Goal: Task Accomplishment & Management: Use online tool/utility

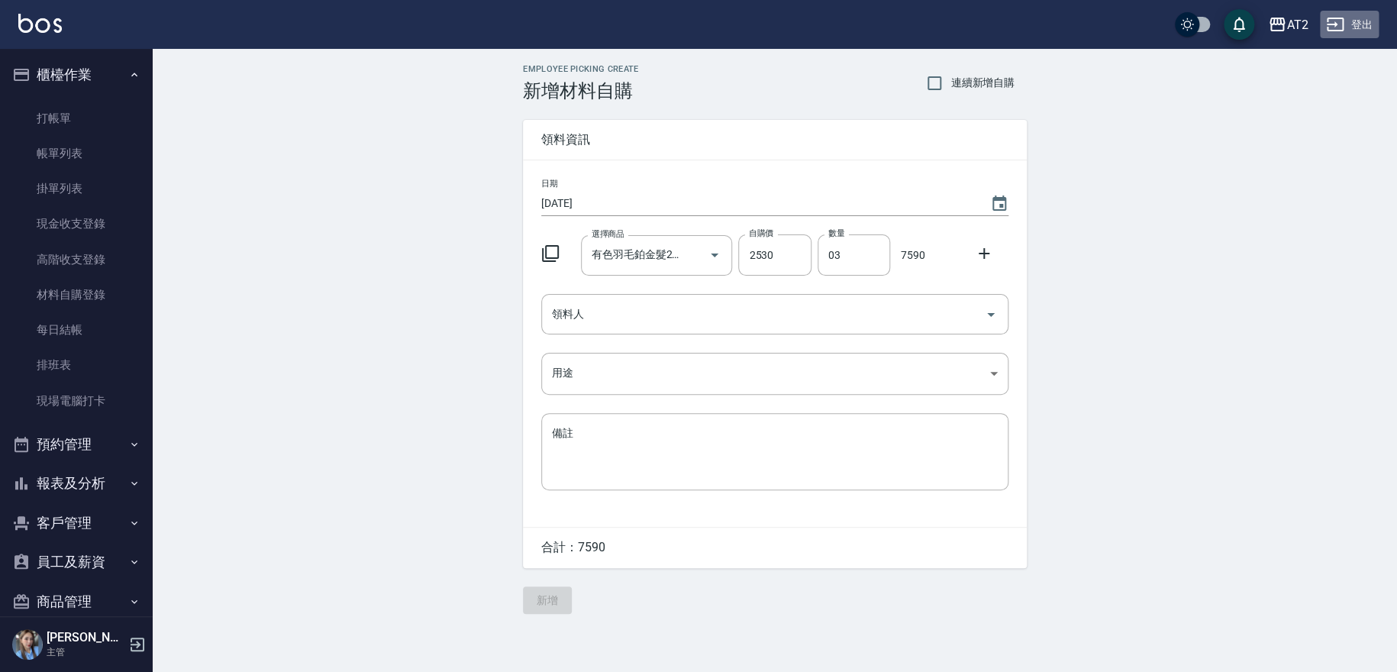
click at [1362, 31] on button "登出" at bounding box center [1349, 25] width 59 height 28
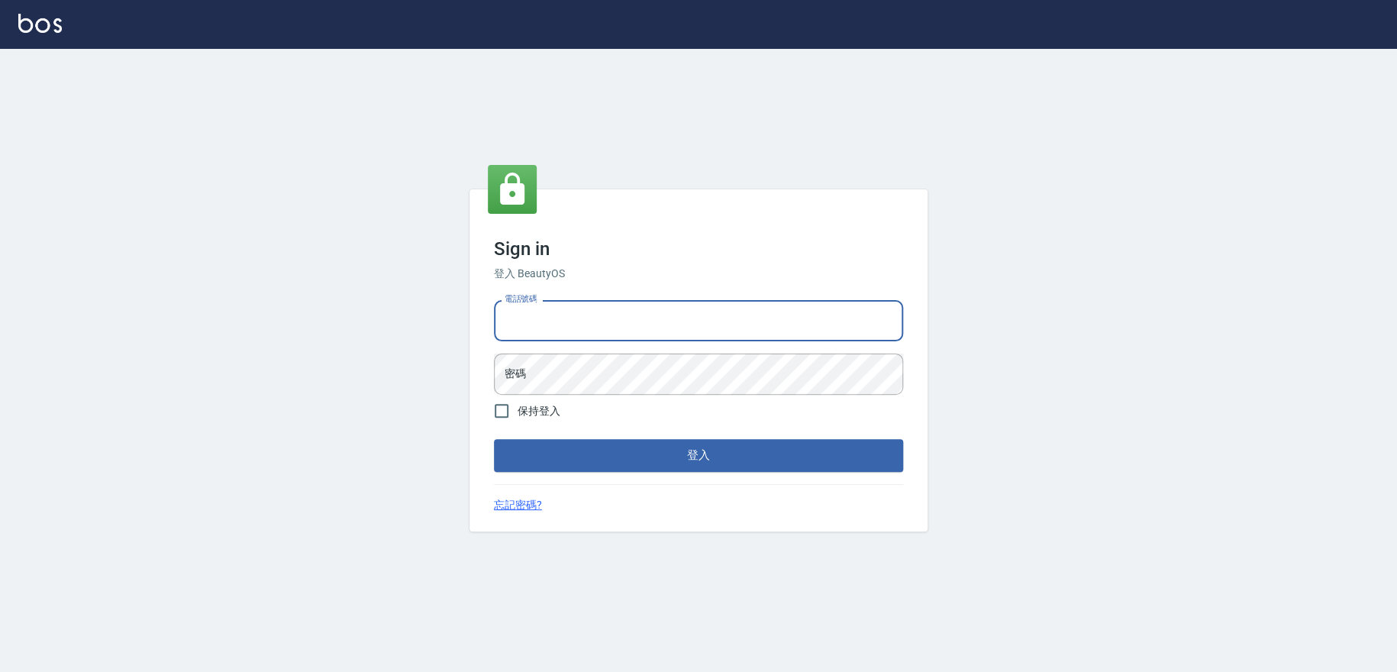
drag, startPoint x: 591, startPoint y: 320, endPoint x: 601, endPoint y: 340, distance: 23.2
click at [590, 321] on input "電話號碼" at bounding box center [698, 320] width 409 height 41
type input "0909258357"
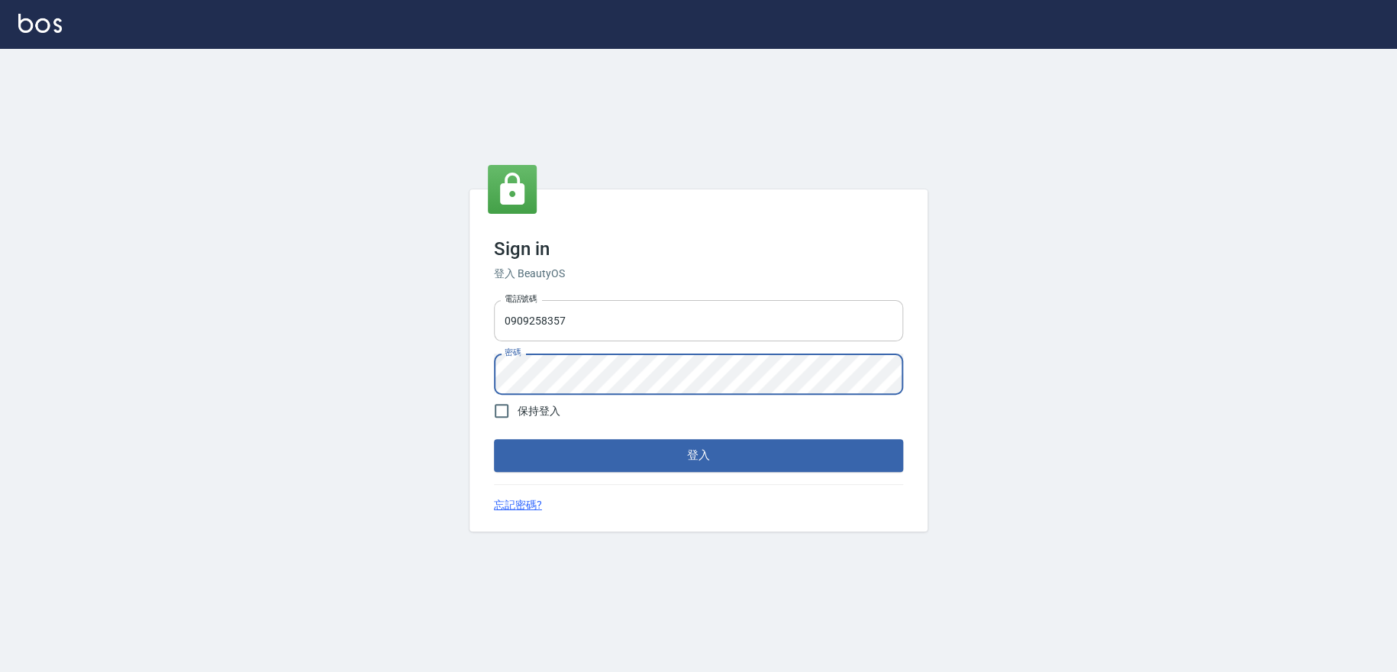
click at [494, 439] on button "登入" at bounding box center [698, 455] width 409 height 32
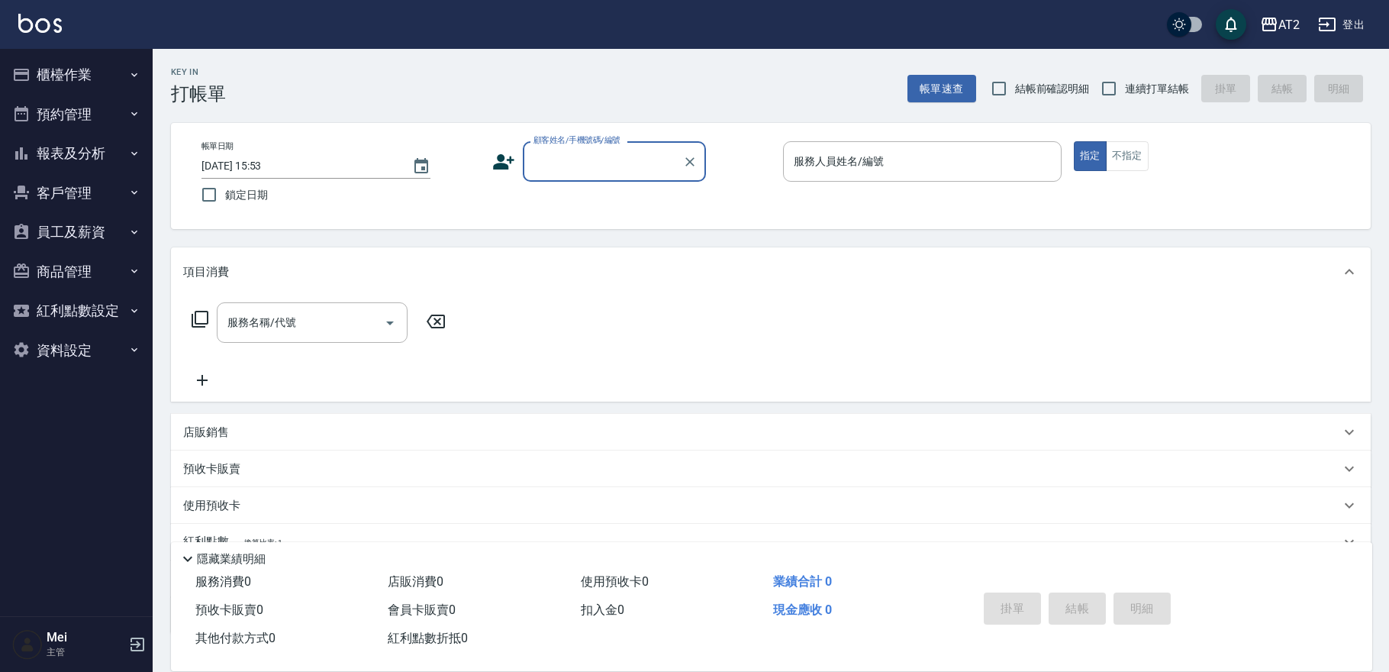
click at [100, 243] on button "員工及薪資" at bounding box center [76, 232] width 140 height 40
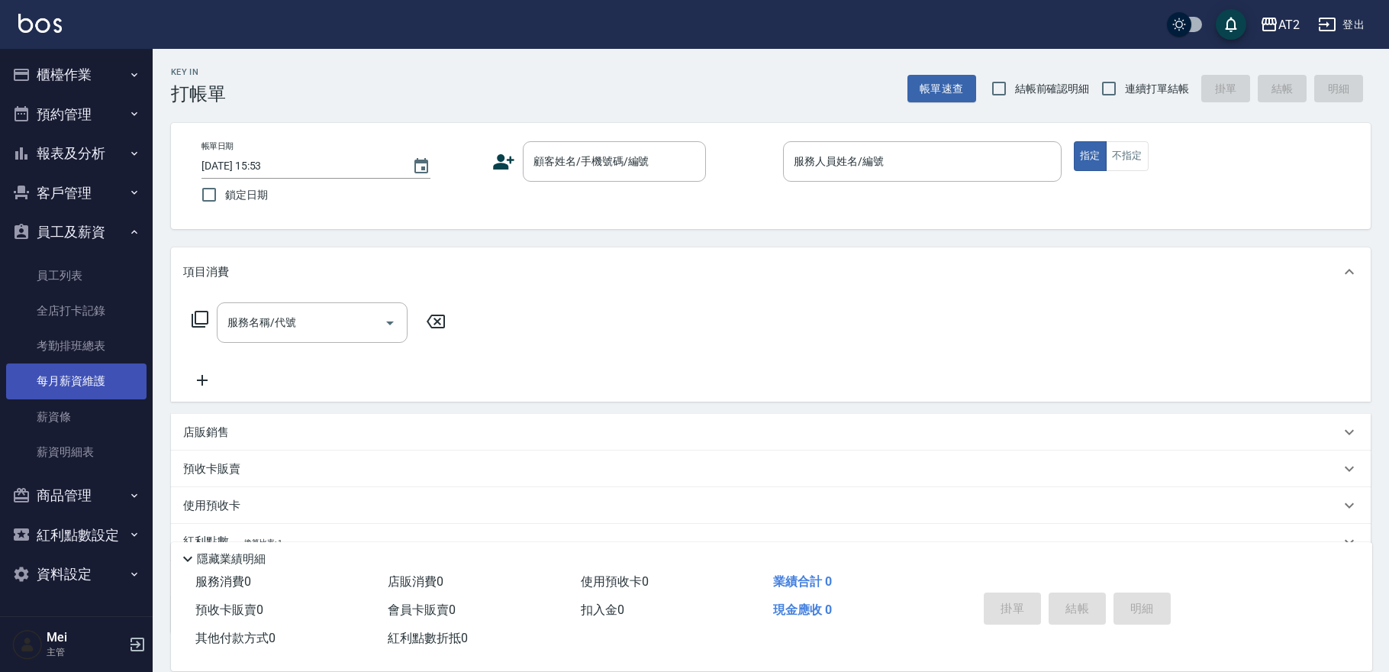
drag, startPoint x: 101, startPoint y: 382, endPoint x: 117, endPoint y: 369, distance: 20.6
click at [101, 382] on link "每月薪資維護" at bounding box center [76, 380] width 140 height 35
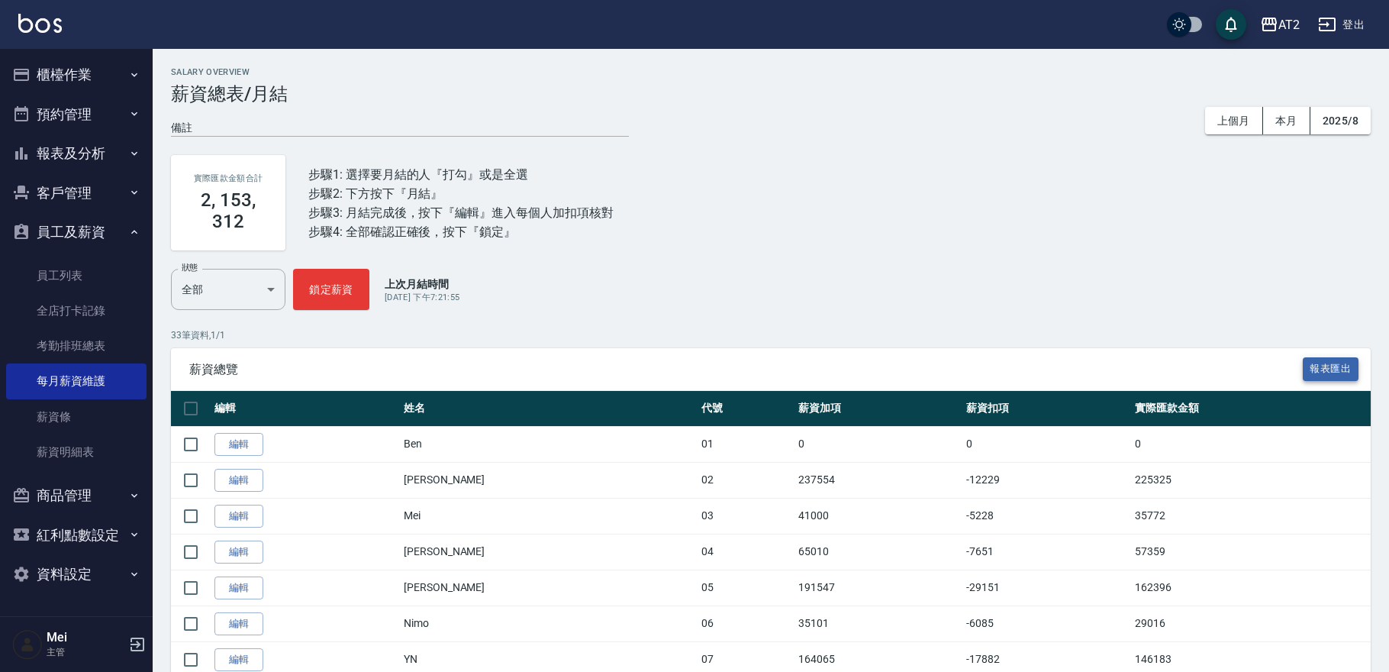
click at [1326, 369] on button "報表匯出" at bounding box center [1331, 369] width 56 height 24
click at [785, 190] on div "實際匯款金額合計 2, 153, 312 步驟1: 選擇要月結的人『打勾』或是全選 步驟2: 下方按下『月結』 步驟3: 月結完成後，按下『編輯』進入每個人加…" at bounding box center [771, 203] width 1200 height 132
click at [82, 65] on button "櫃檯作業" at bounding box center [76, 75] width 140 height 40
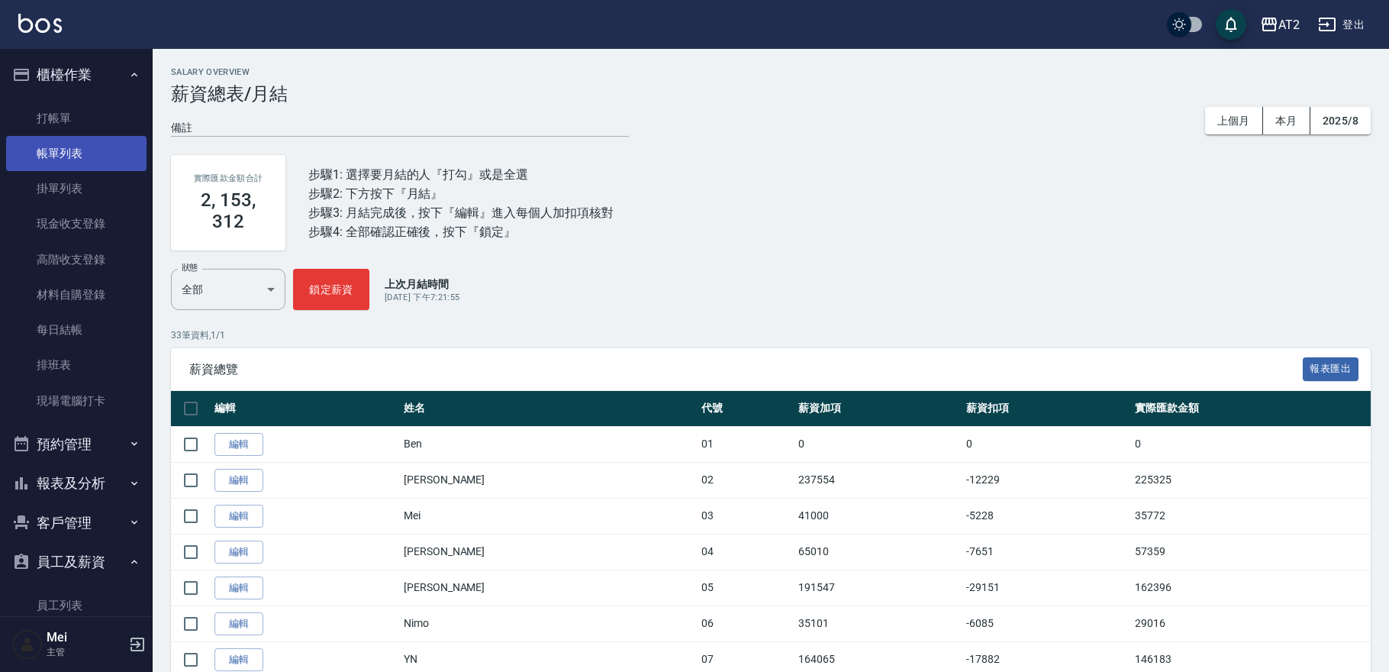
click at [86, 136] on link "帳單列表" at bounding box center [76, 153] width 140 height 35
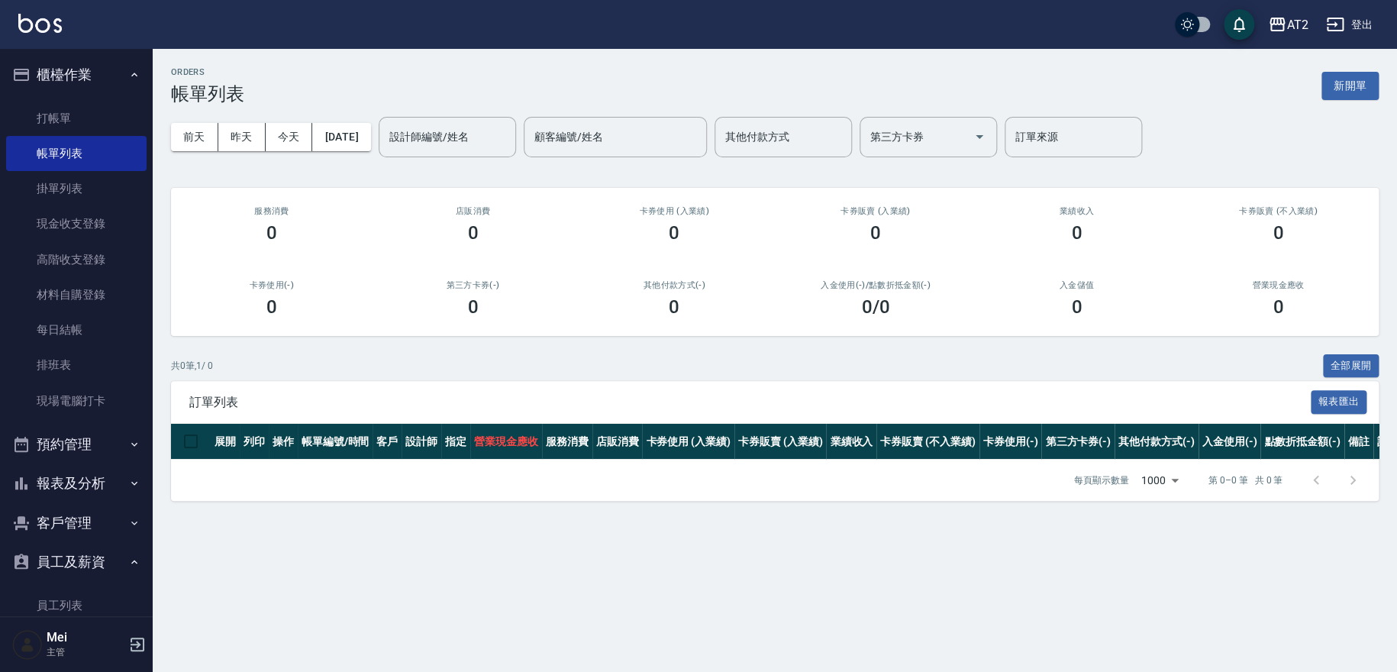
drag, startPoint x: 1270, startPoint y: 298, endPoint x: 1236, endPoint y: 298, distance: 33.6
click at [1270, 298] on div "0" at bounding box center [1277, 306] width 165 height 21
click at [56, 472] on button "報表及分析" at bounding box center [76, 483] width 140 height 40
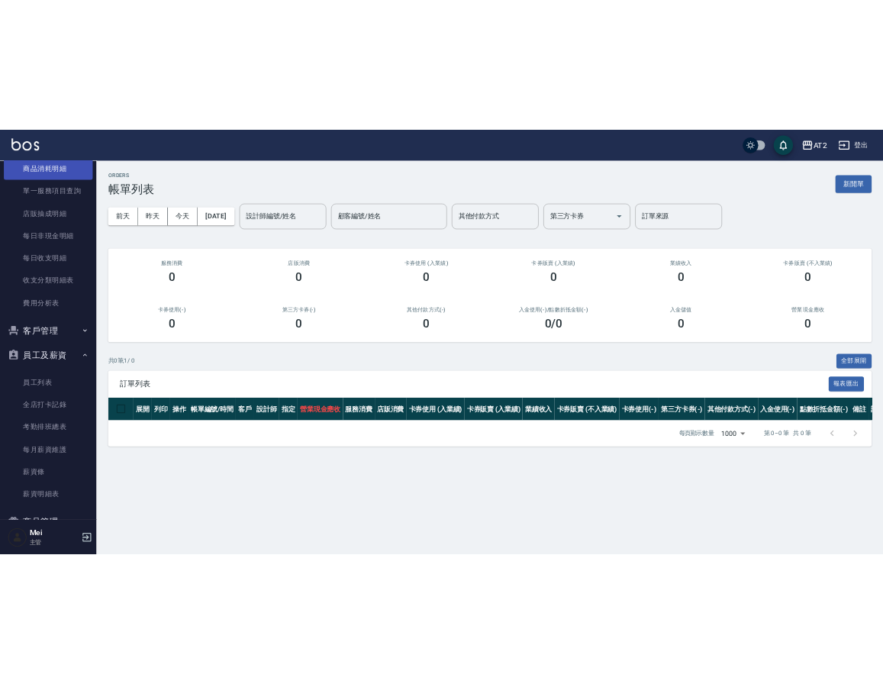
scroll to position [1043, 0]
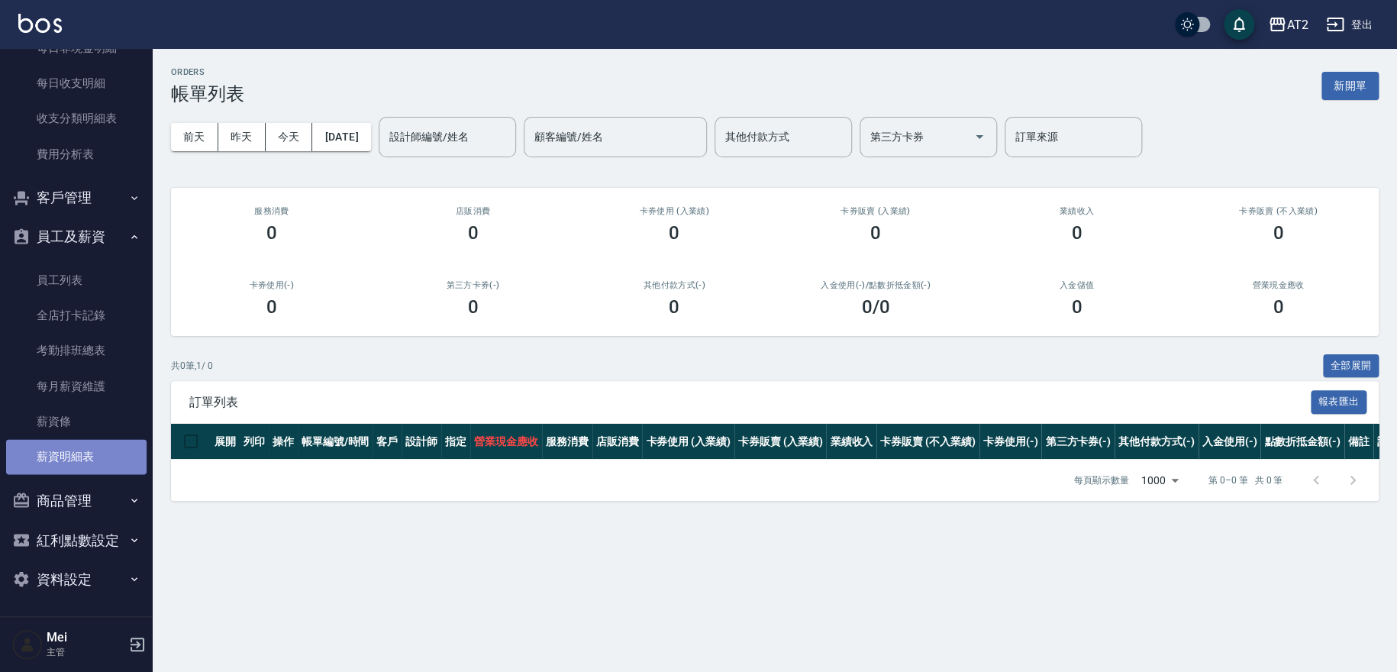
click at [80, 457] on link "薪資明細表" at bounding box center [76, 456] width 140 height 35
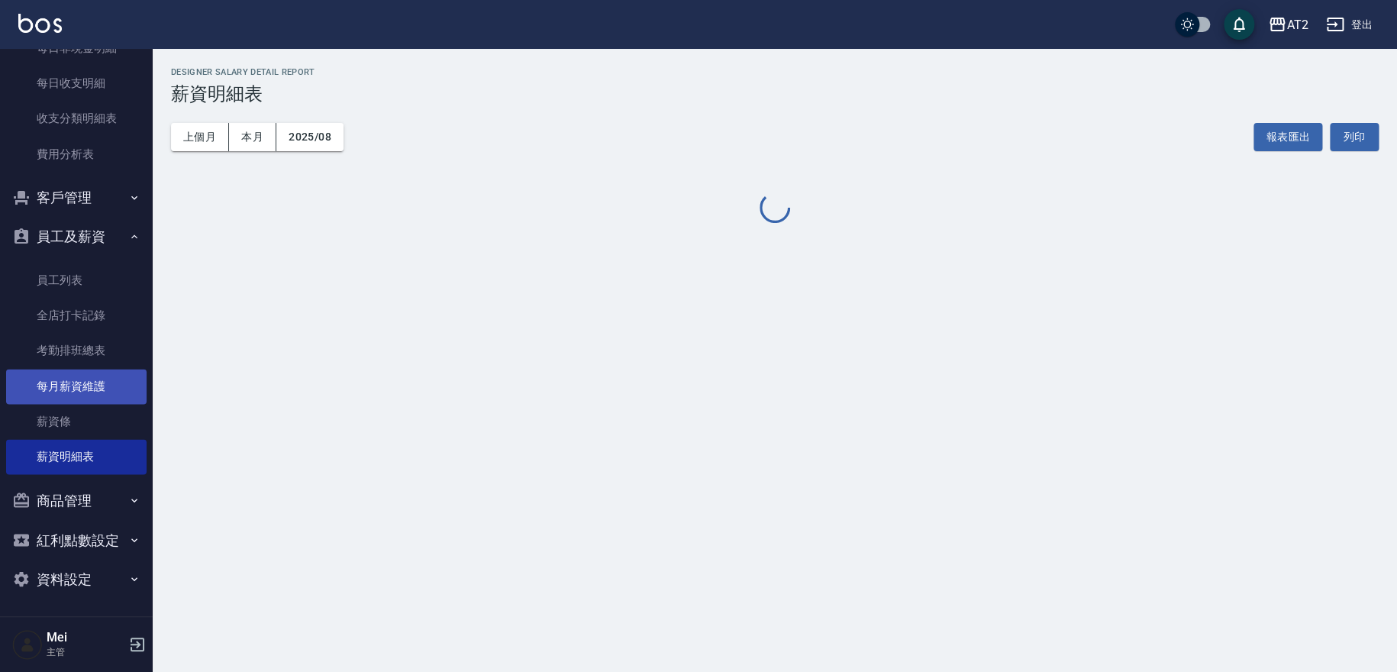
click at [80, 380] on link "每月薪資維護" at bounding box center [76, 386] width 140 height 35
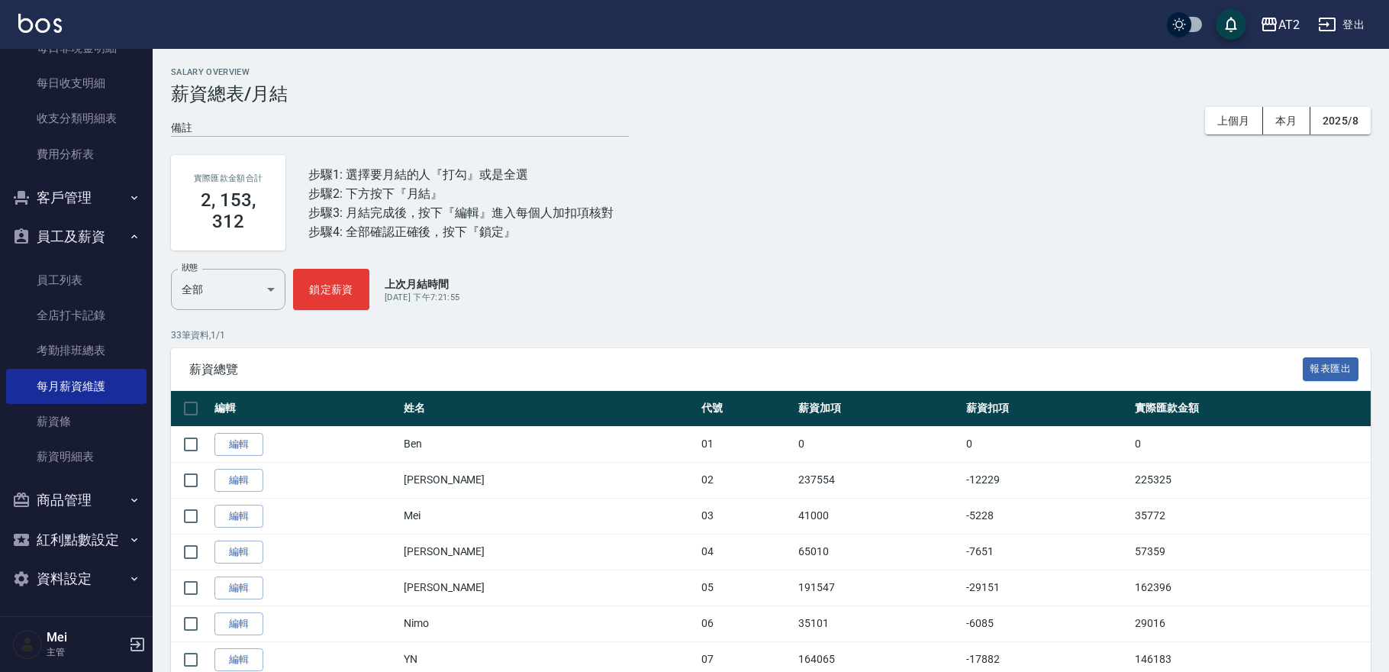
click at [1310, 296] on div "狀態 全部 ALL 狀態 鎖定薪資 上次月結時間 2025/9/2 下午7:21:55" at bounding box center [771, 289] width 1200 height 41
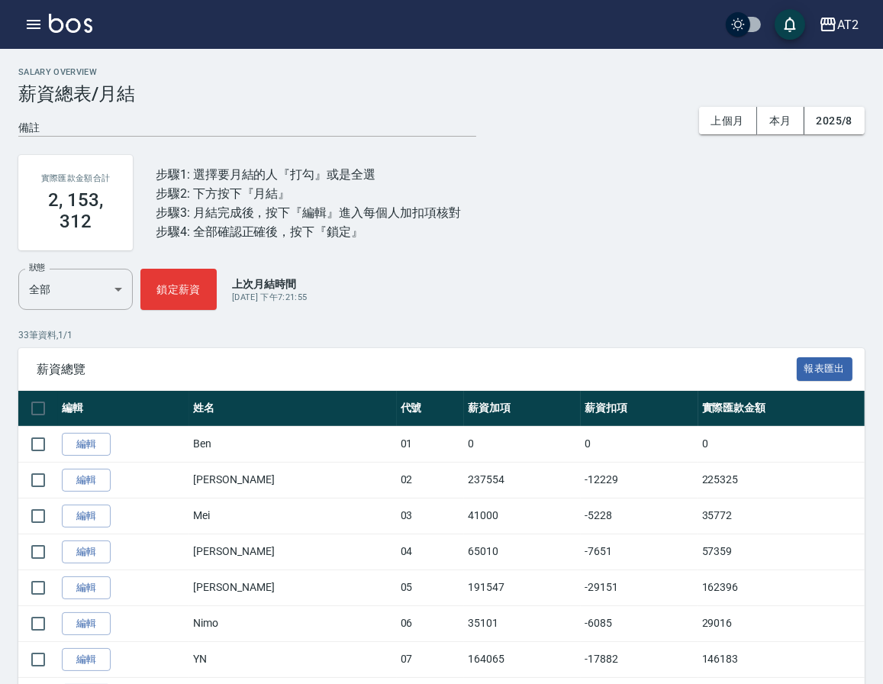
click at [621, 261] on div "實際匯款金額合計 2, 153, 312 步驟1: 選擇要月結的人『打勾』或是全選 步驟2: 下方按下『月結』 步驟3: 月結完成後，按下『編輯』進入每個人加…" at bounding box center [441, 203] width 846 height 132
click at [39, 18] on icon "button" at bounding box center [33, 24] width 18 height 18
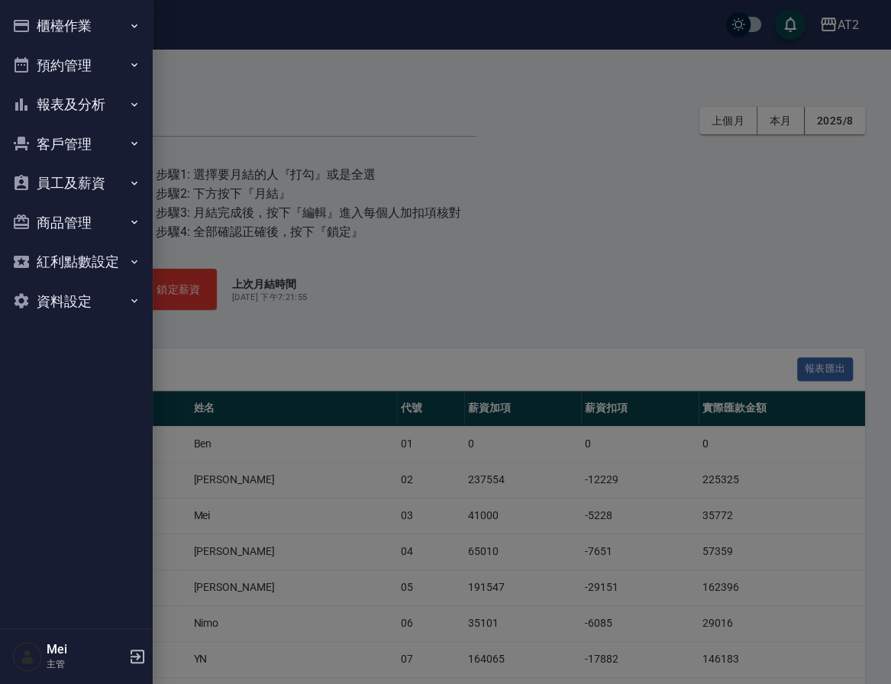
click at [49, 23] on button "櫃檯作業" at bounding box center [76, 26] width 140 height 40
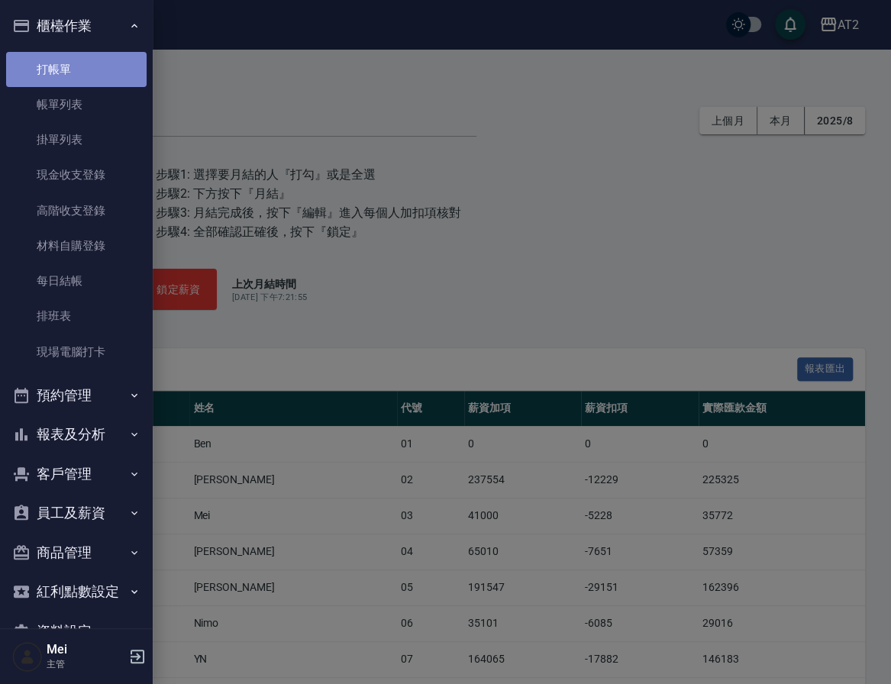
click at [76, 79] on link "打帳單" at bounding box center [76, 69] width 140 height 35
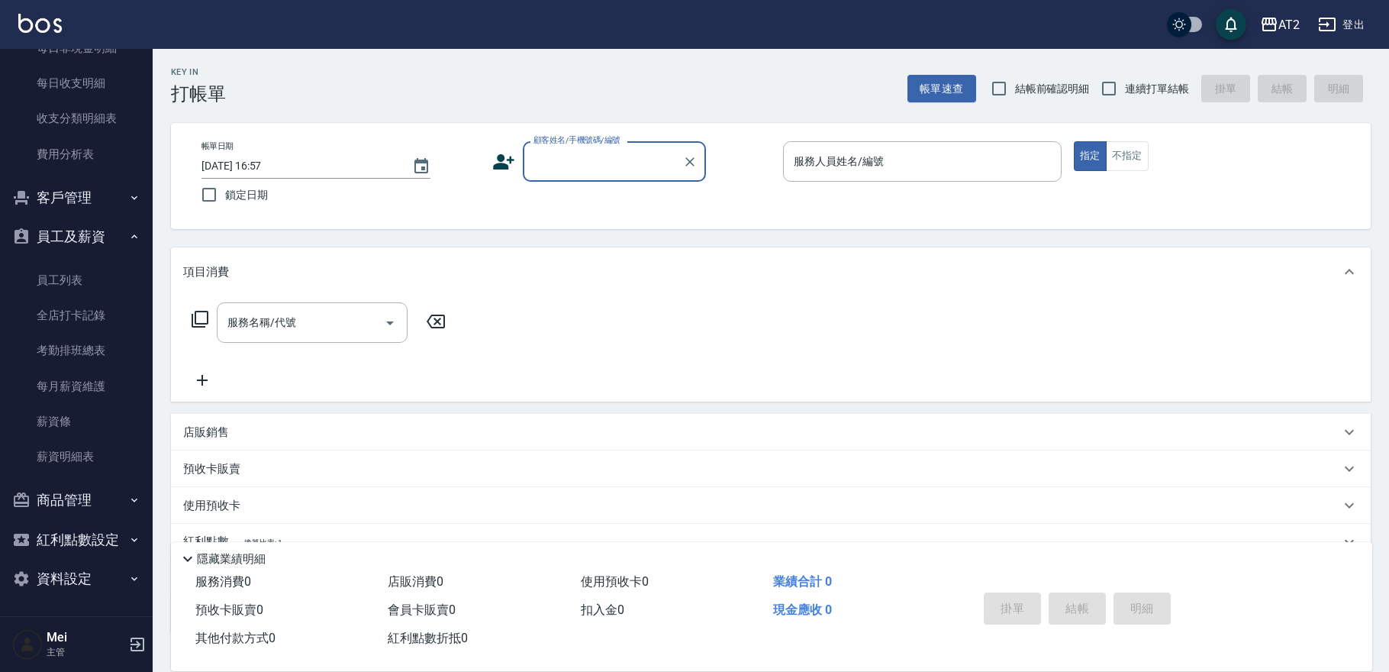
scroll to position [1043, 0]
click at [1007, 92] on input "結帳前確認明細" at bounding box center [999, 89] width 32 height 32
checkbox input "true"
click at [1121, 84] on input "連續打單結帳" at bounding box center [1109, 89] width 32 height 32
checkbox input "true"
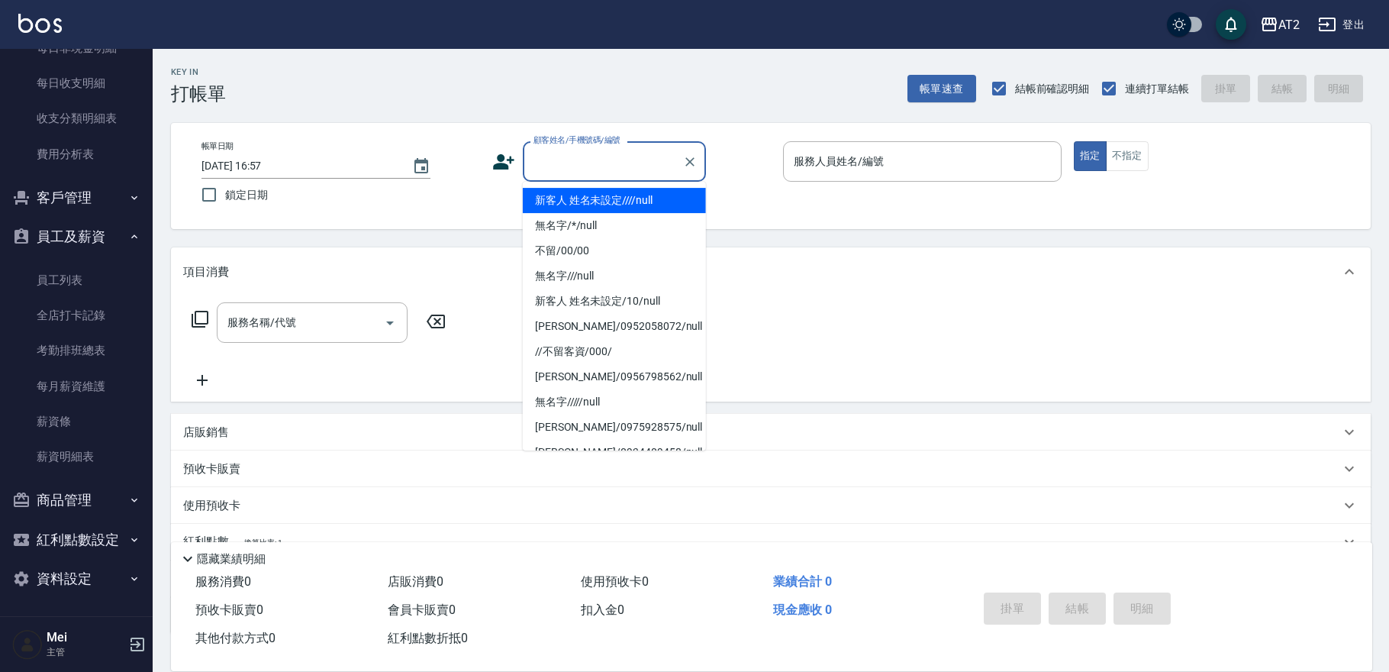
click at [628, 165] on input "顧客姓名/手機號碼/編號" at bounding box center [603, 161] width 147 height 27
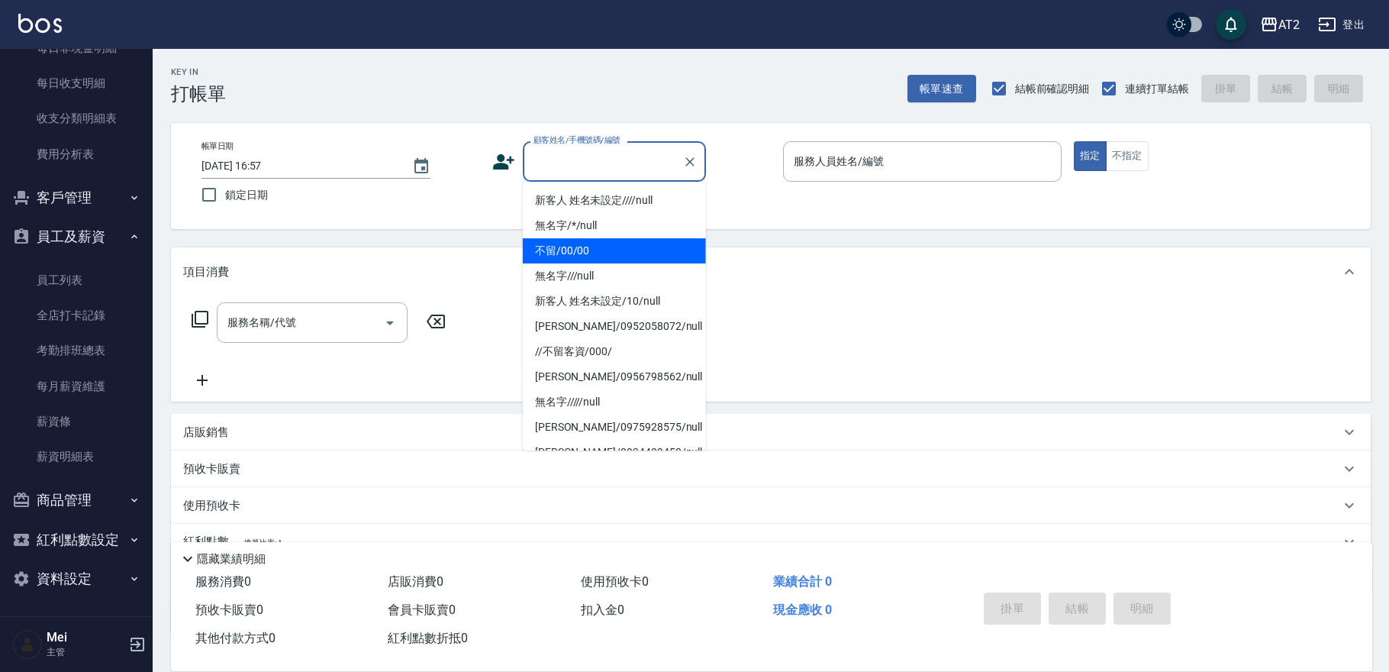
click at [608, 256] on li "不留/00/00" at bounding box center [614, 250] width 183 height 25
type input "不留/00/00"
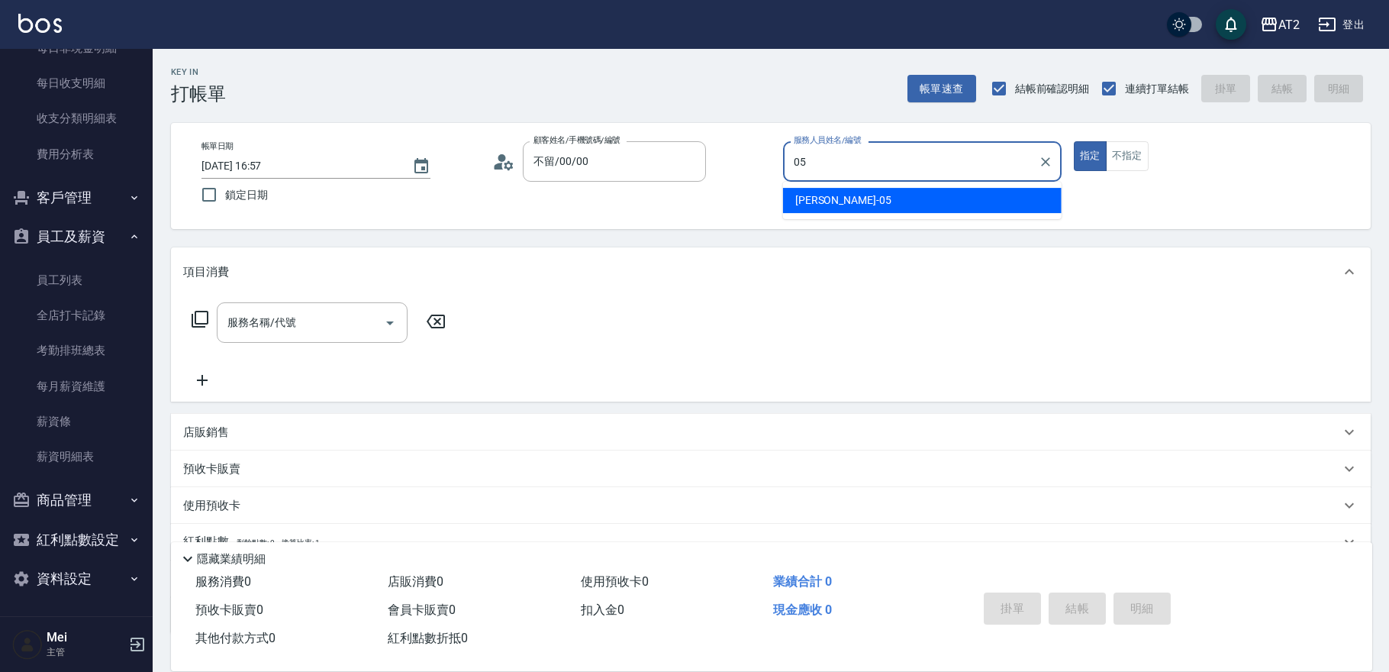
type input "Rebecca-05"
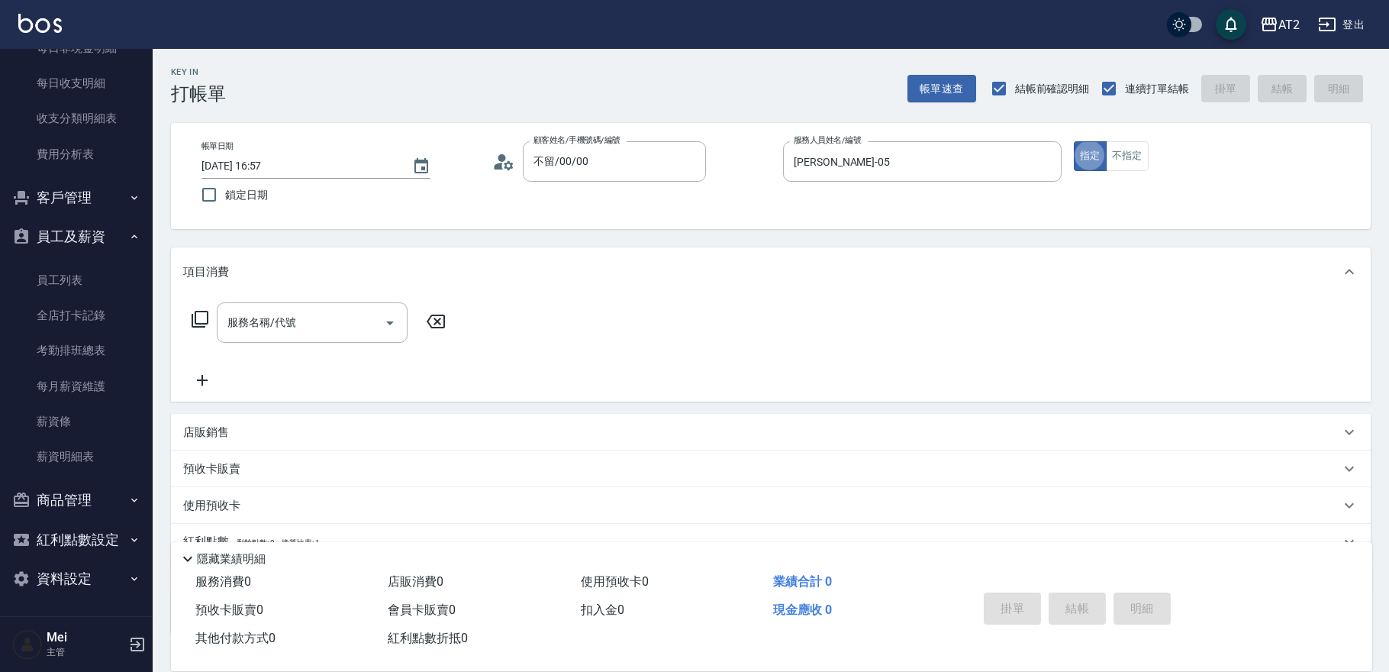
type button "true"
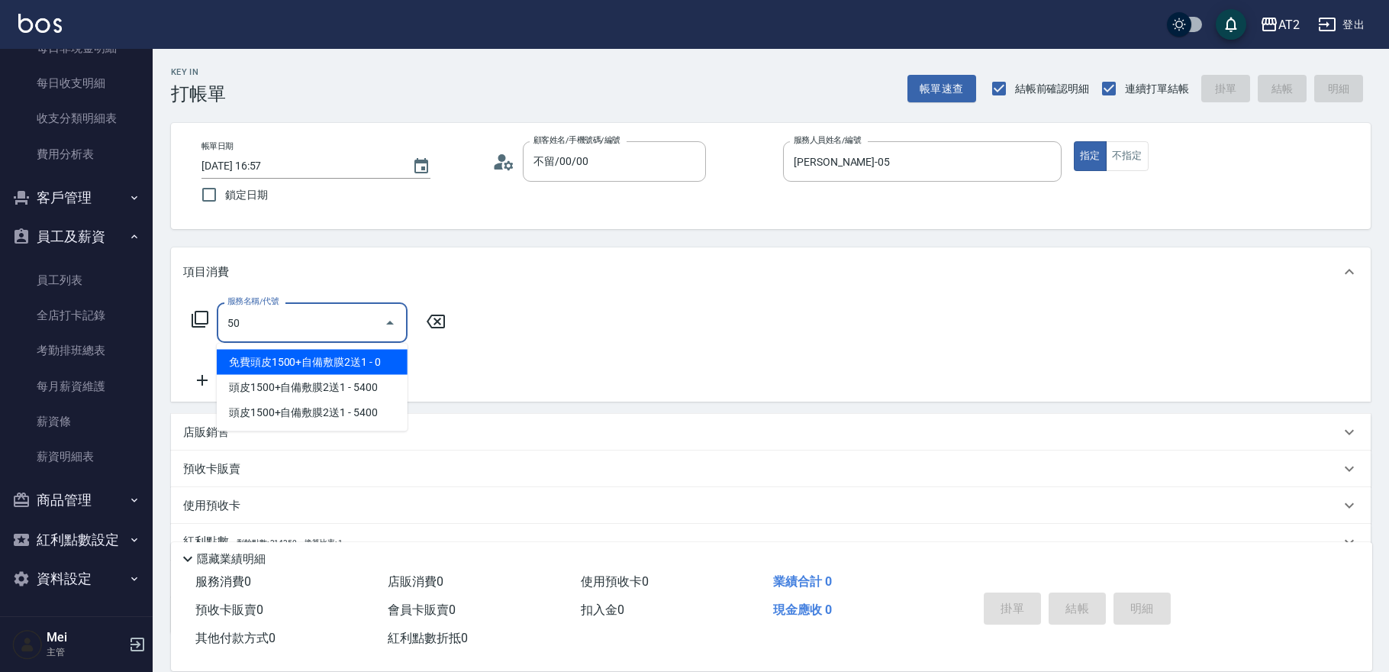
type input "501"
type input "100"
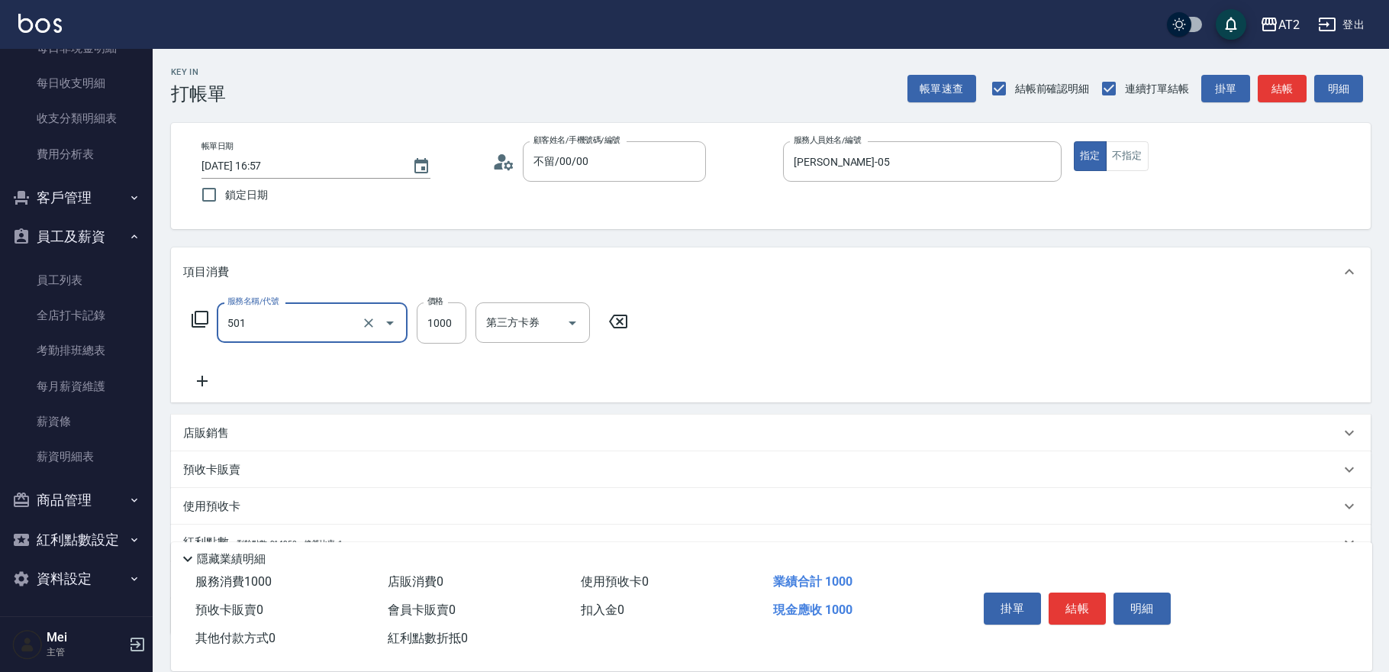
type input "染髮(501)"
type input "0"
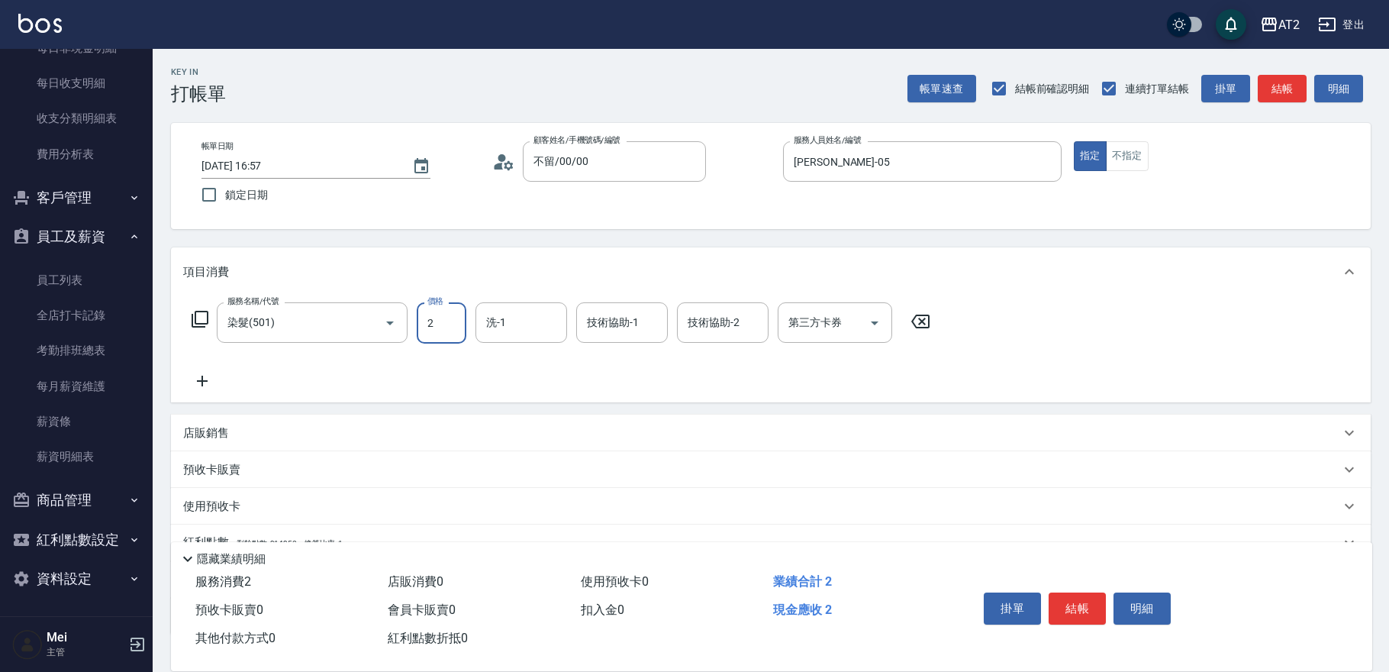
type input "29"
type input "20"
type input "298"
type input "290"
type input "2980"
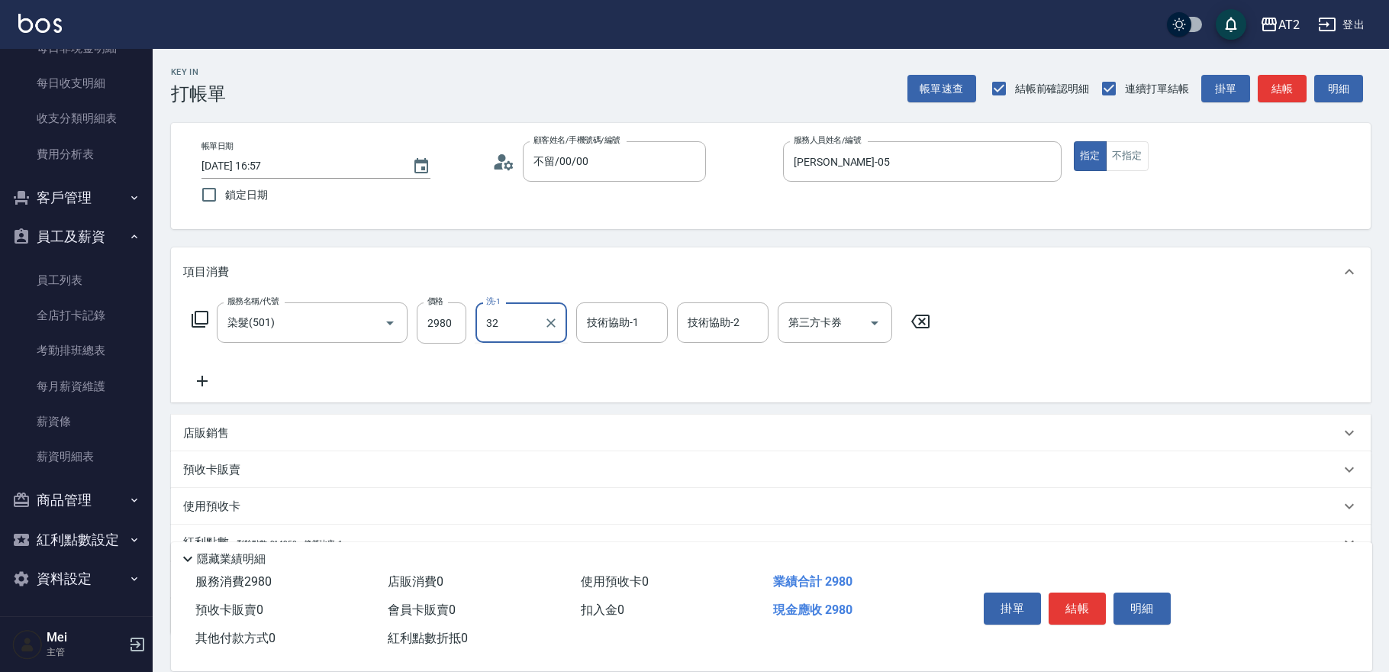
type input "紫涵-32"
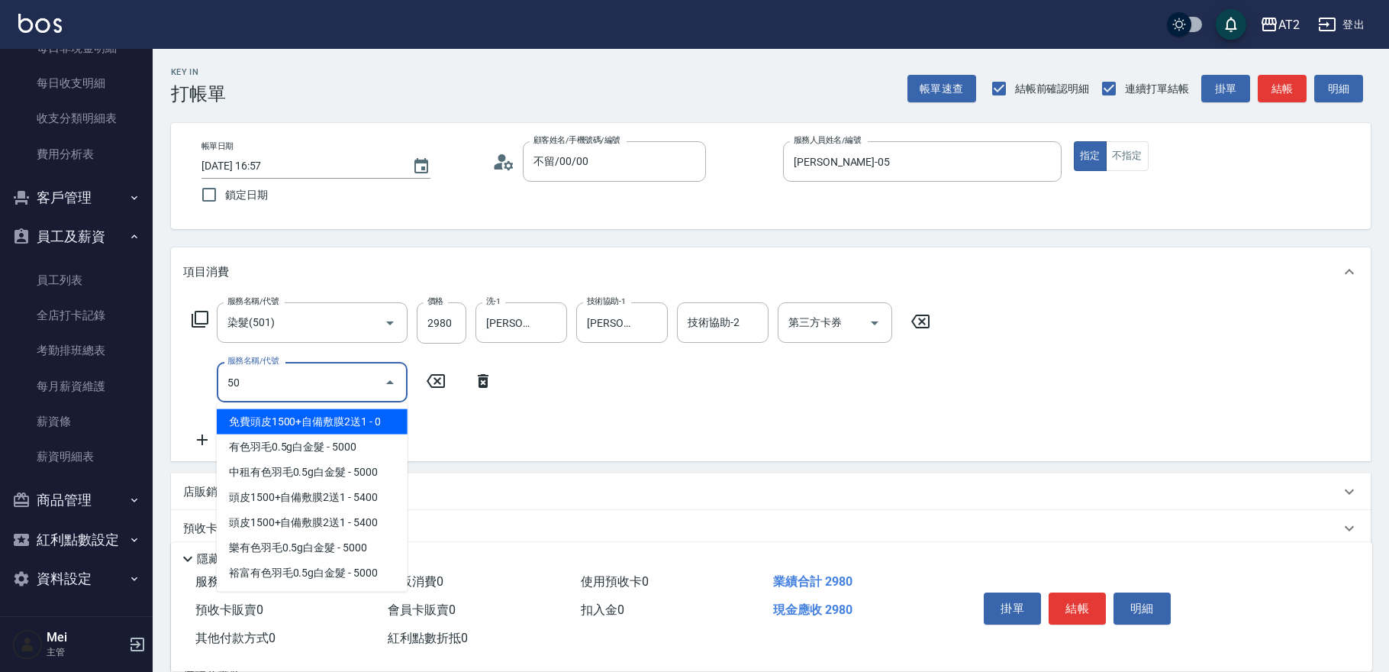
type input "502"
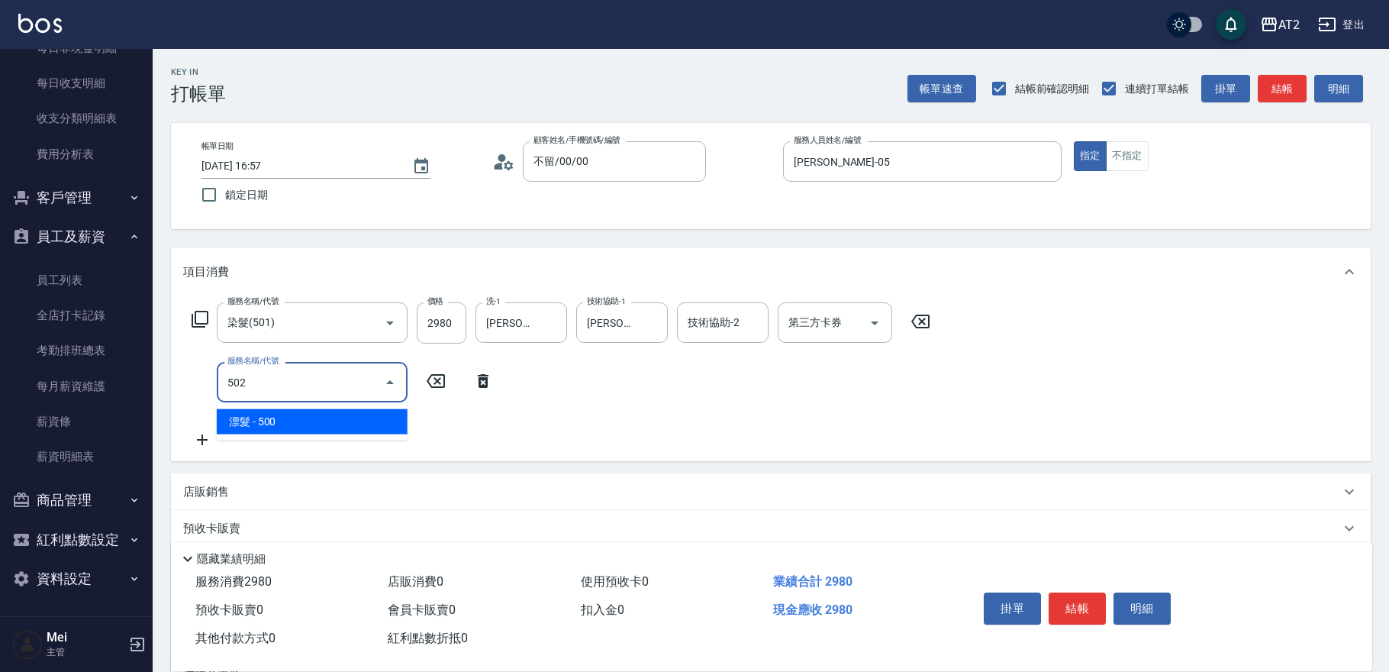
type input "340"
type input "漂髮(502)"
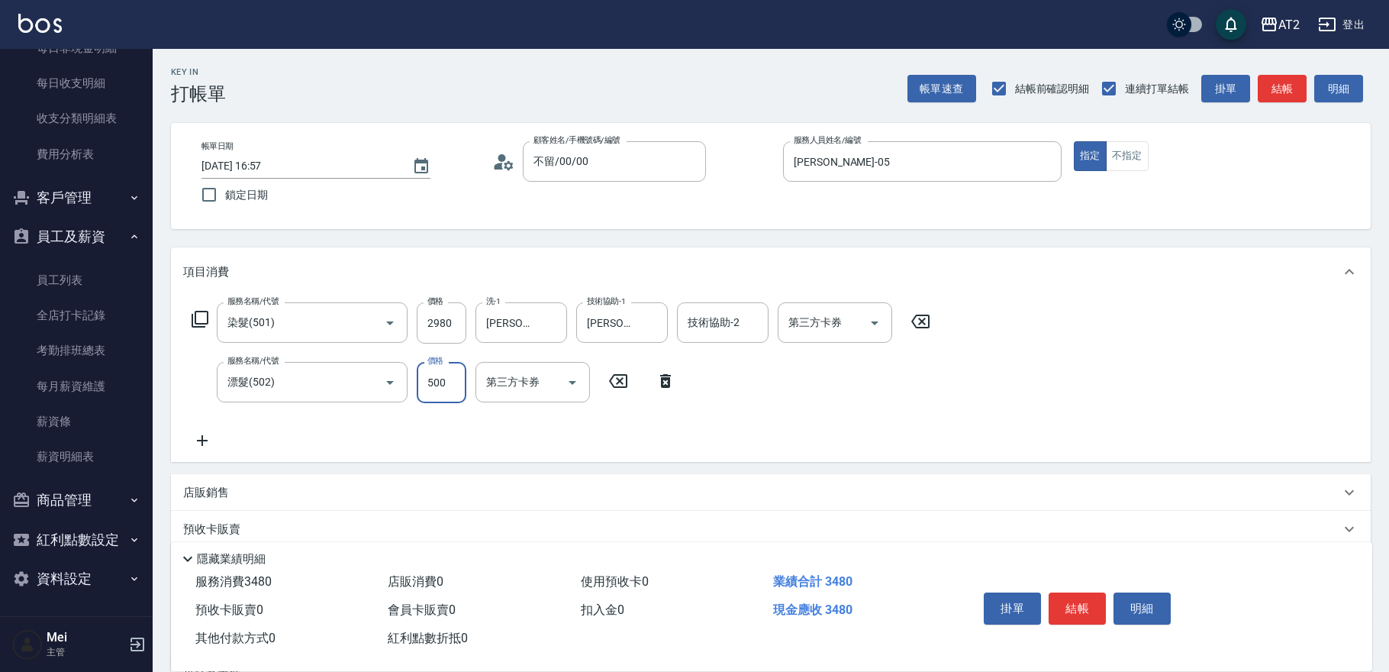
type input "290"
type input "0"
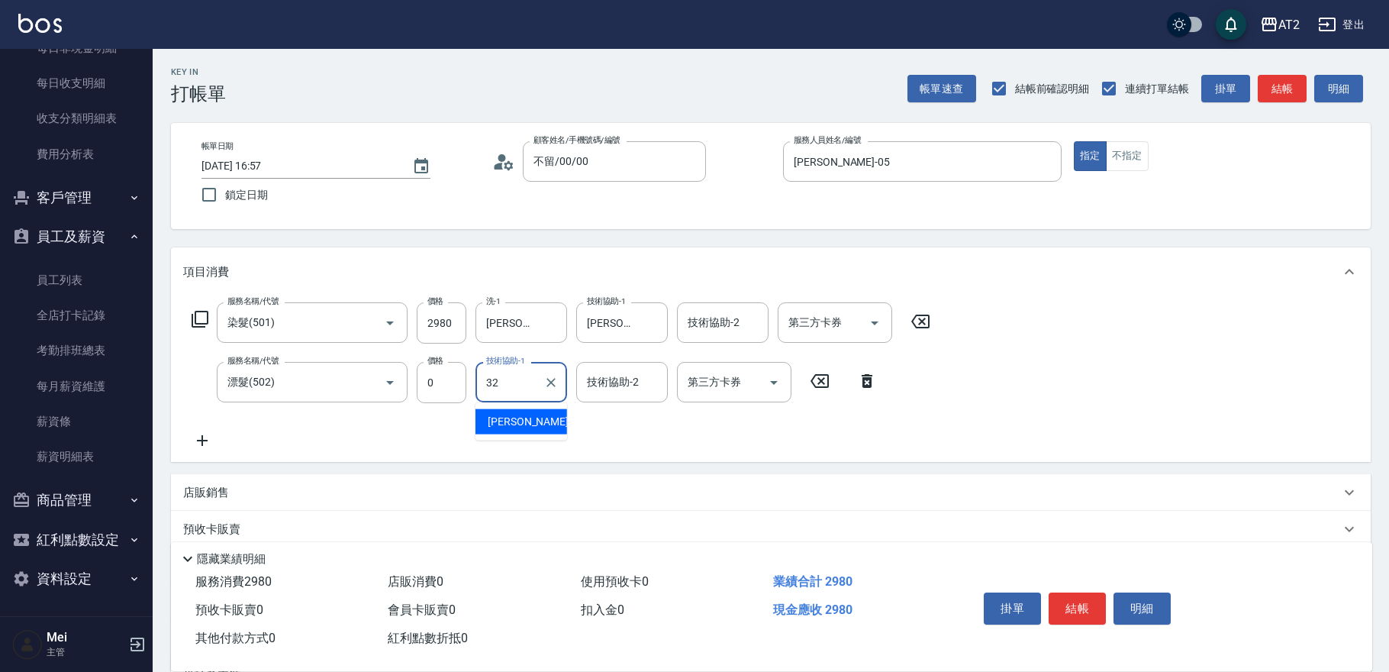
type input "紫涵-32"
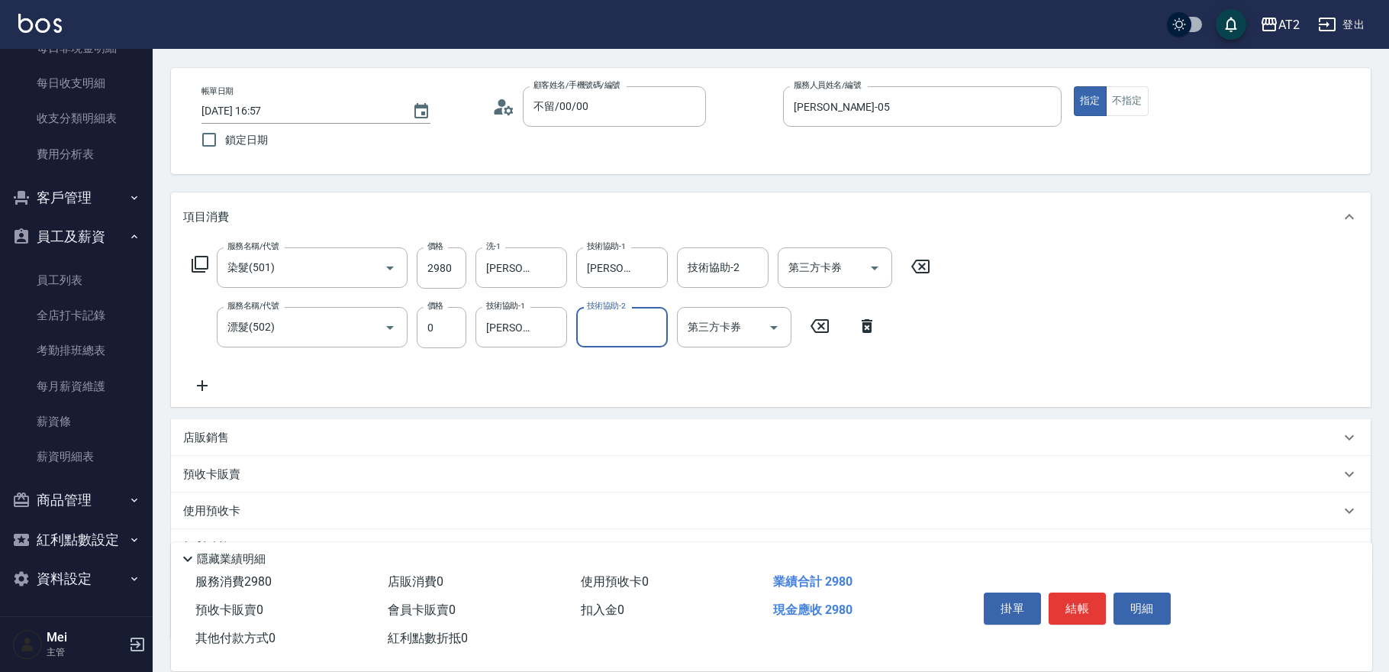
scroll to position [166, 0]
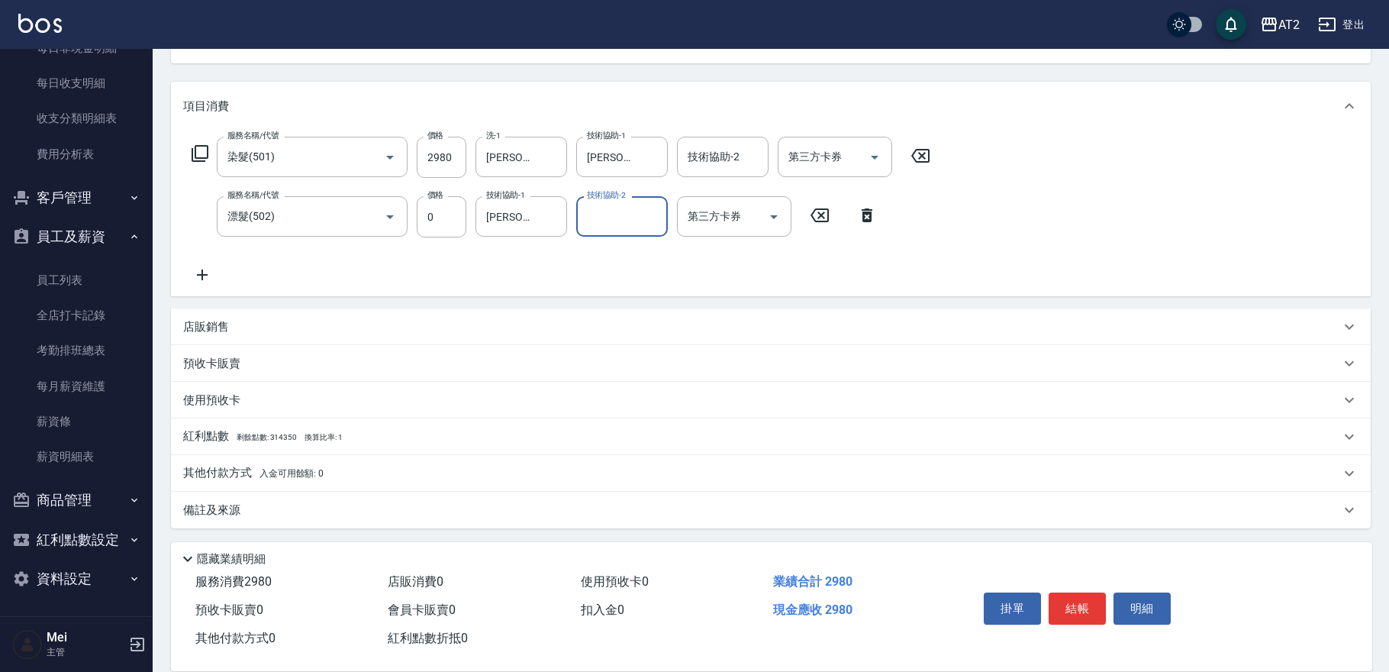
click at [317, 475] on span "入金可用餘額: 0" at bounding box center [291, 473] width 65 height 11
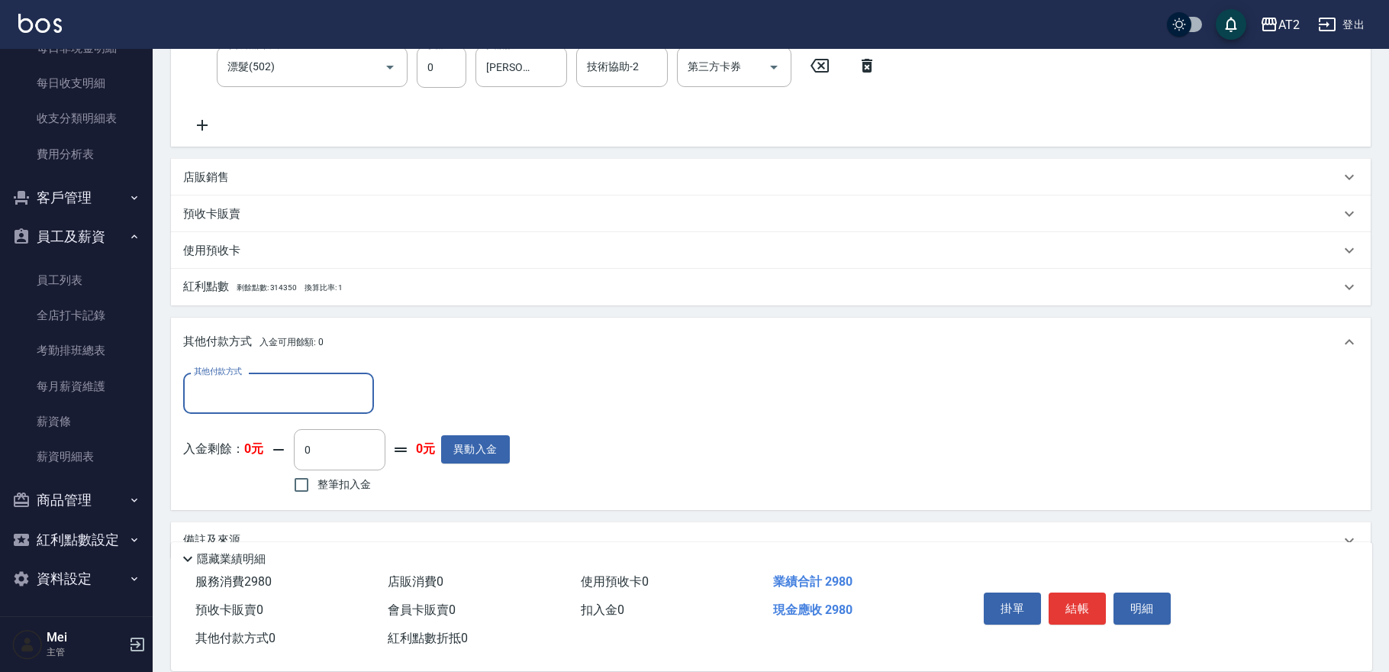
scroll to position [320, 0]
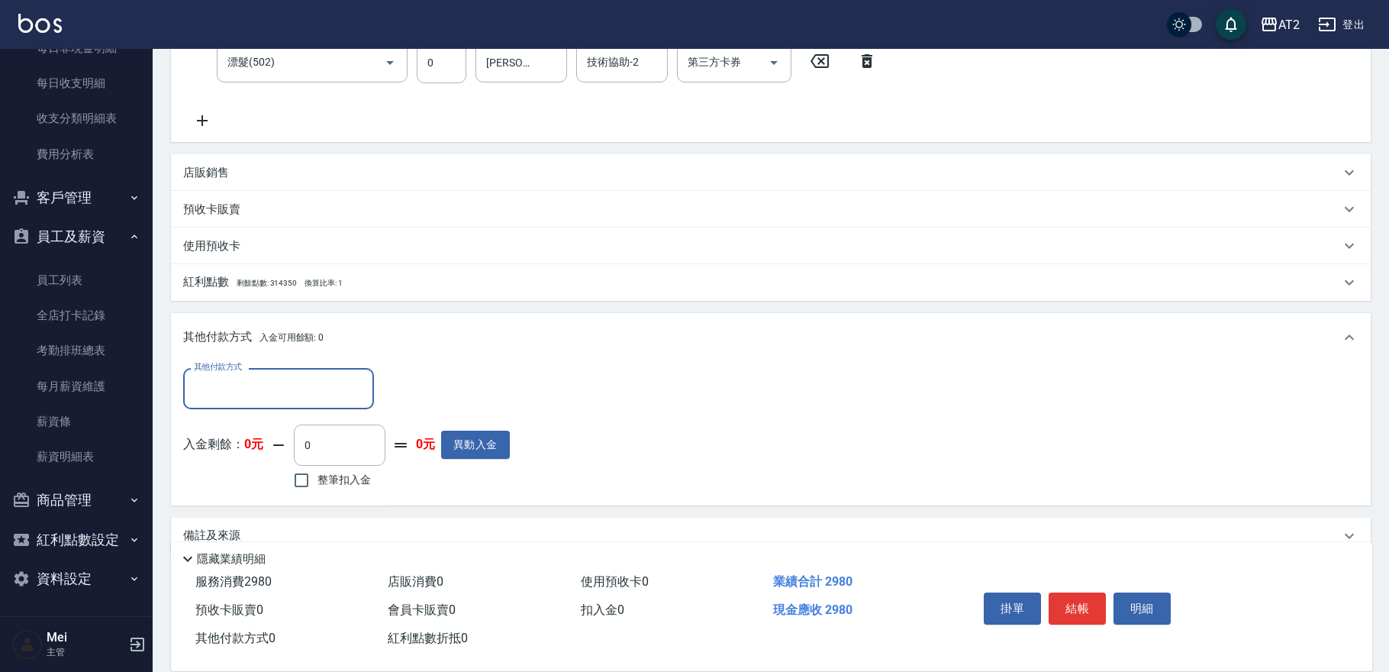
click at [301, 393] on input "其他付款方式" at bounding box center [278, 388] width 177 height 27
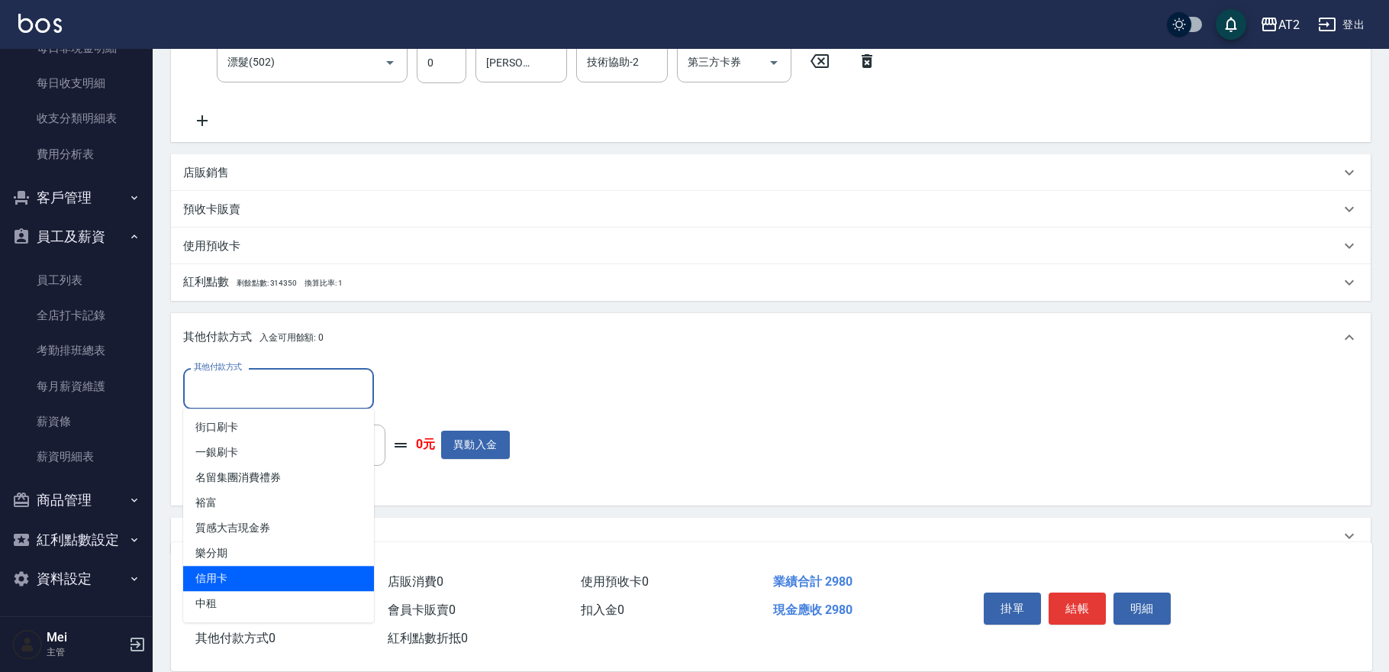
click at [280, 566] on span "信用卡" at bounding box center [278, 578] width 191 height 25
type input "信用卡"
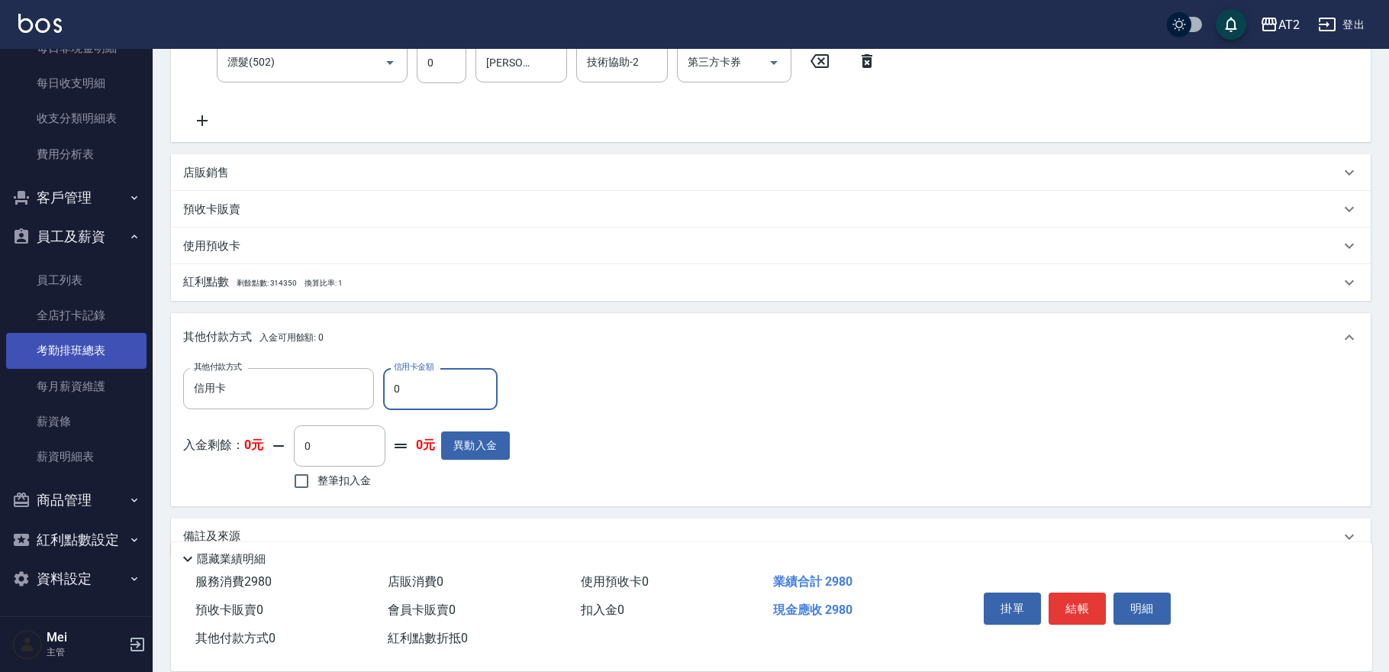
drag, startPoint x: 425, startPoint y: 395, endPoint x: 14, endPoint y: 353, distance: 413.6
click at [141, 360] on div "AT2 登出 櫃檯作業 打帳單 帳單列表 掛單列表 現金收支登錄 高階收支登錄 材料自購登錄 每日結帳 排班表 現場電腦打卡 預約管理 預約管理 單日預約紀錄…" at bounding box center [694, 189] width 1389 height 1018
type input "29"
type input "260"
type input "298"
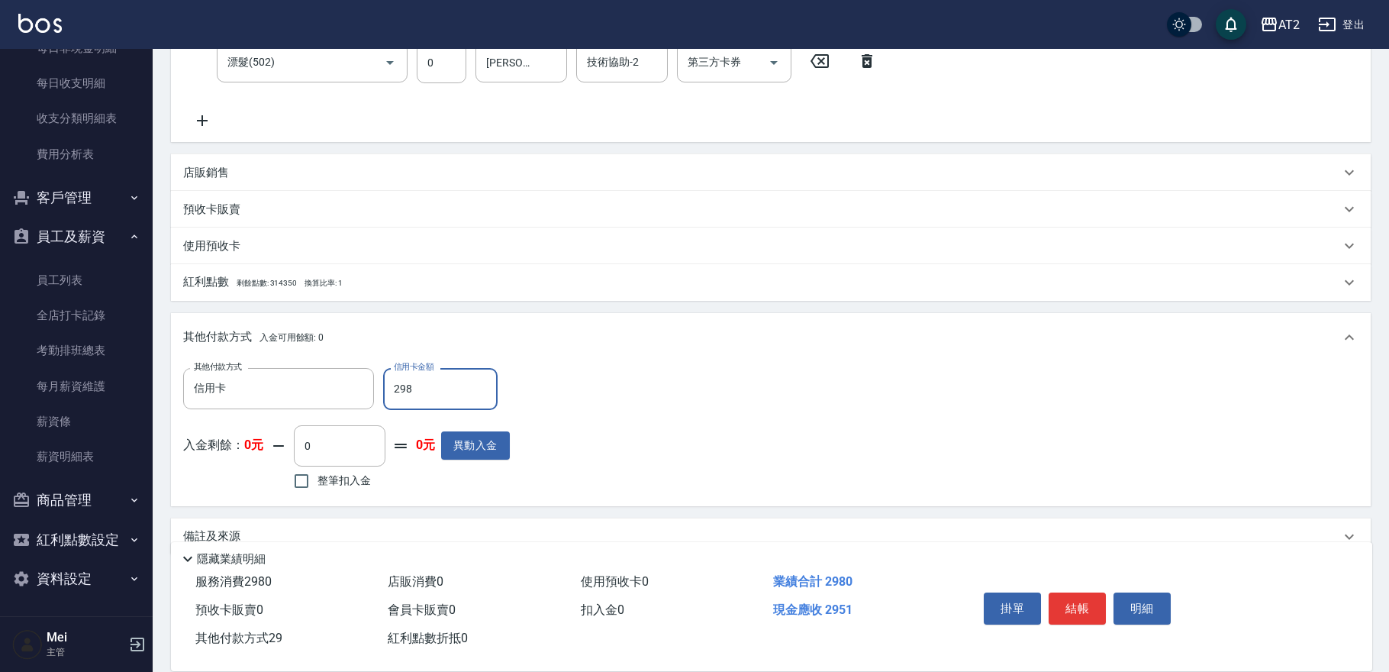
type input "0"
type input "2980"
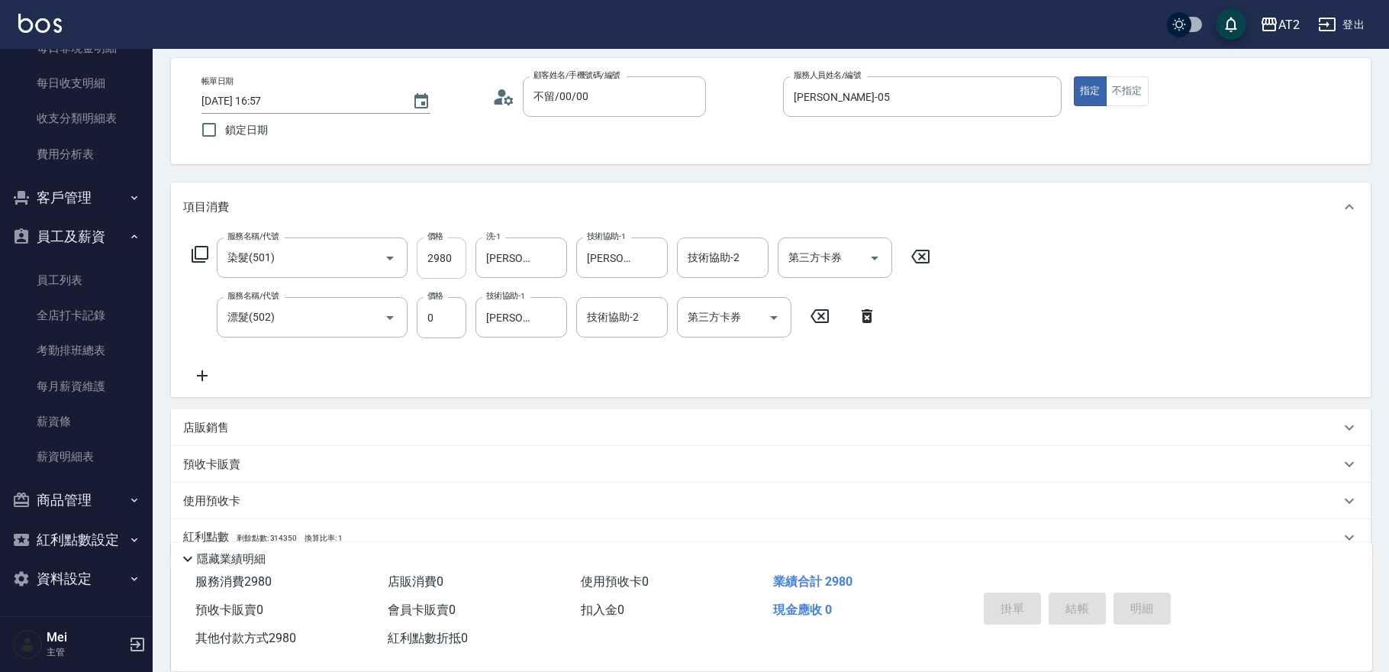
scroll to position [31, 0]
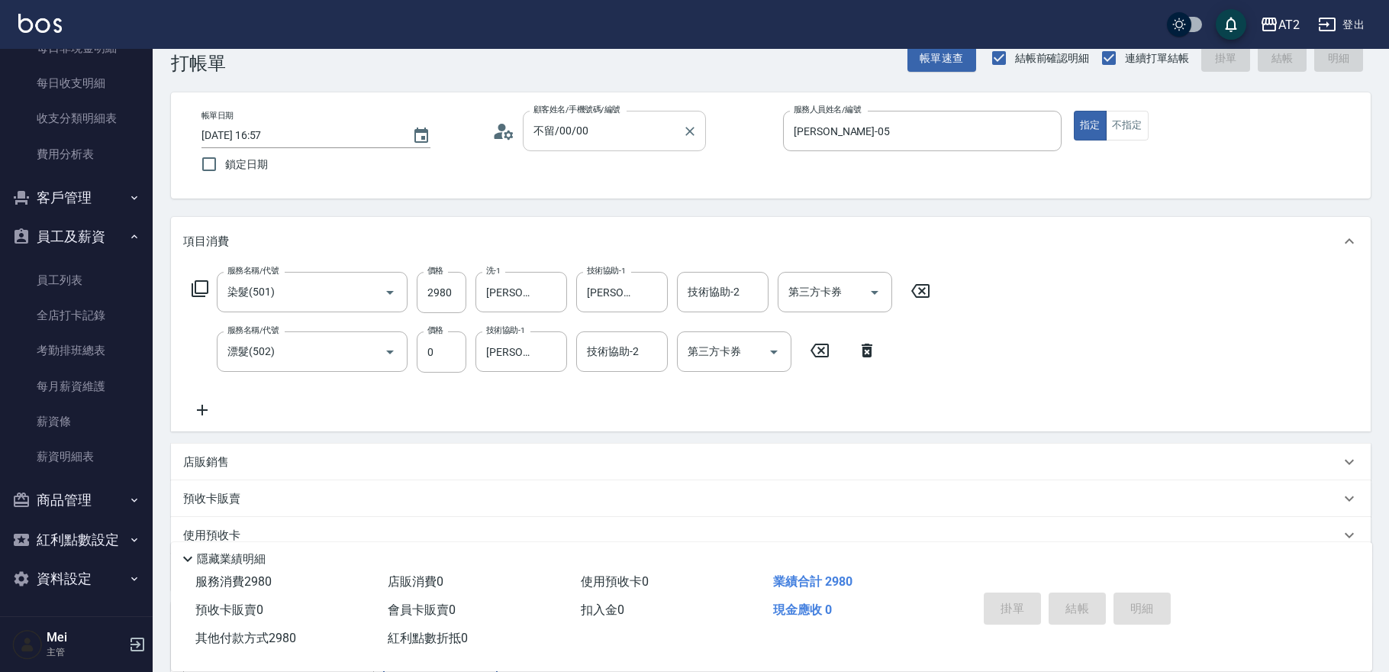
type input "2025/09/05 16:58"
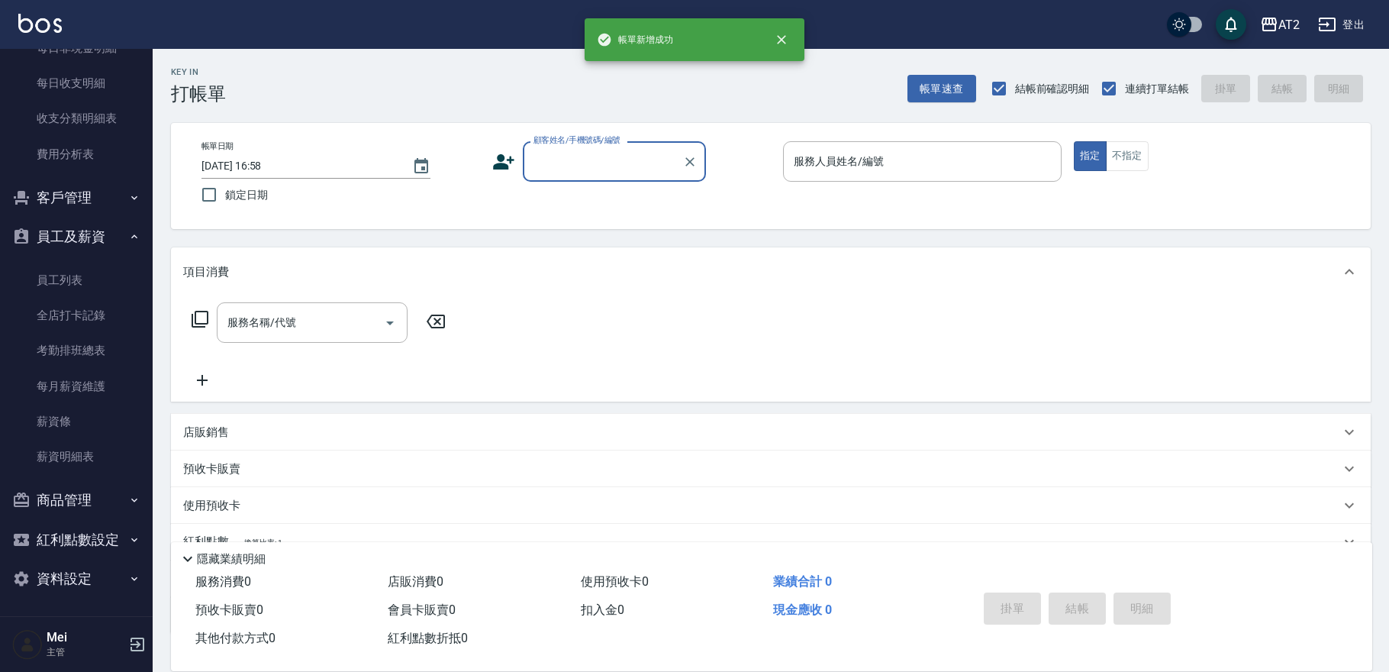
scroll to position [0, 0]
click at [605, 177] on div "顧客姓名/手機號碼/編號" at bounding box center [614, 161] width 183 height 40
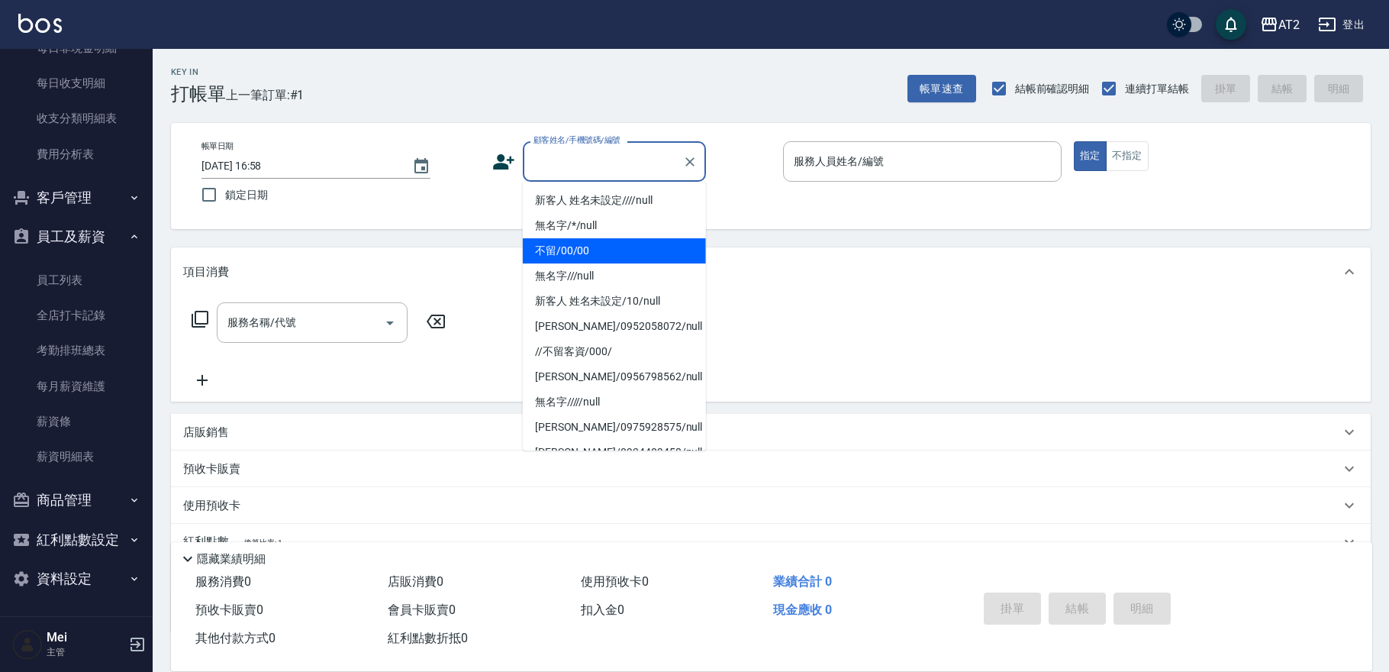
click at [607, 242] on li "不留/00/00" at bounding box center [614, 250] width 183 height 25
type input "不留/00/00"
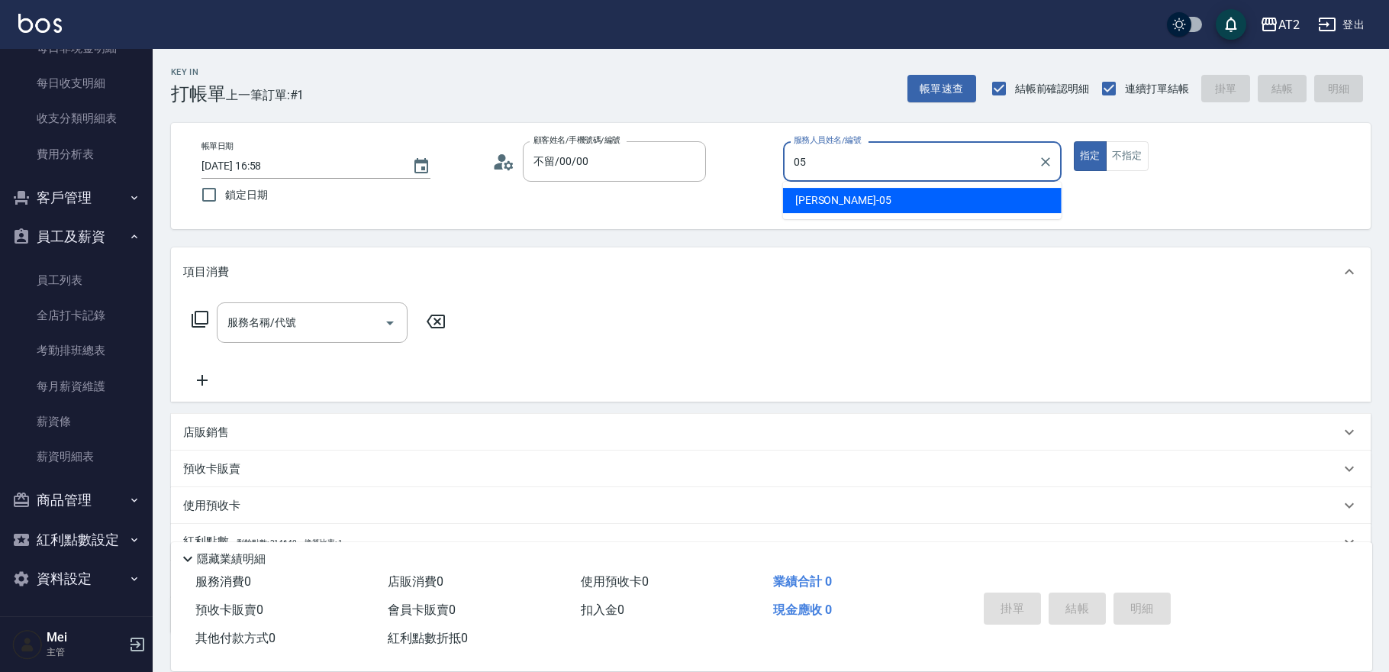
type input "Rebecca-05"
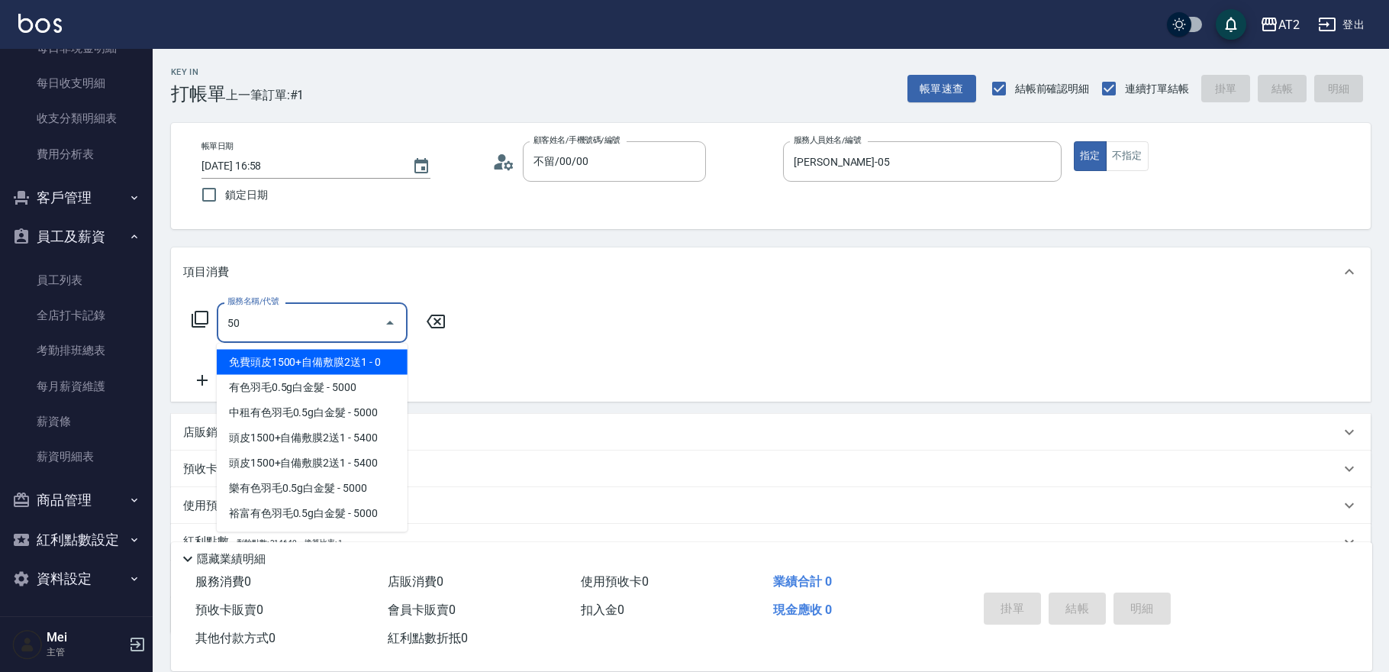
type input "501"
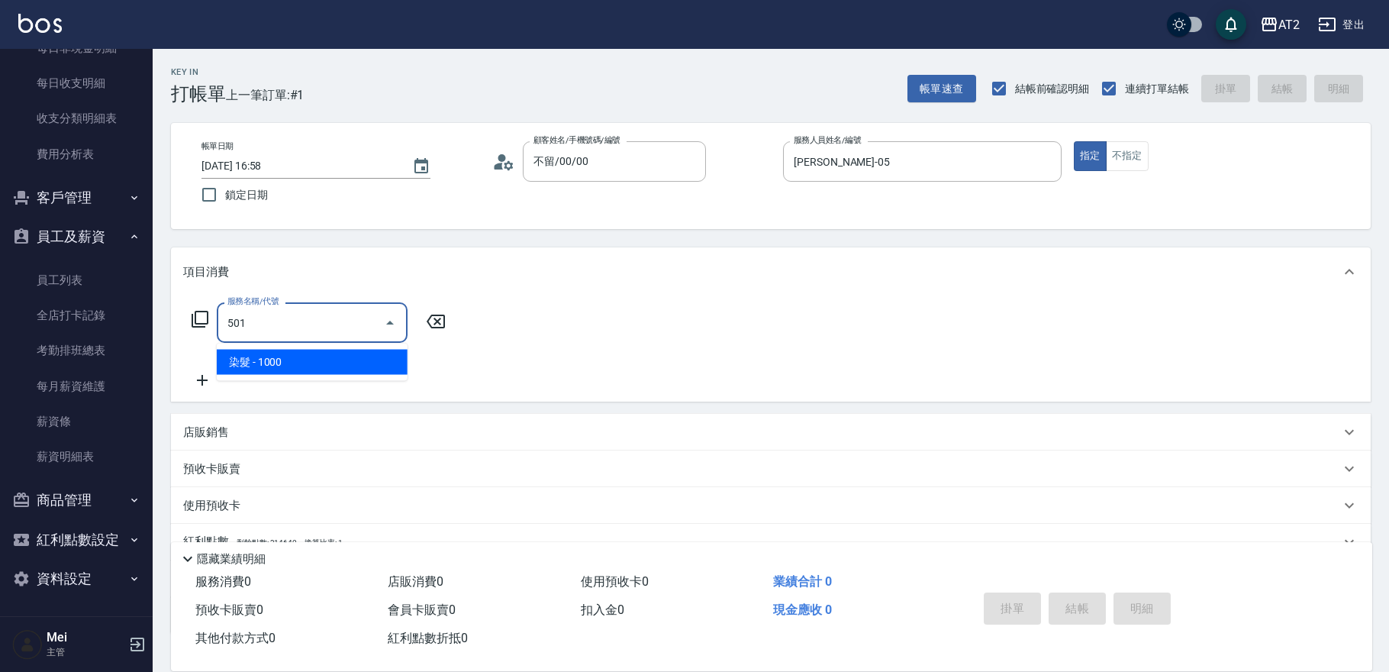
type input "100"
type input "染髮(501)"
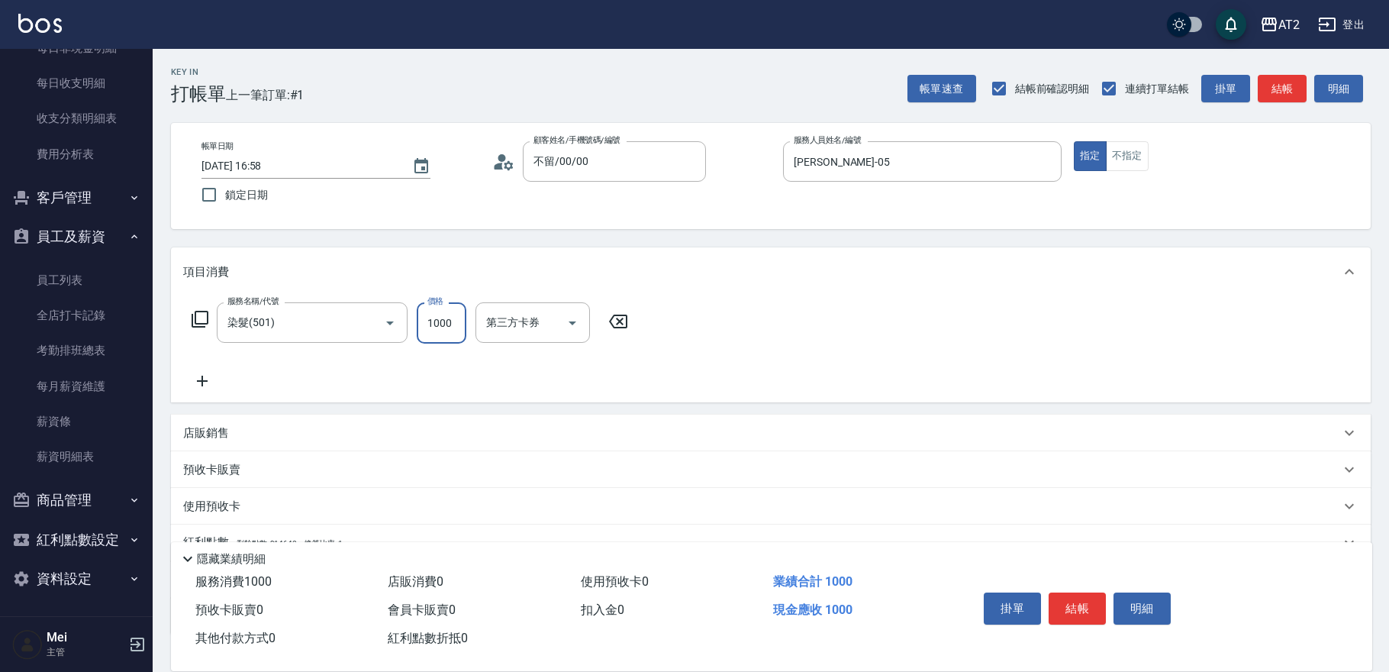
type input "1"
type input "0"
type input "16"
type input "10"
type input "160"
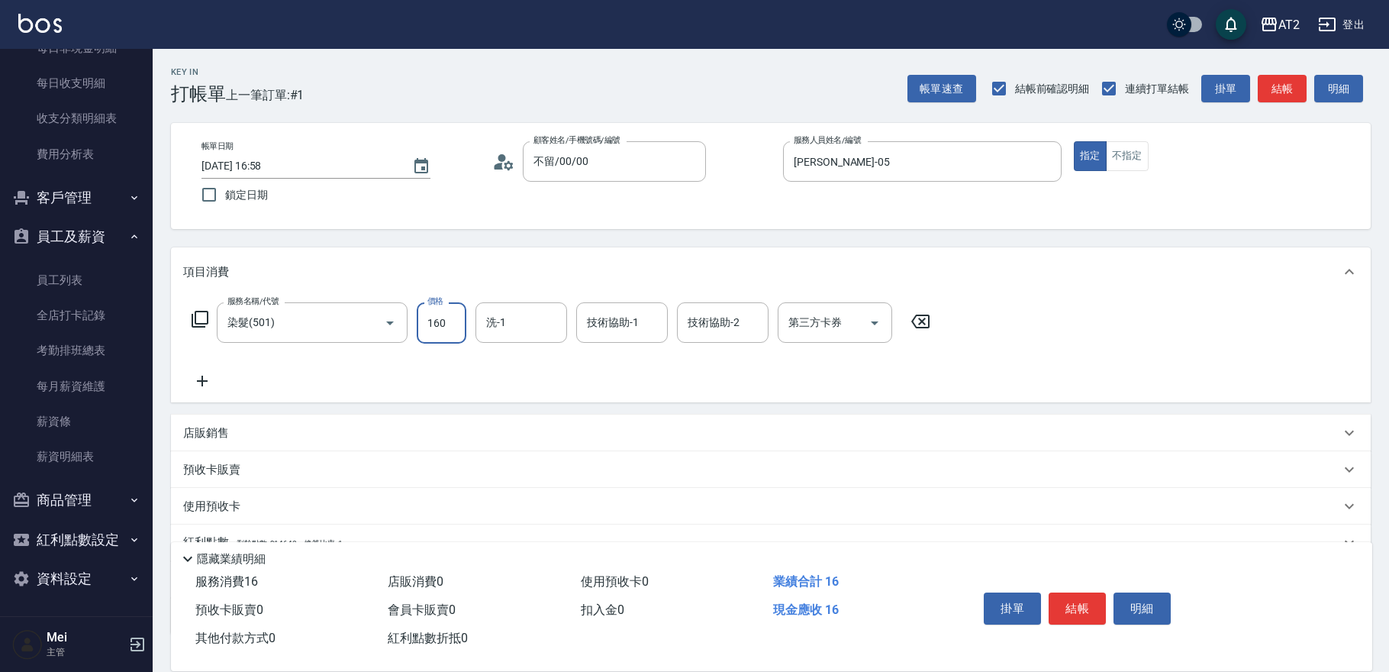
type input "160"
type input "1600"
type input "紫涵-32"
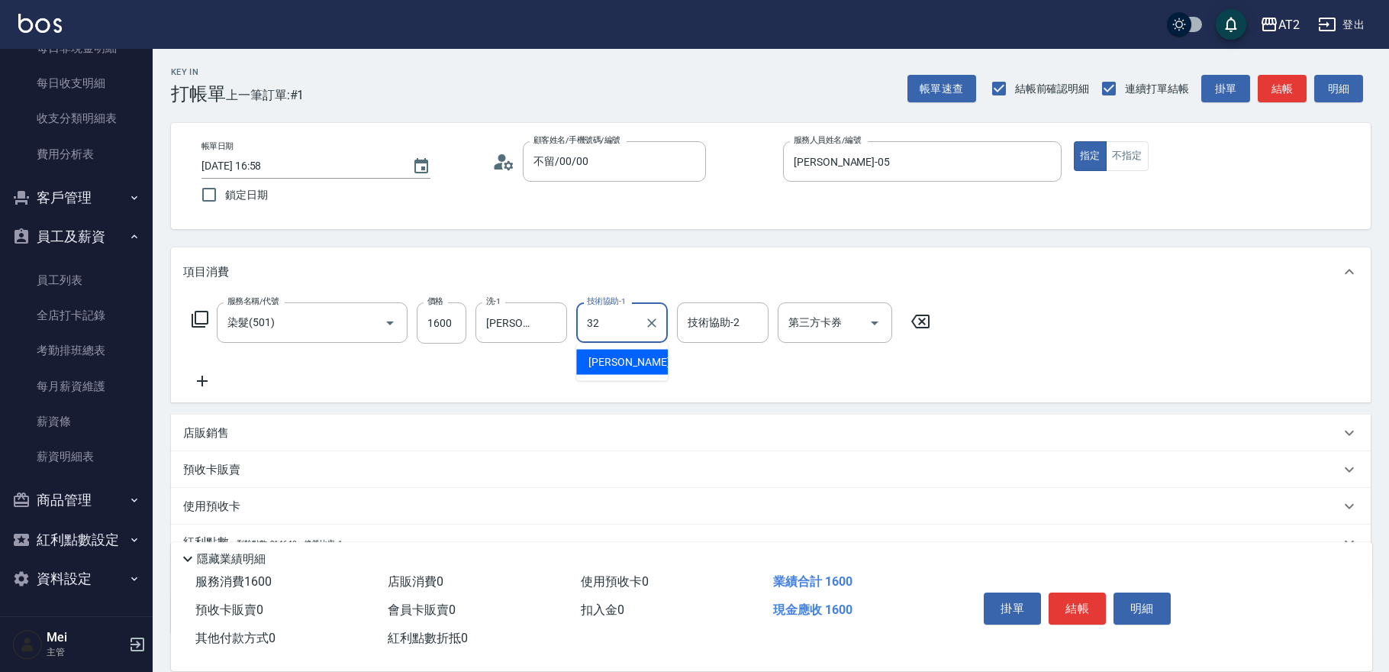
type input "紫涵-32"
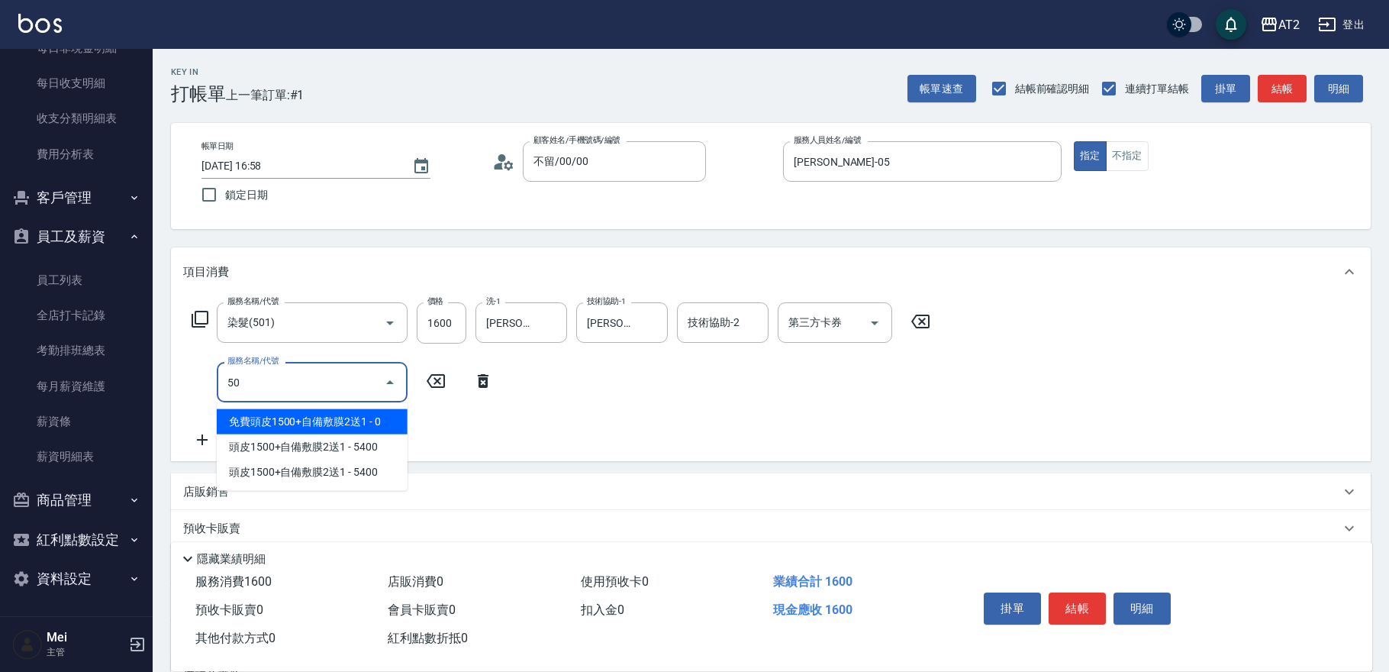
type input "502"
type input "210"
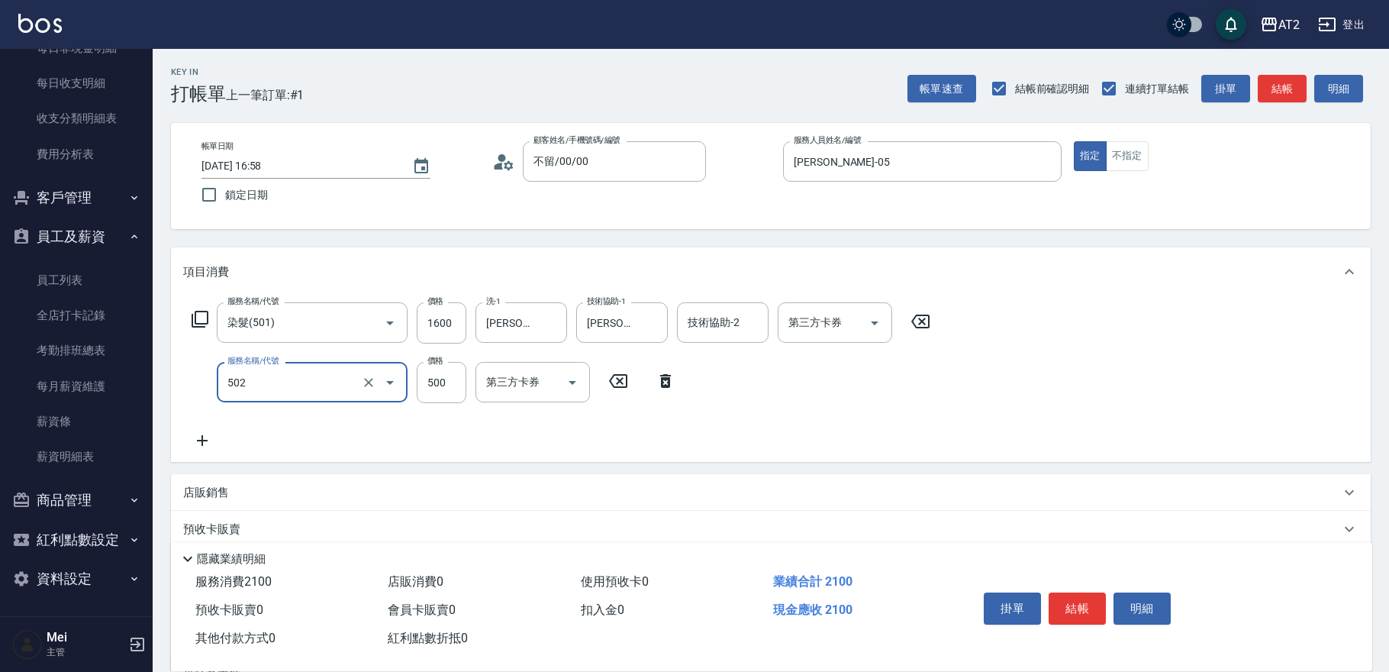
type input "漂髮(502)"
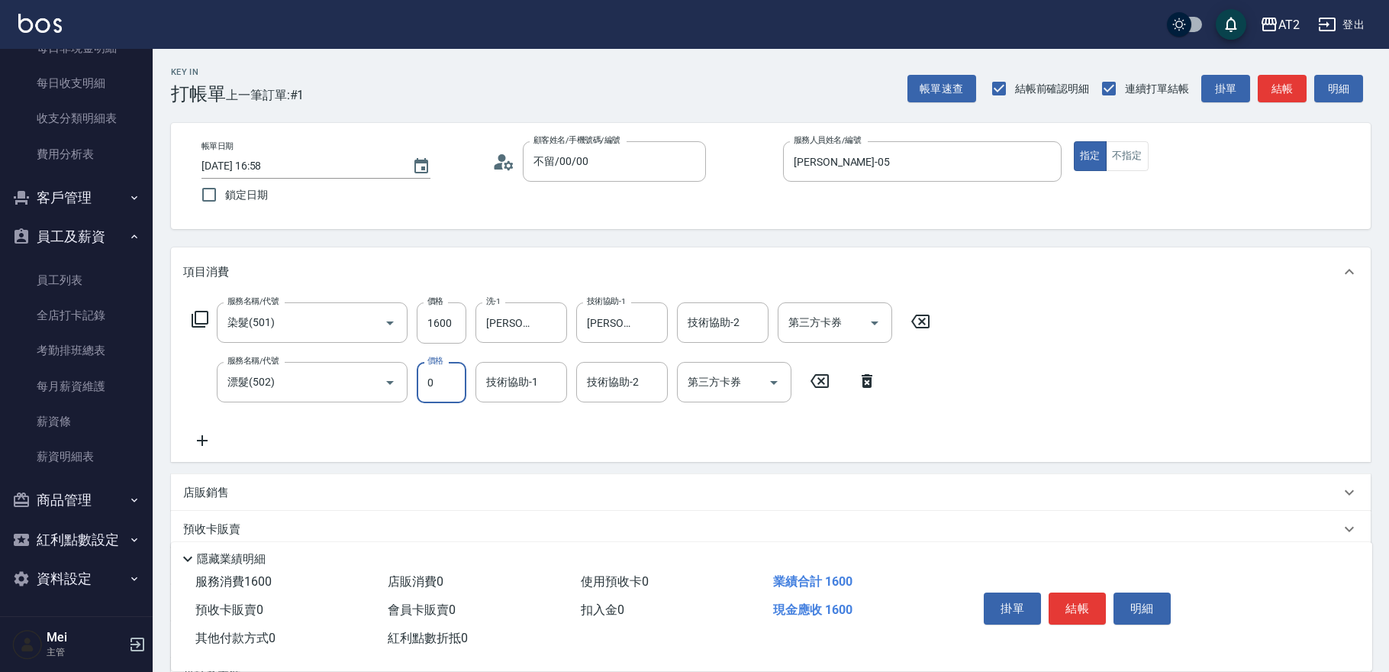
type input "160"
type input "0"
type input "紫涵-32"
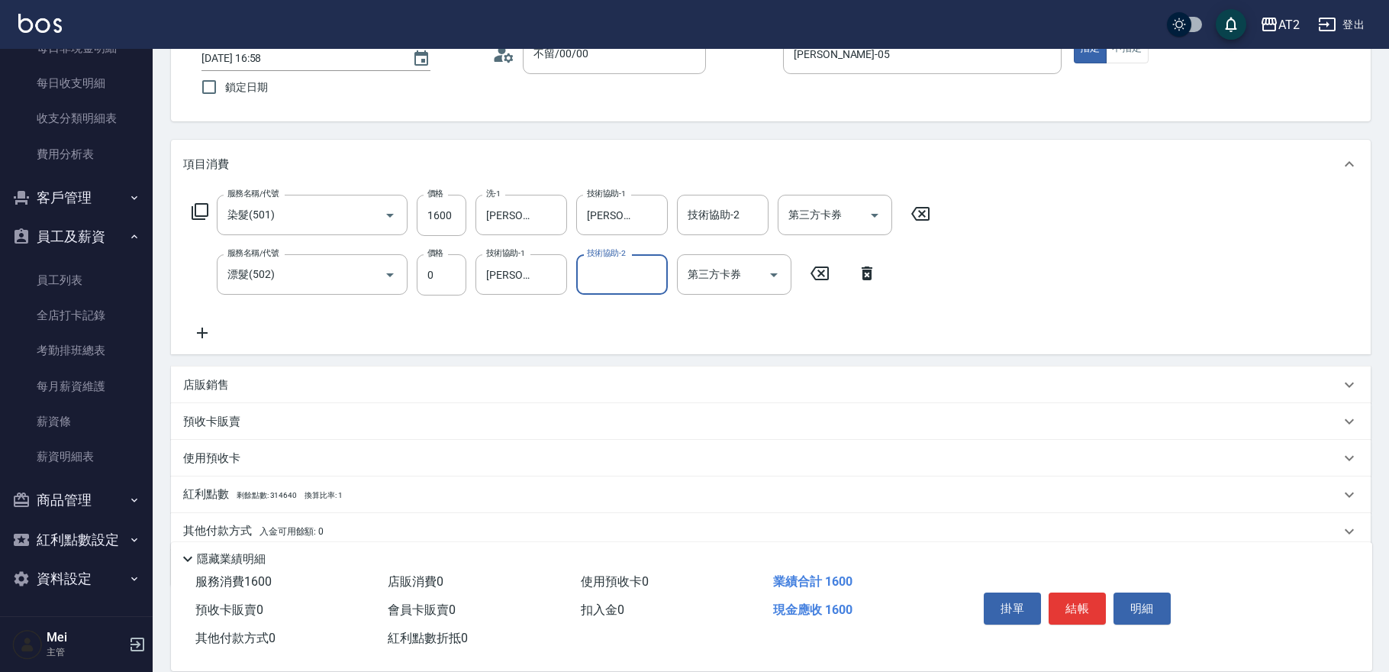
scroll to position [166, 0]
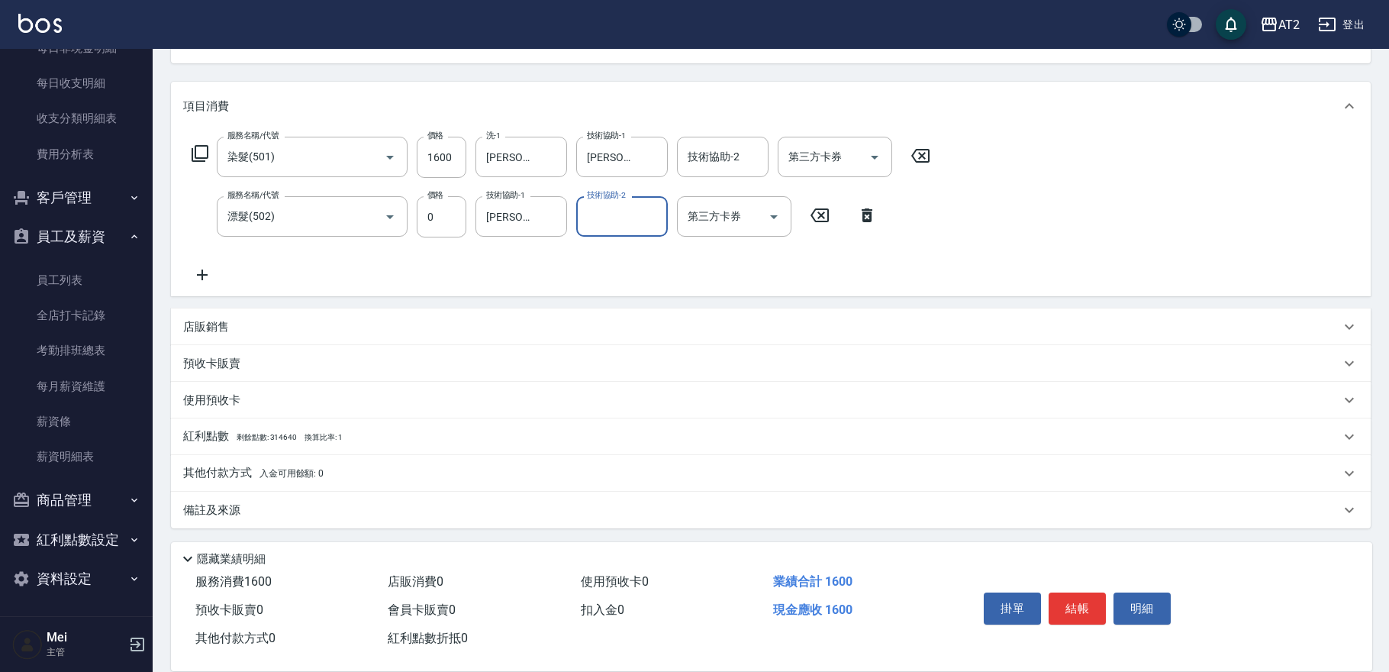
click at [292, 471] on span "入金可用餘額: 0" at bounding box center [291, 473] width 65 height 11
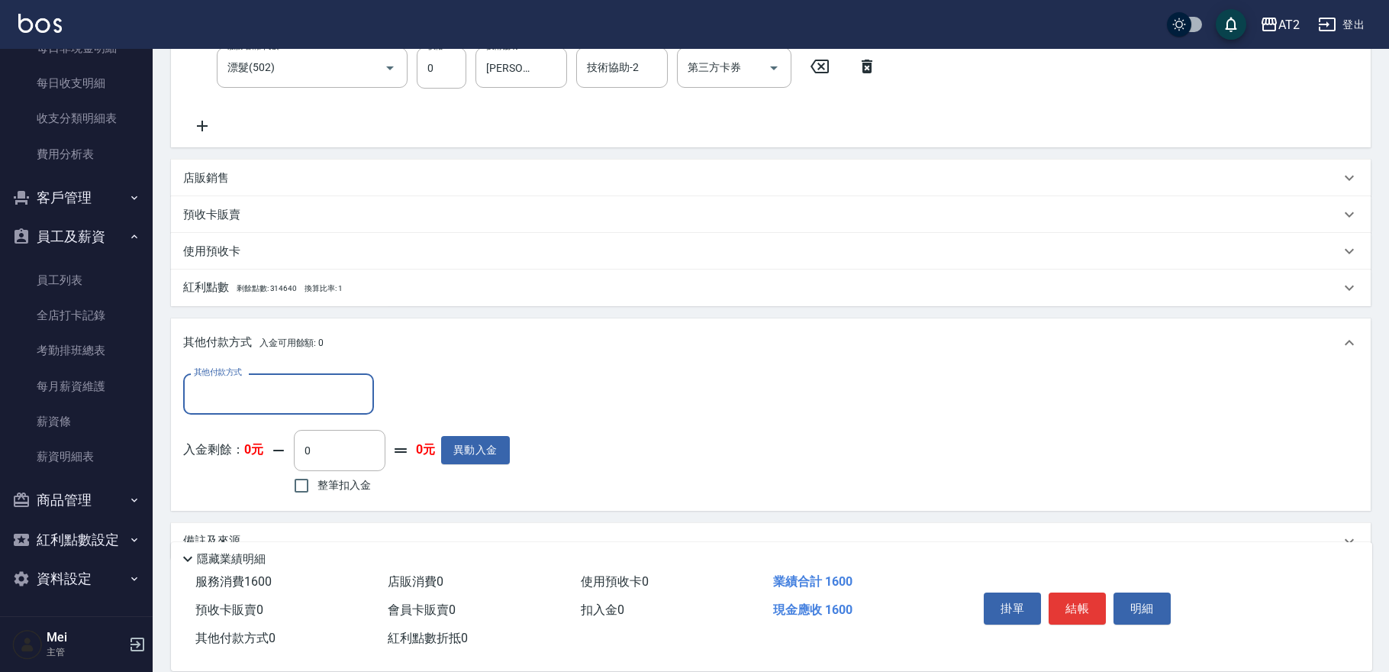
scroll to position [340, 0]
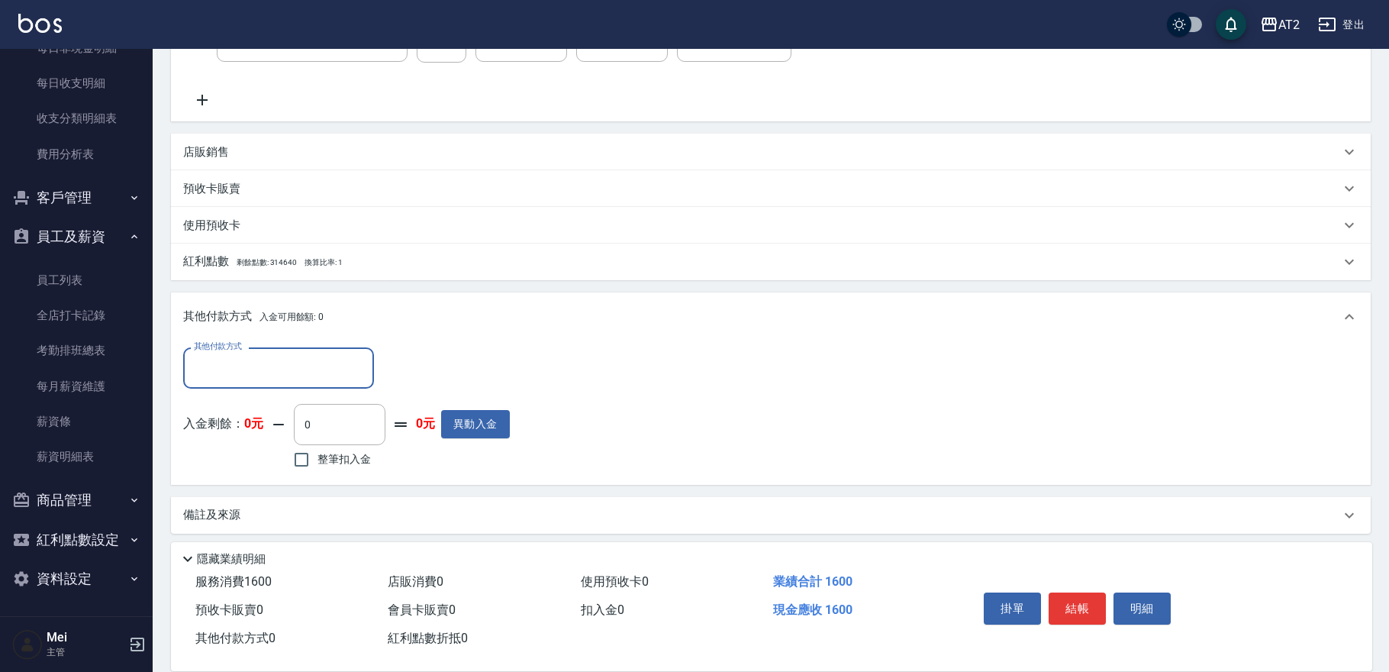
click at [295, 382] on div "其他付款方式" at bounding box center [278, 367] width 191 height 40
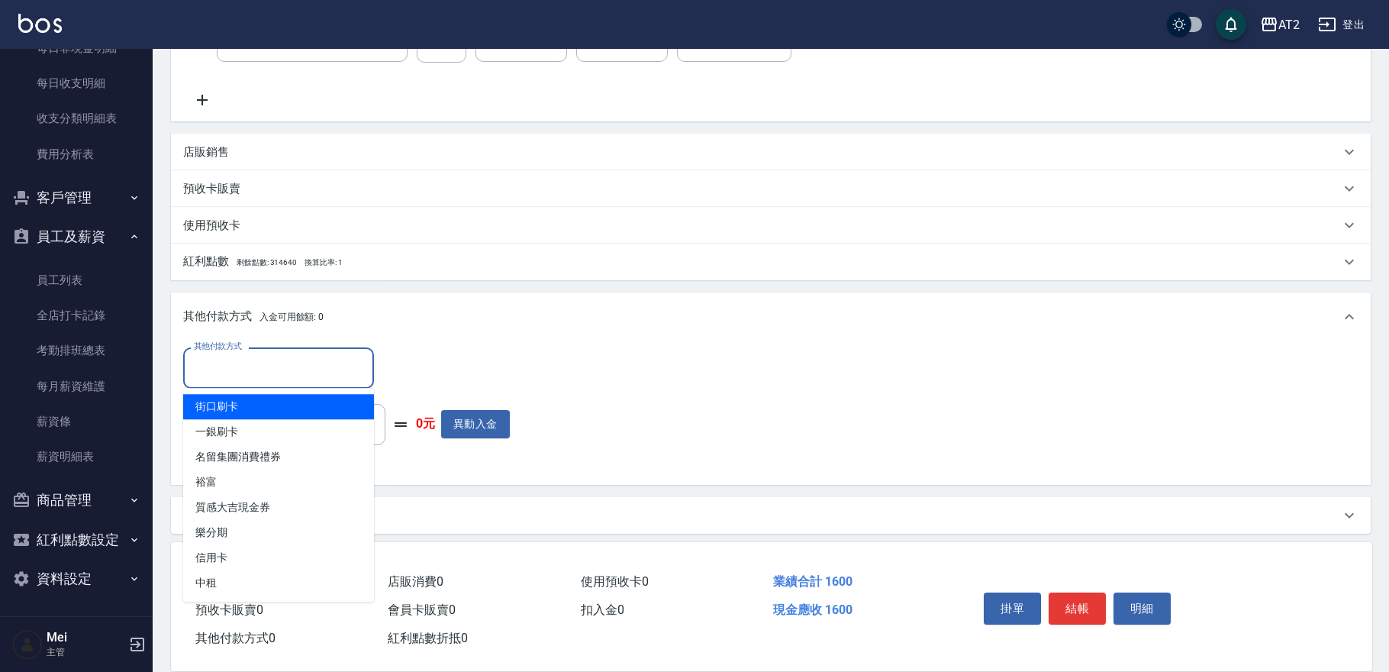
click at [282, 406] on span "街口刷卡" at bounding box center [278, 406] width 191 height 25
type input "街口刷卡"
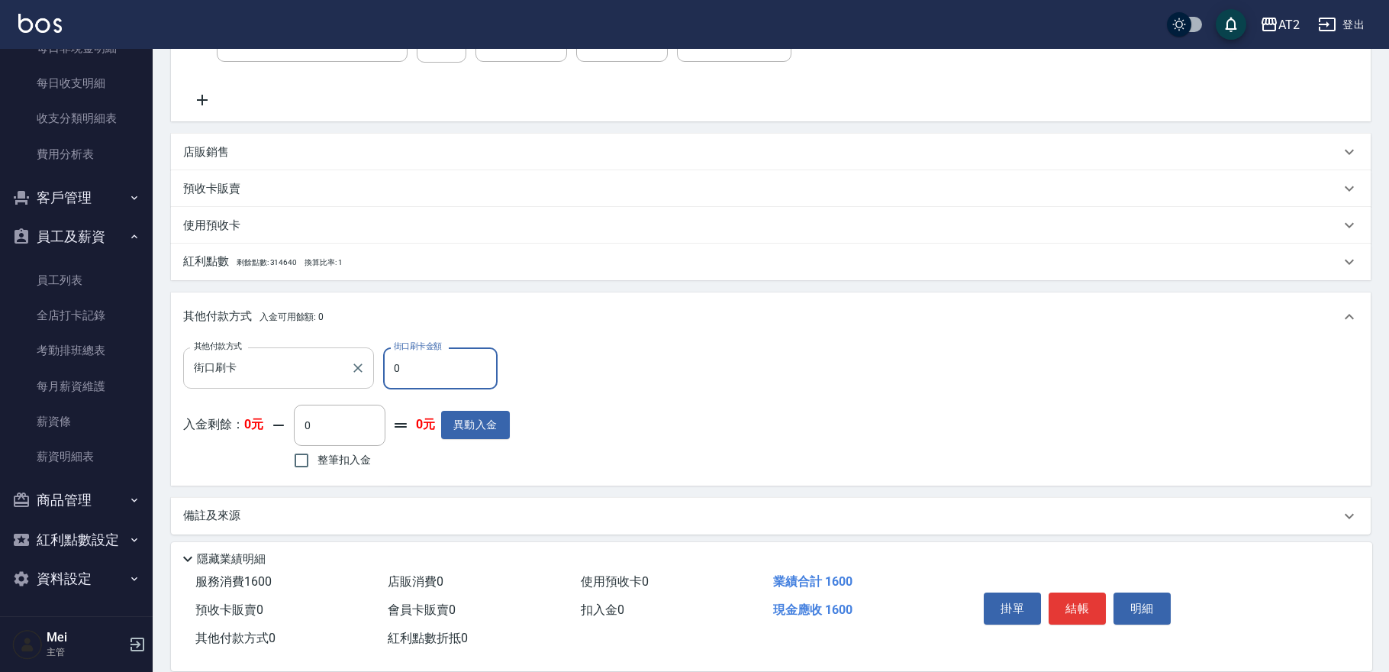
drag, startPoint x: 392, startPoint y: 369, endPoint x: 313, endPoint y: 366, distance: 78.7
click at [315, 366] on div "其他付款方式 街口刷卡 其他付款方式 街口刷卡金額 0 街口刷卡金額" at bounding box center [346, 367] width 327 height 41
type input "150"
type input "16"
type input "140"
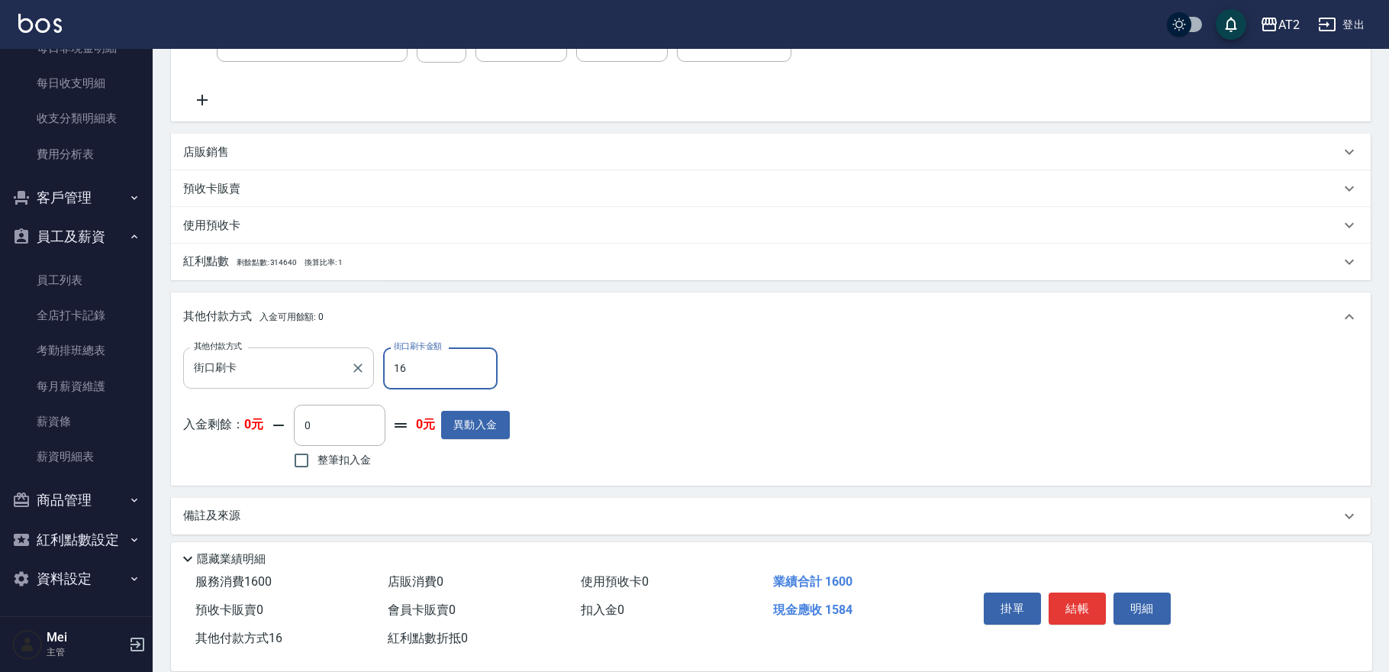
type input "160"
type input "0"
type input "1600"
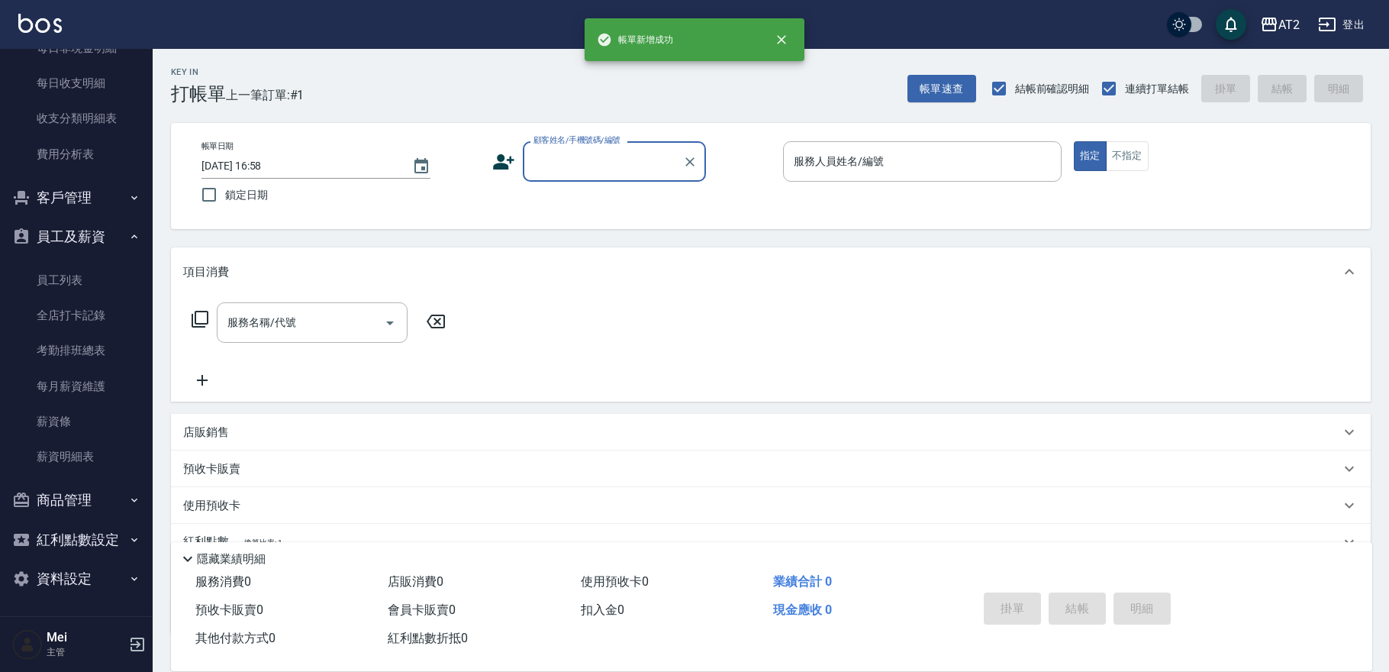
scroll to position [0, 0]
click at [953, 83] on button "帳單速查" at bounding box center [941, 89] width 69 height 28
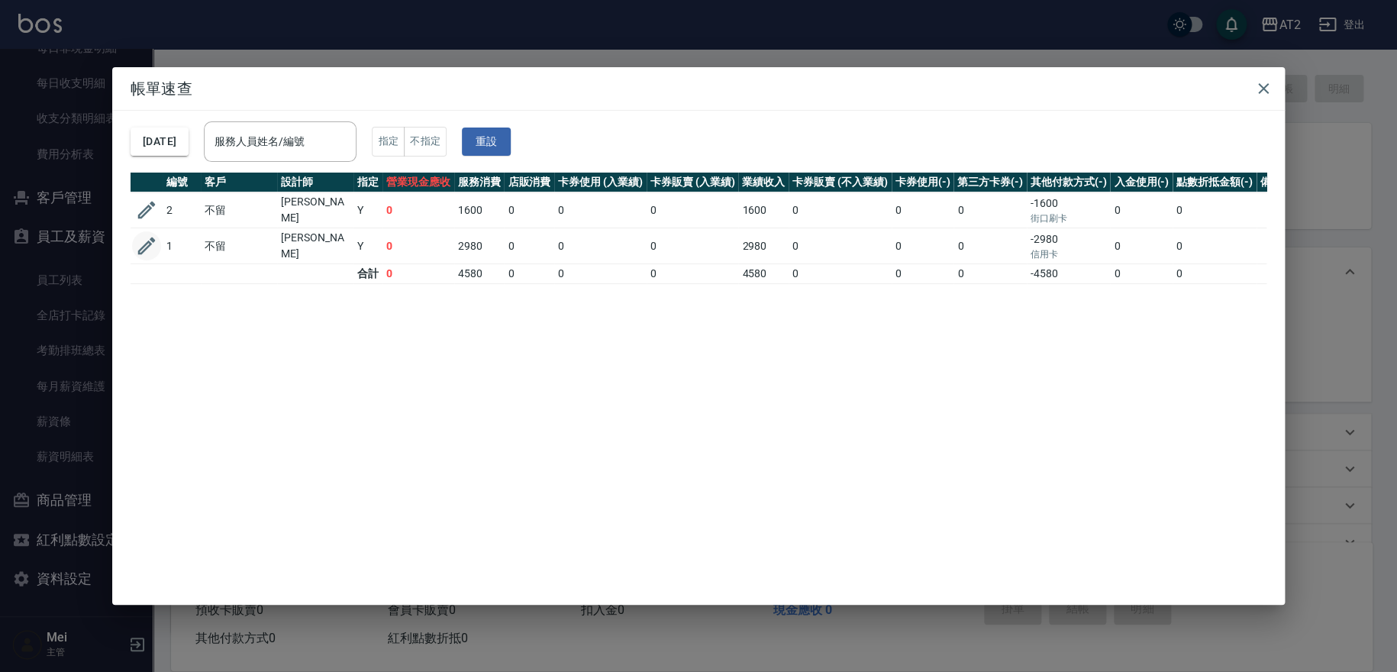
click at [151, 238] on icon "button" at bounding box center [146, 245] width 23 height 23
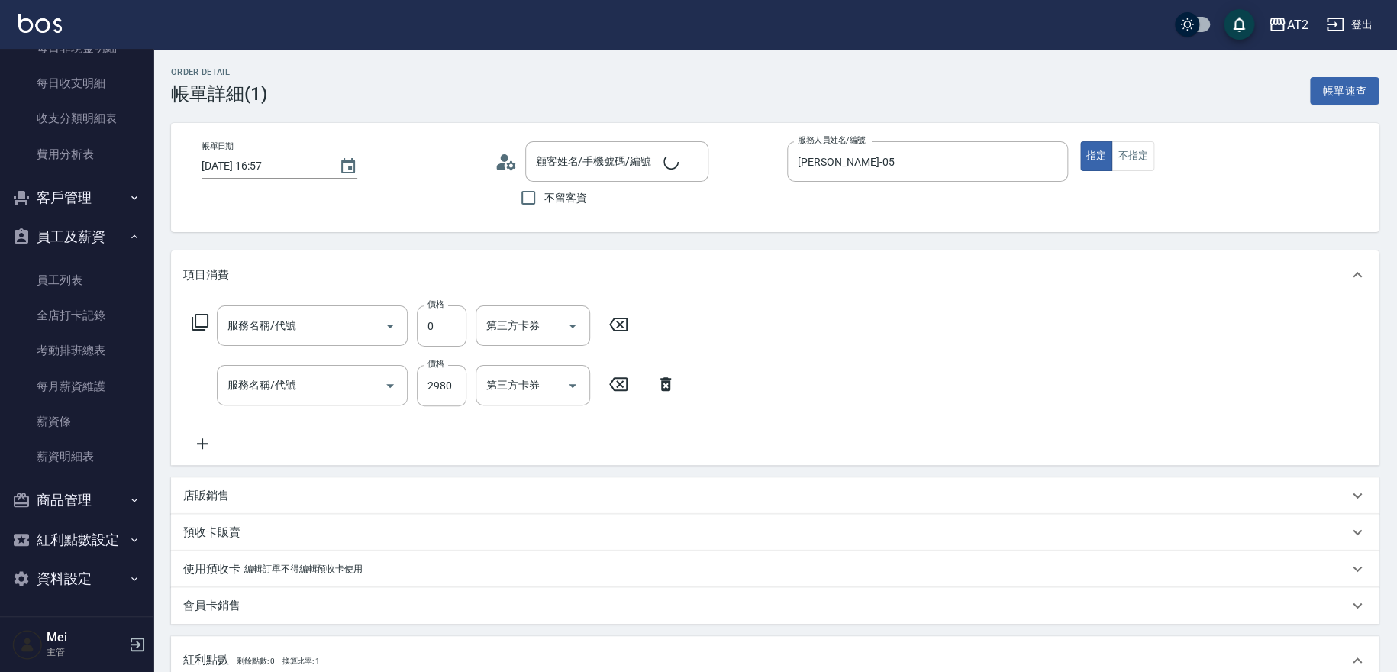
type input "2025/09/05 16:57"
type input "Rebecca-05"
type input "0"
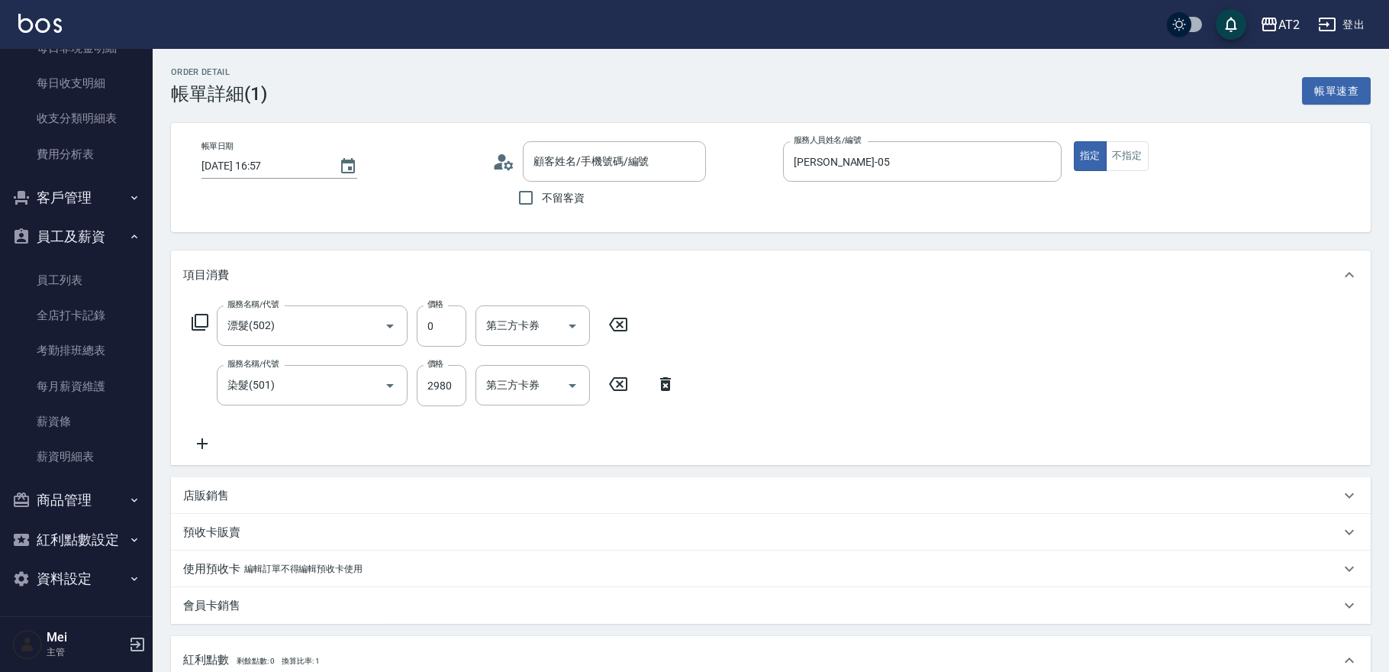
type input "不留/00/00"
type input "漂髮(502)"
type input "染髮(501)"
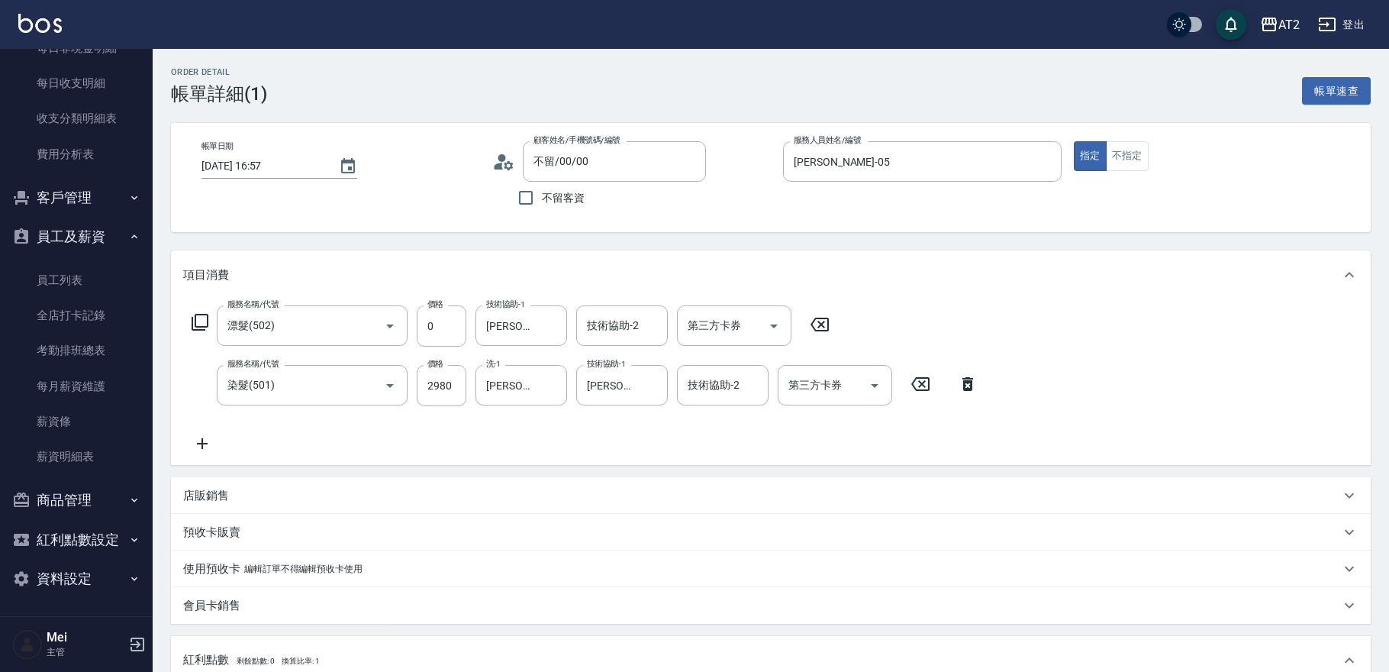
scroll to position [469, 0]
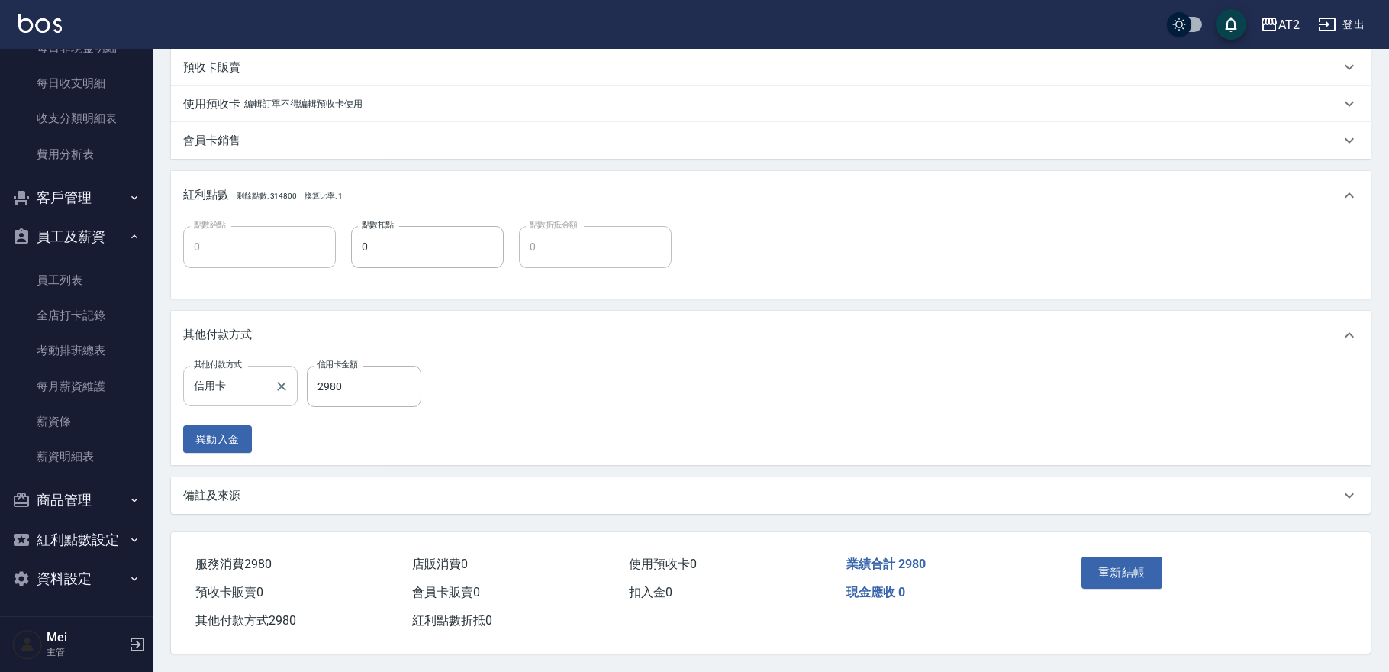
click at [272, 391] on div at bounding box center [281, 386] width 20 height 40
click at [247, 375] on input "信用卡" at bounding box center [229, 385] width 78 height 27
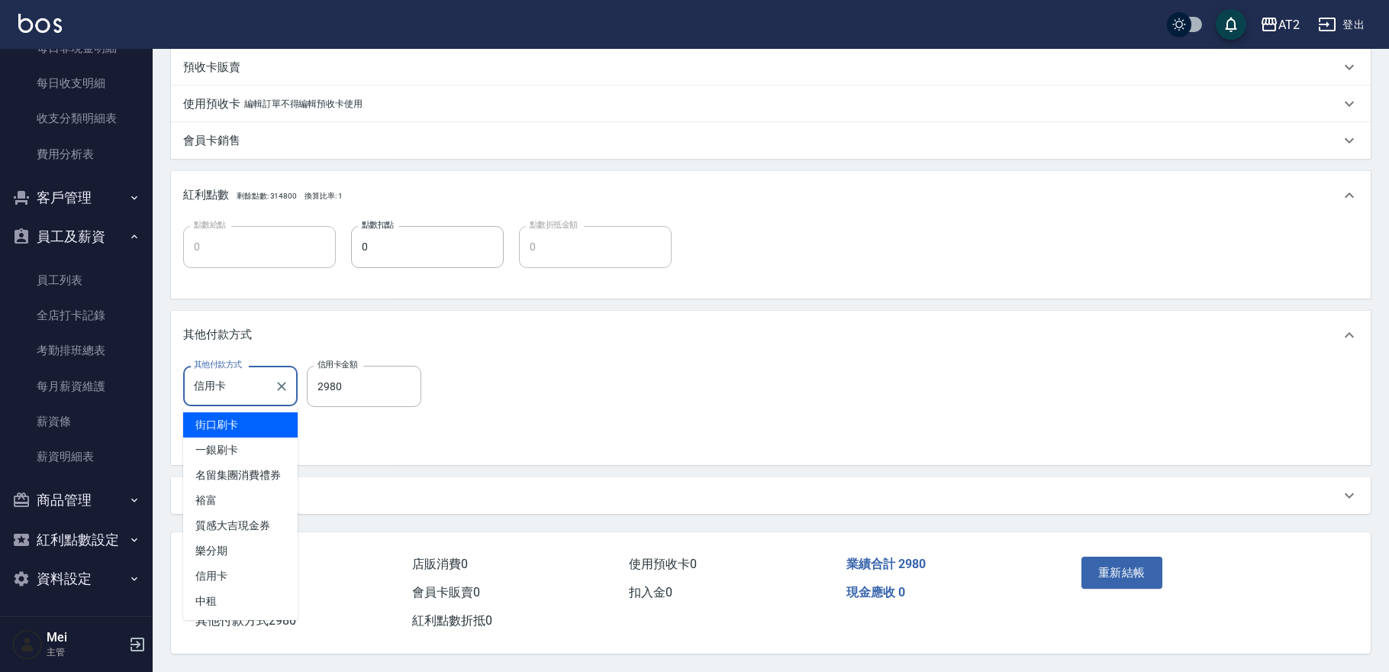
click at [251, 431] on span "街口刷卡" at bounding box center [240, 424] width 114 height 25
type input "街口刷卡"
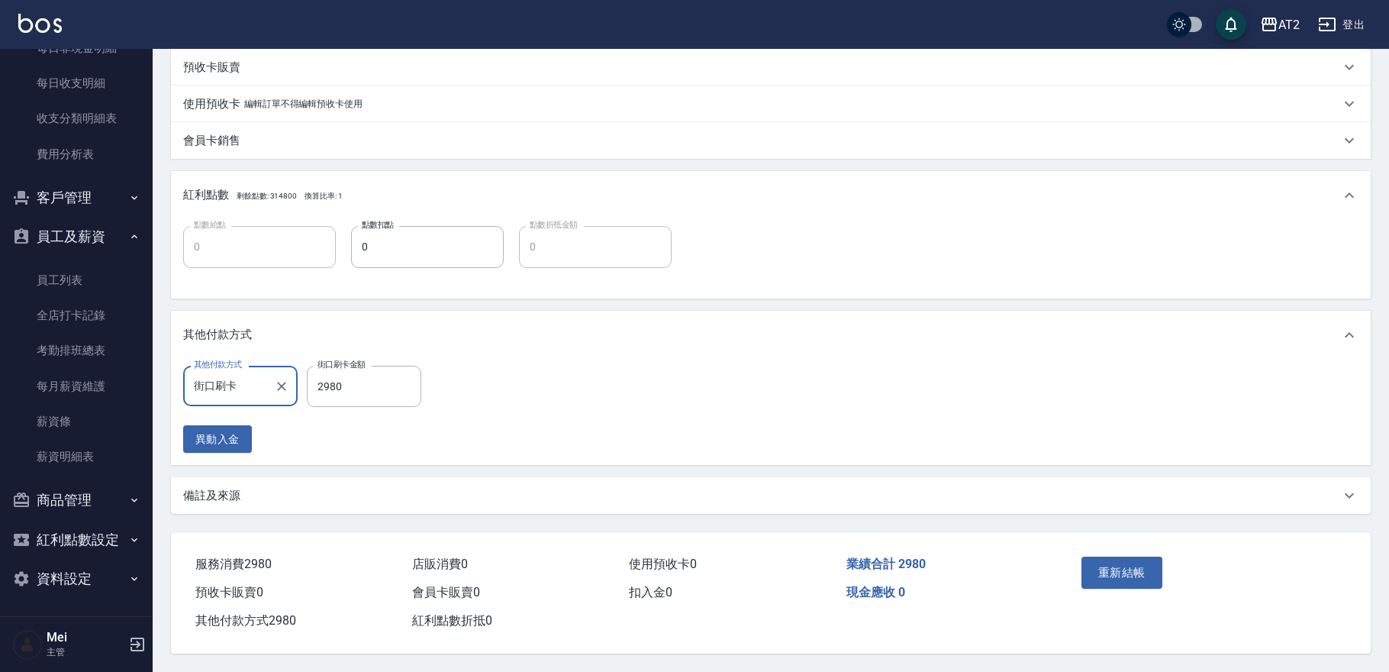
click at [288, 431] on div "異動入金" at bounding box center [306, 439] width 247 height 28
click at [1126, 567] on button "重新結帳" at bounding box center [1121, 572] width 81 height 32
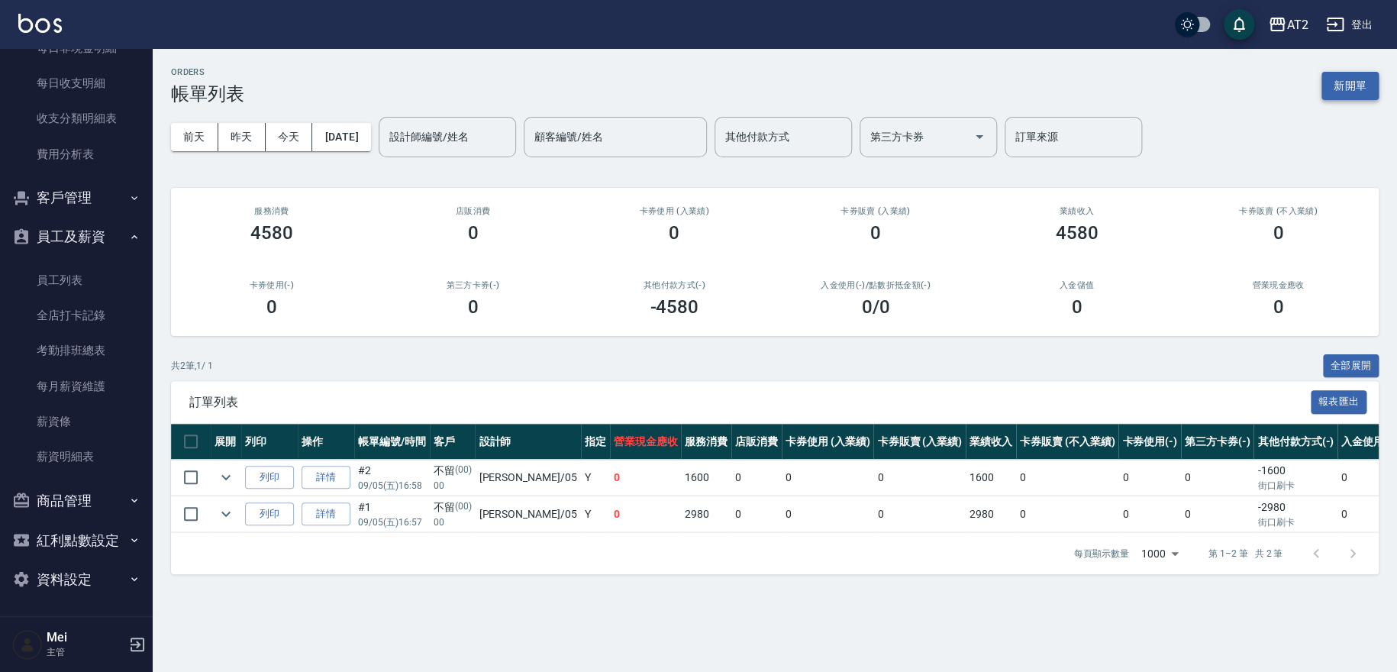
click at [1343, 90] on button "新開單" at bounding box center [1349, 86] width 57 height 28
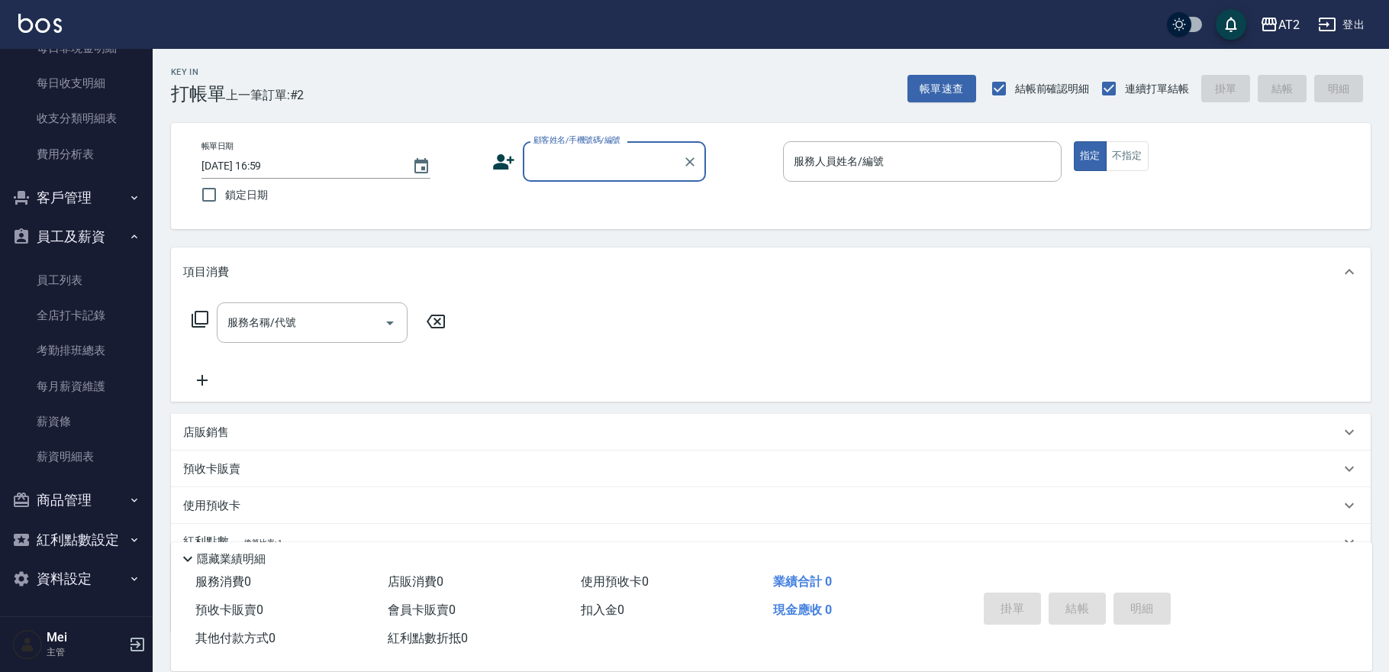
click at [626, 170] on input "顧客姓名/手機號碼/編號" at bounding box center [603, 161] width 147 height 27
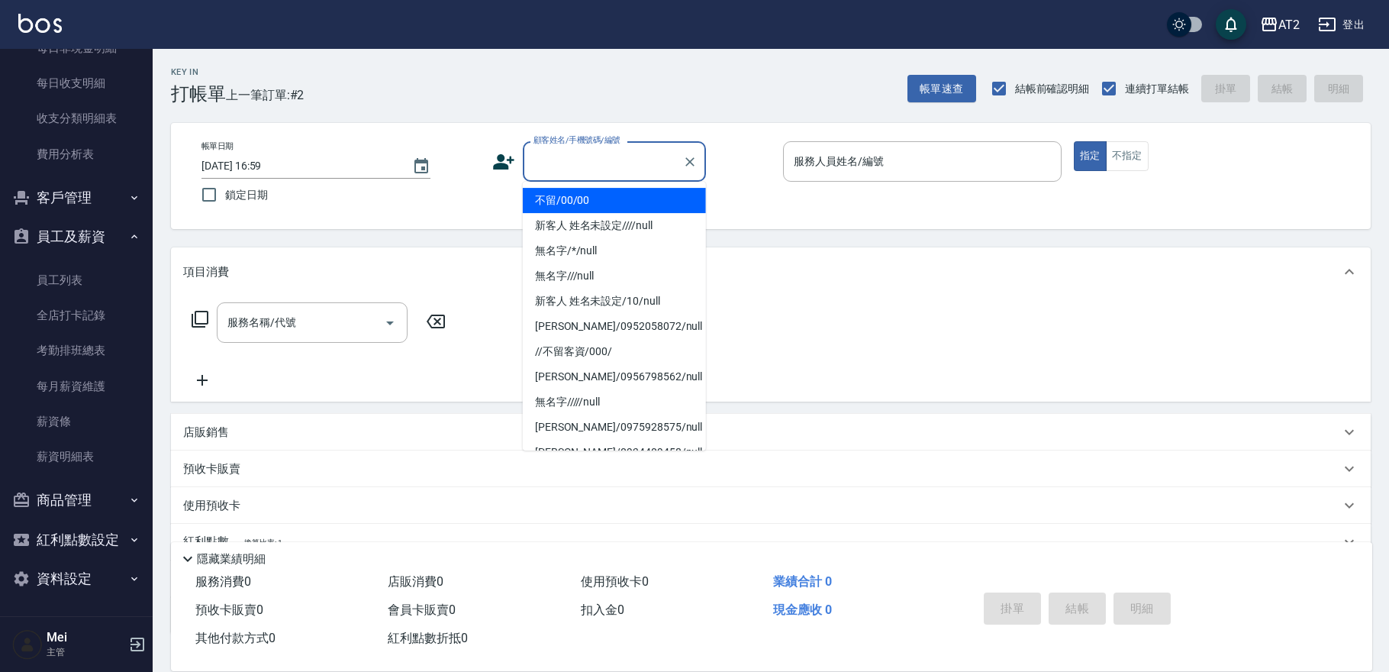
click at [623, 200] on li "不留/00/00" at bounding box center [614, 200] width 183 height 25
type input "不留/00/00"
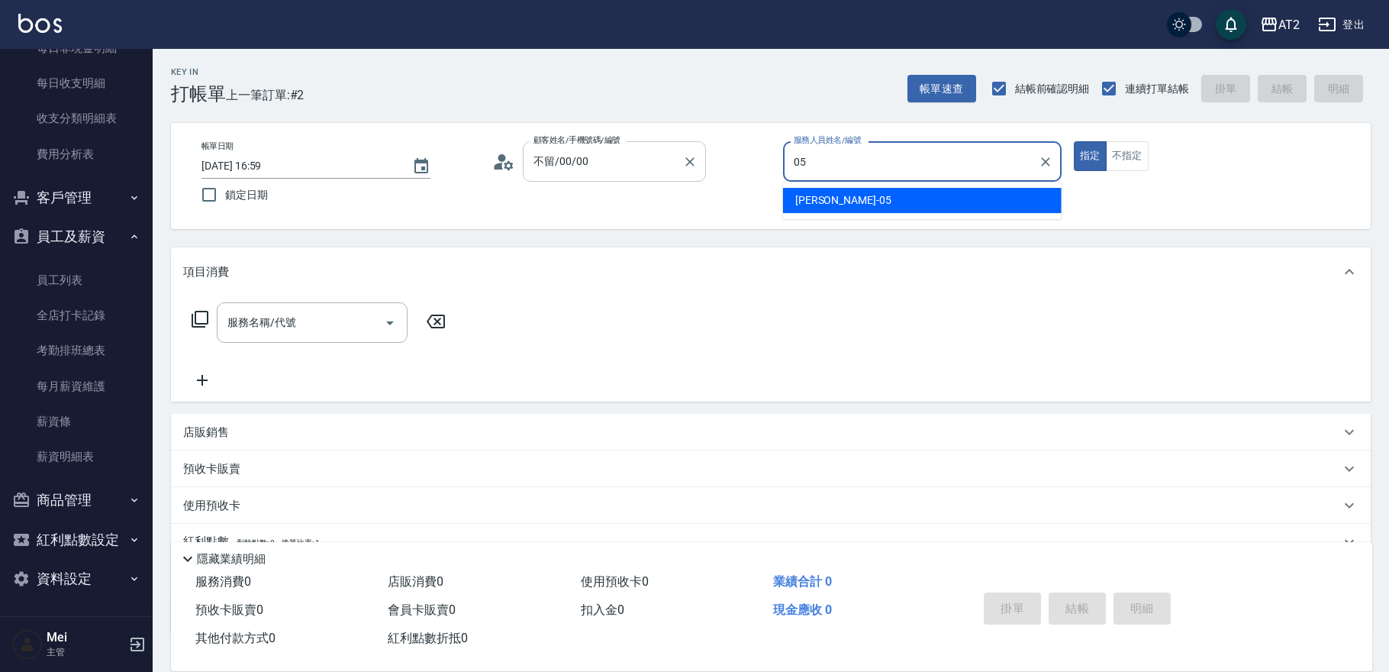
type input "Rebecca-05"
type button "true"
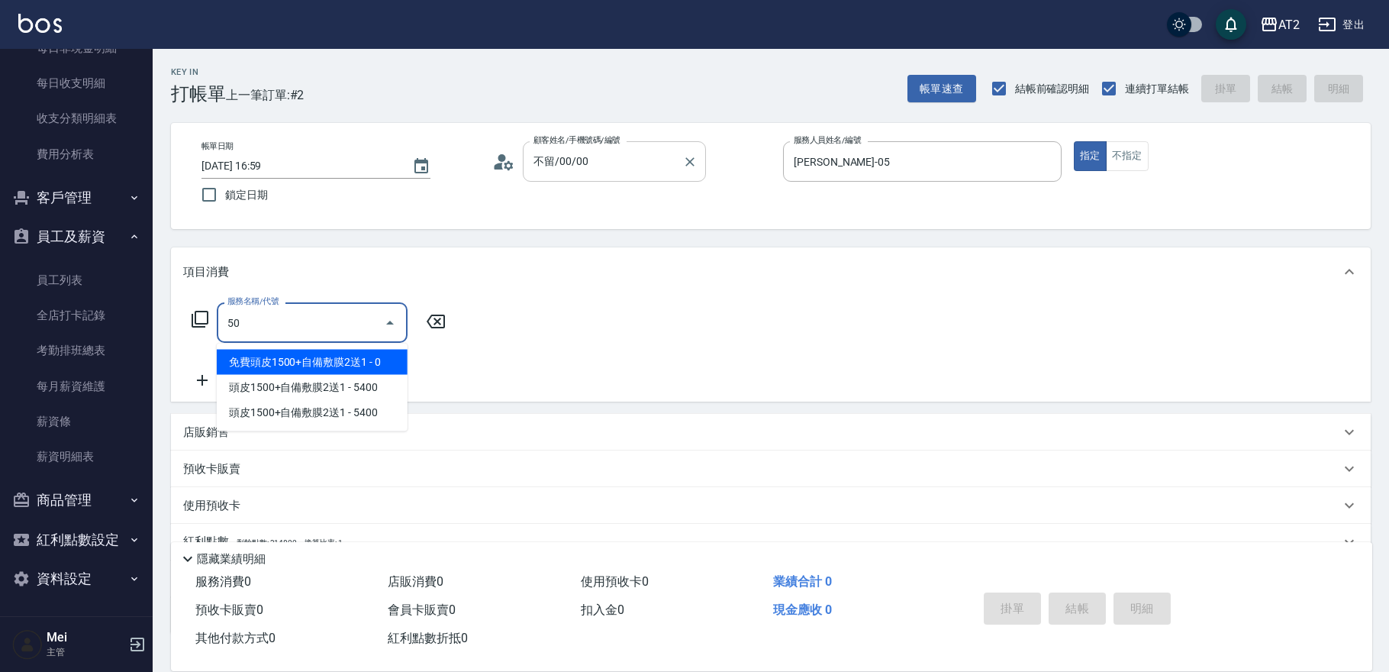
type input "501"
type input "100"
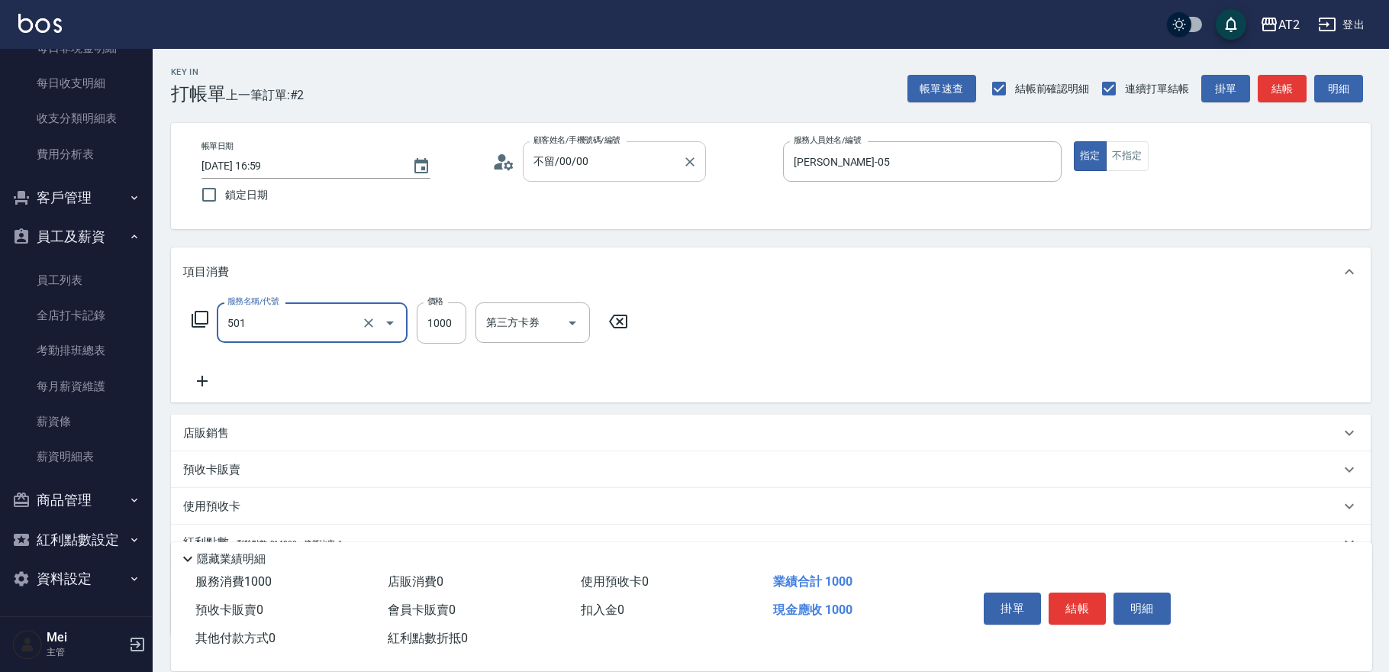
type input "染髮(501)"
type input "0"
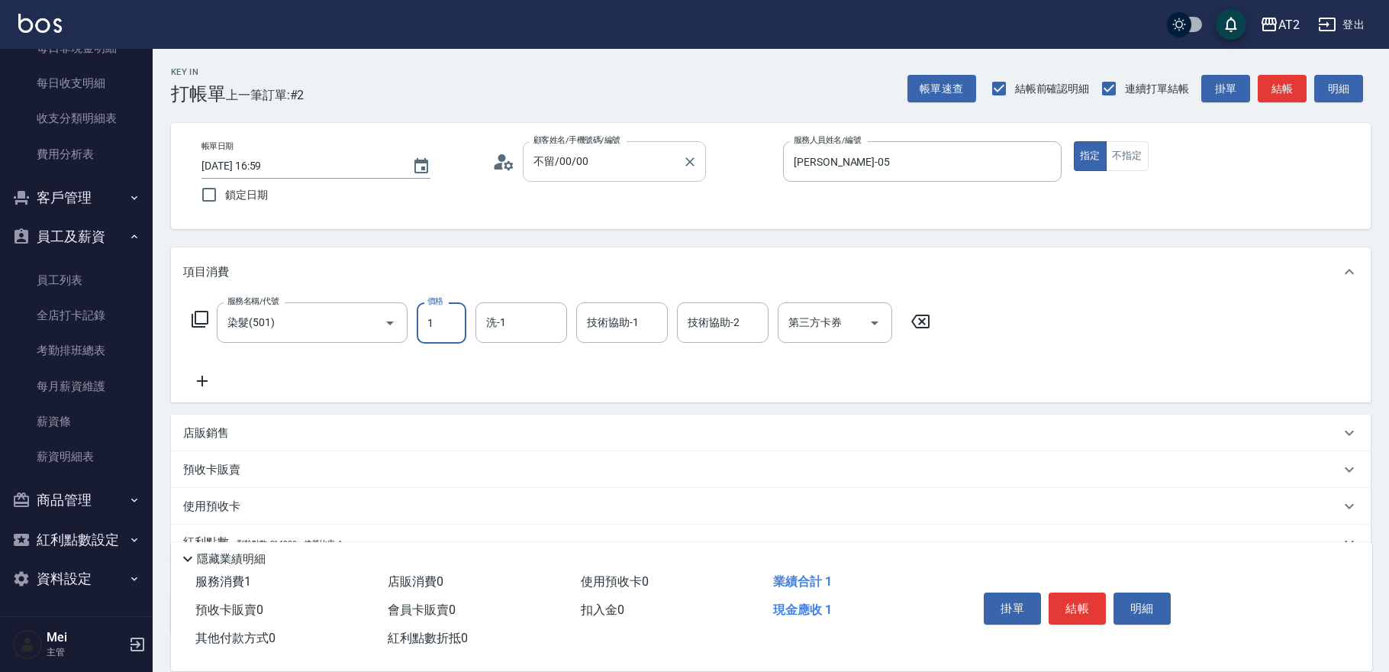
type input "19"
type input "10"
type input "198"
type input "190"
type input "1980"
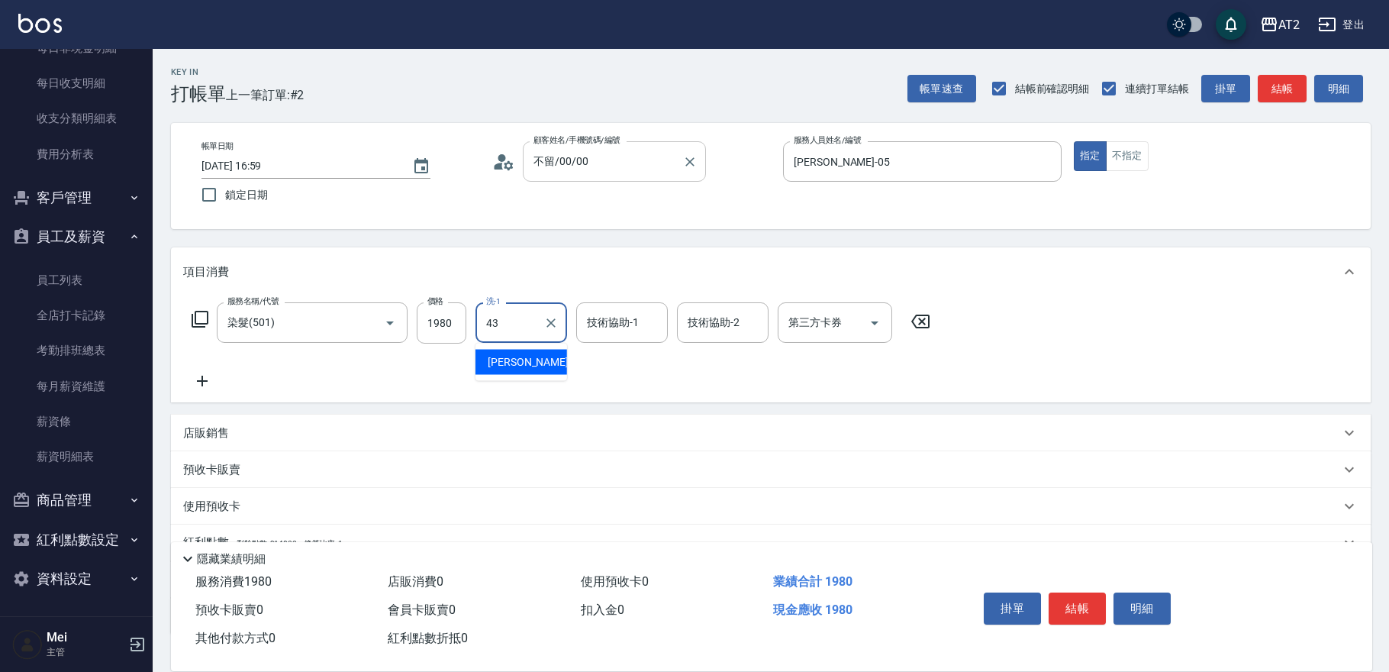
type input "小馨-43"
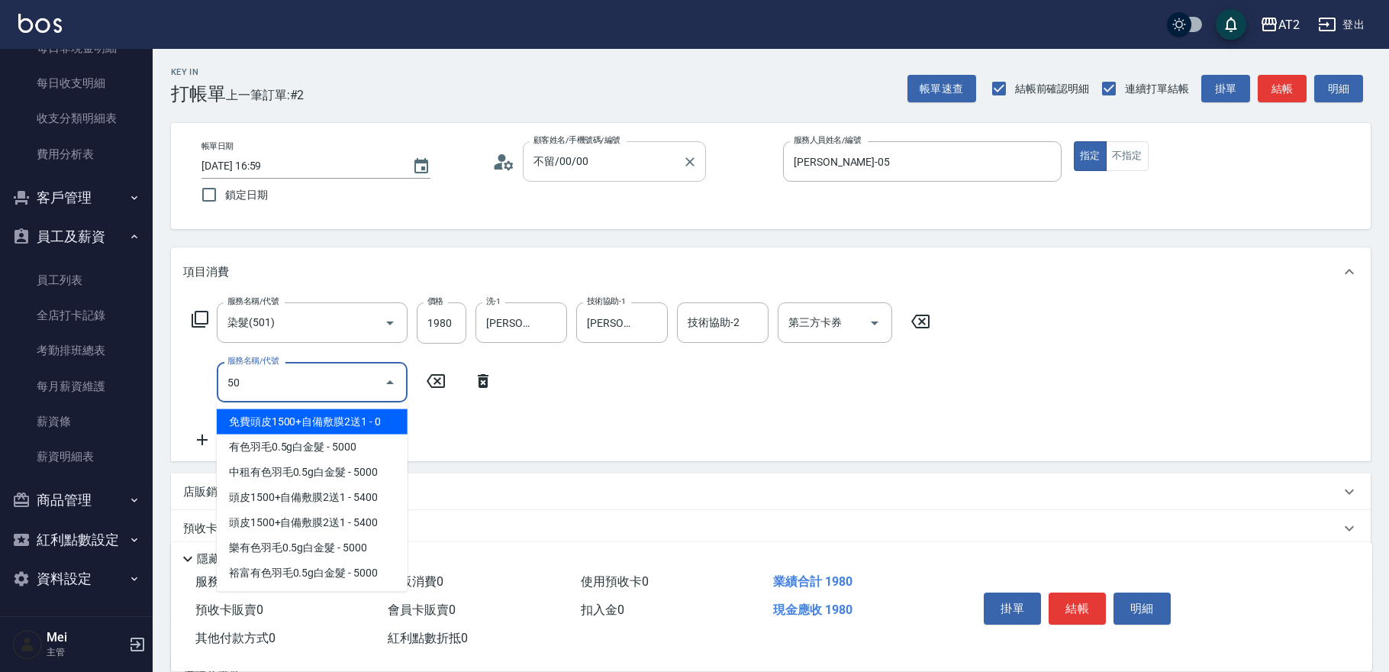
type input "502"
type input "240"
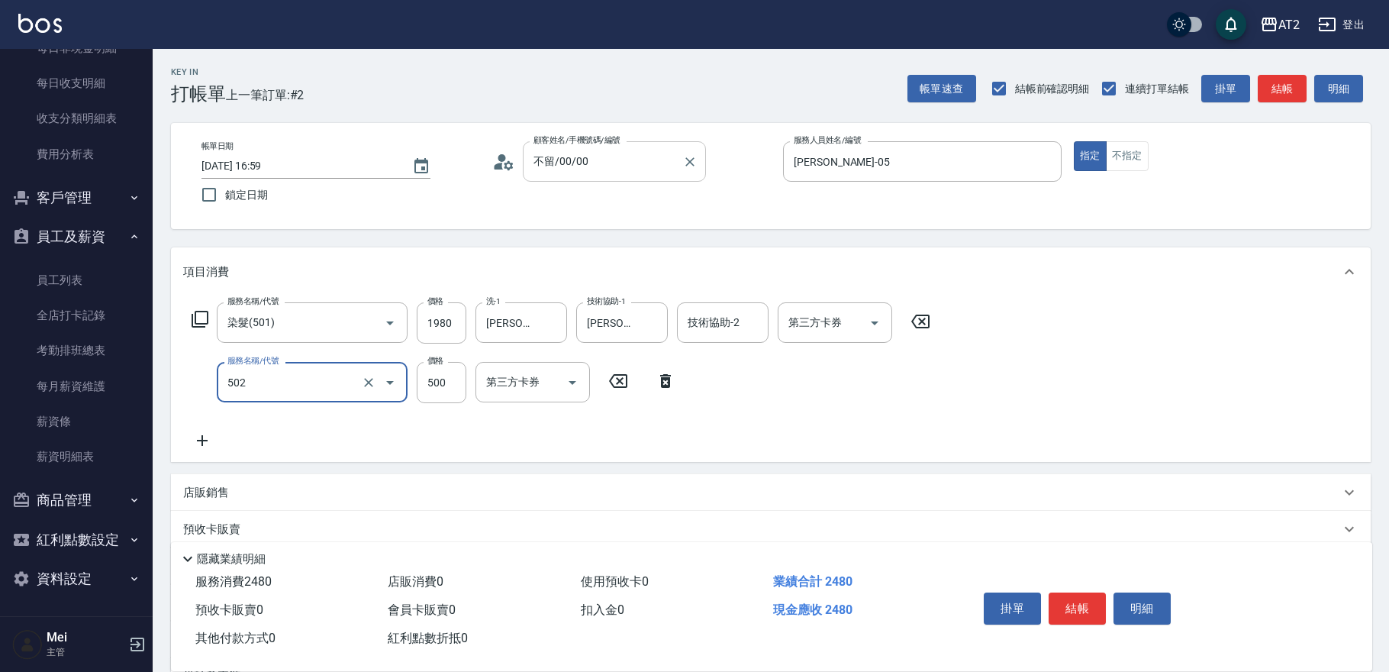
type input "漂髮(502)"
type input "190"
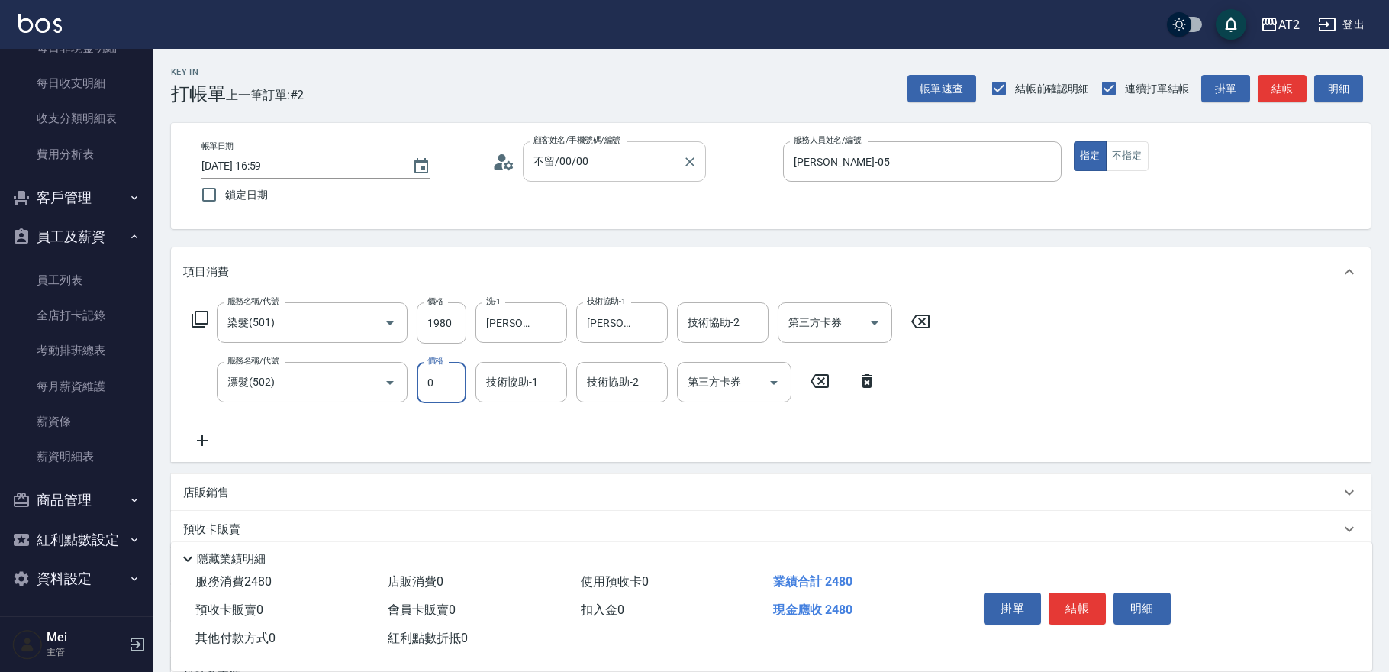
type input "0"
type input "小馨-43"
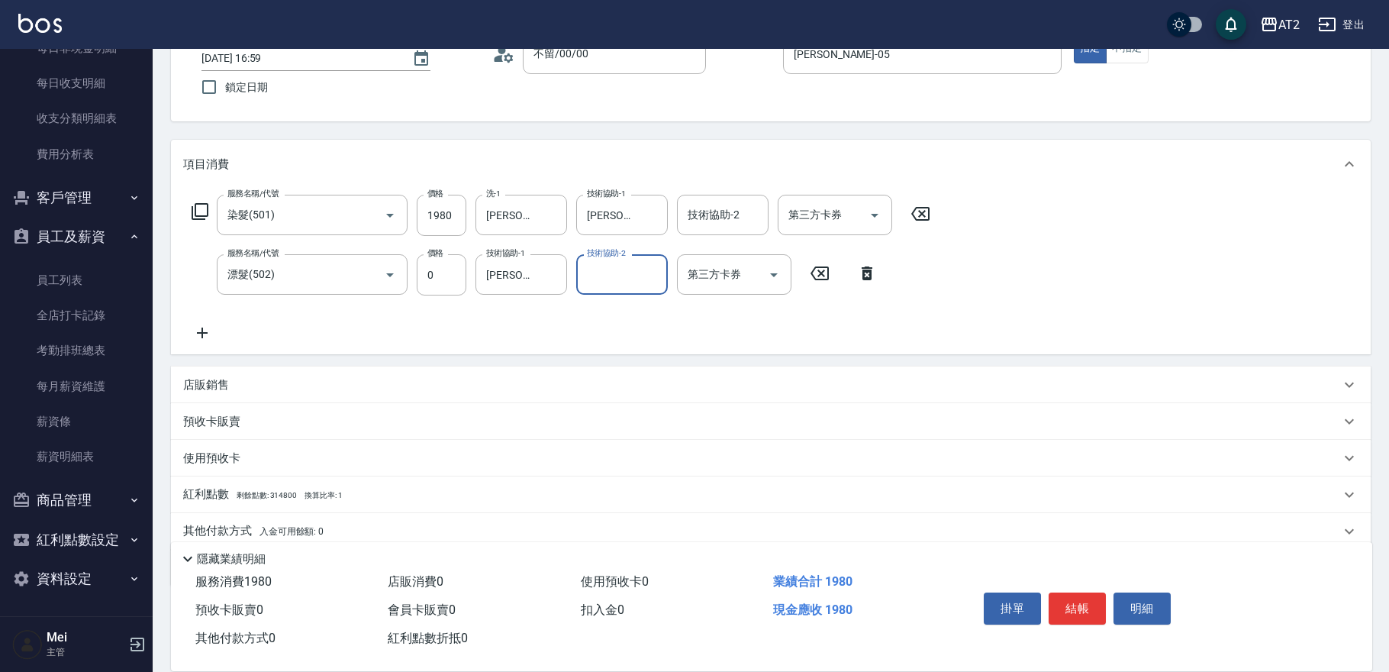
scroll to position [166, 0]
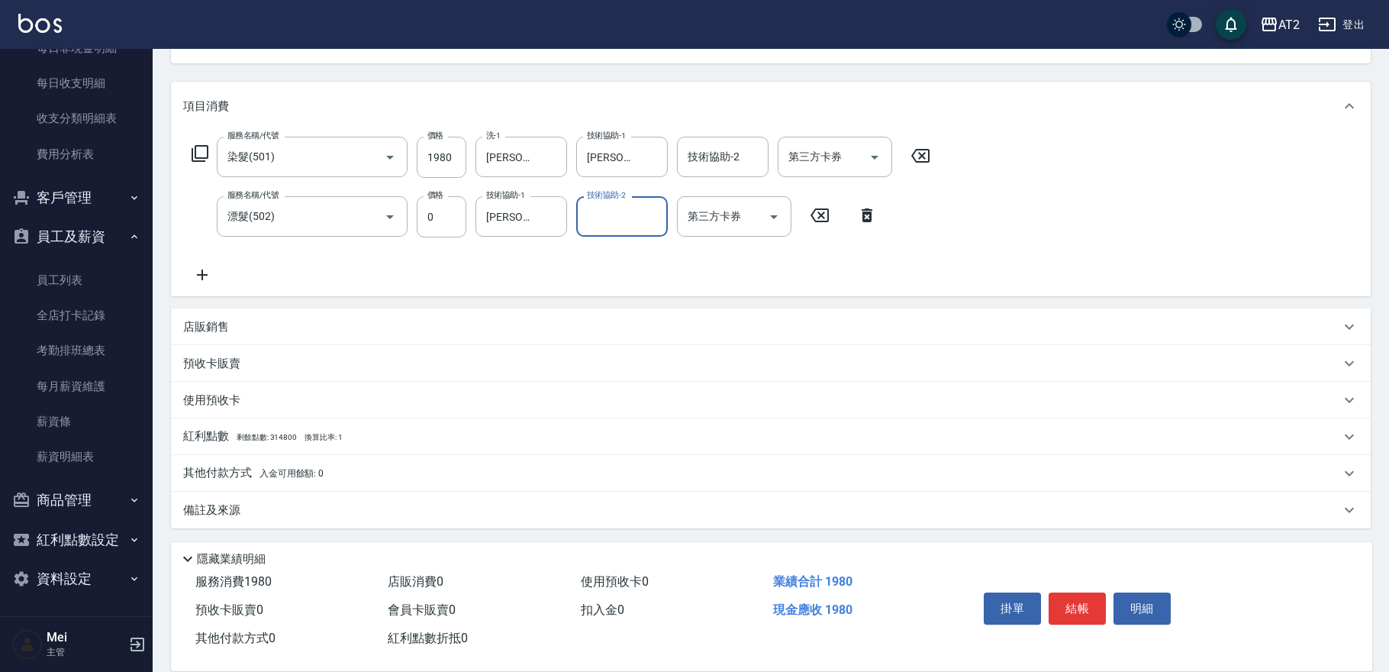
click at [314, 460] on div "其他付款方式 入金可用餘額: 0" at bounding box center [771, 473] width 1200 height 37
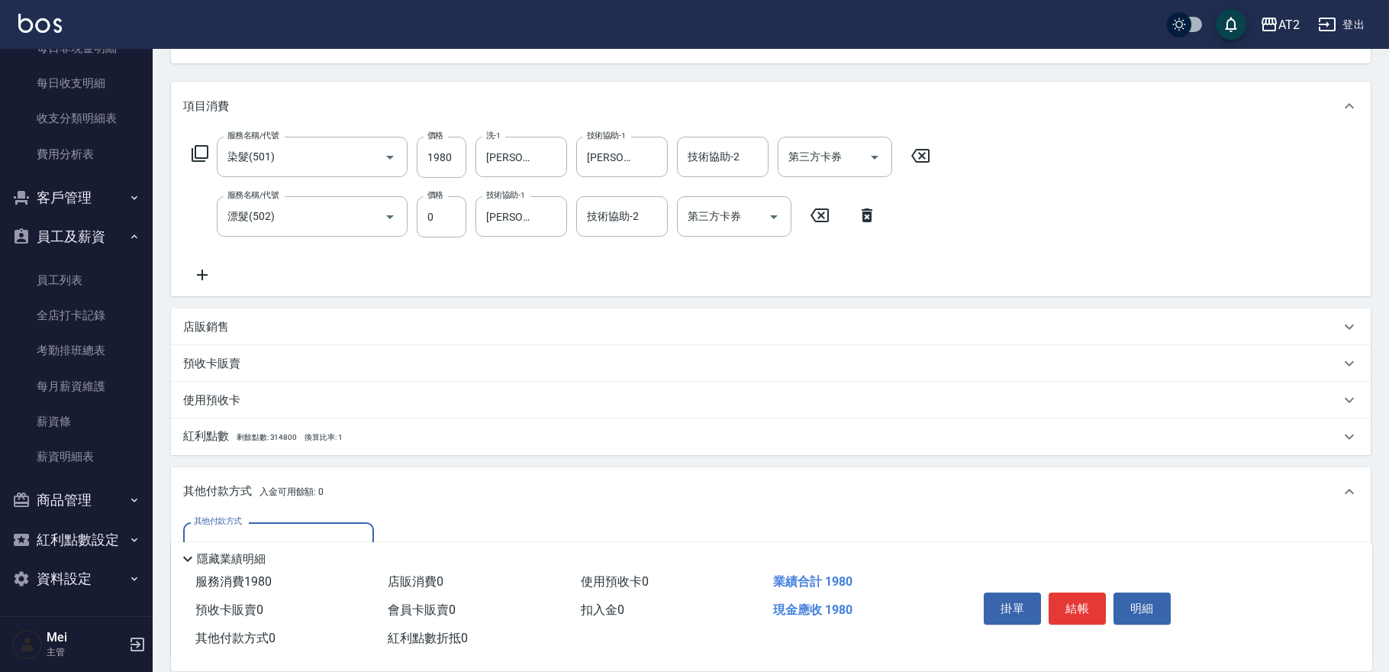
scroll to position [0, 0]
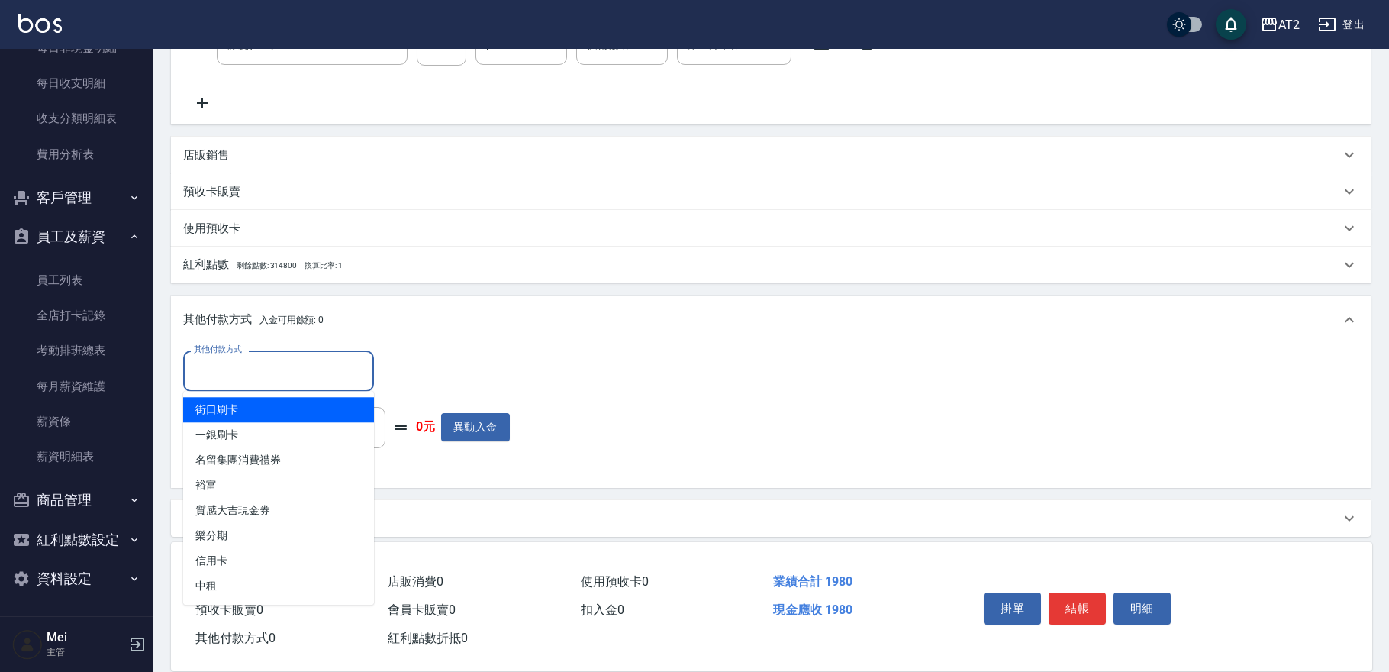
click at [317, 365] on input "其他付款方式" at bounding box center [278, 370] width 177 height 27
click at [277, 407] on span "街口刷卡" at bounding box center [278, 409] width 191 height 25
type input "街口刷卡"
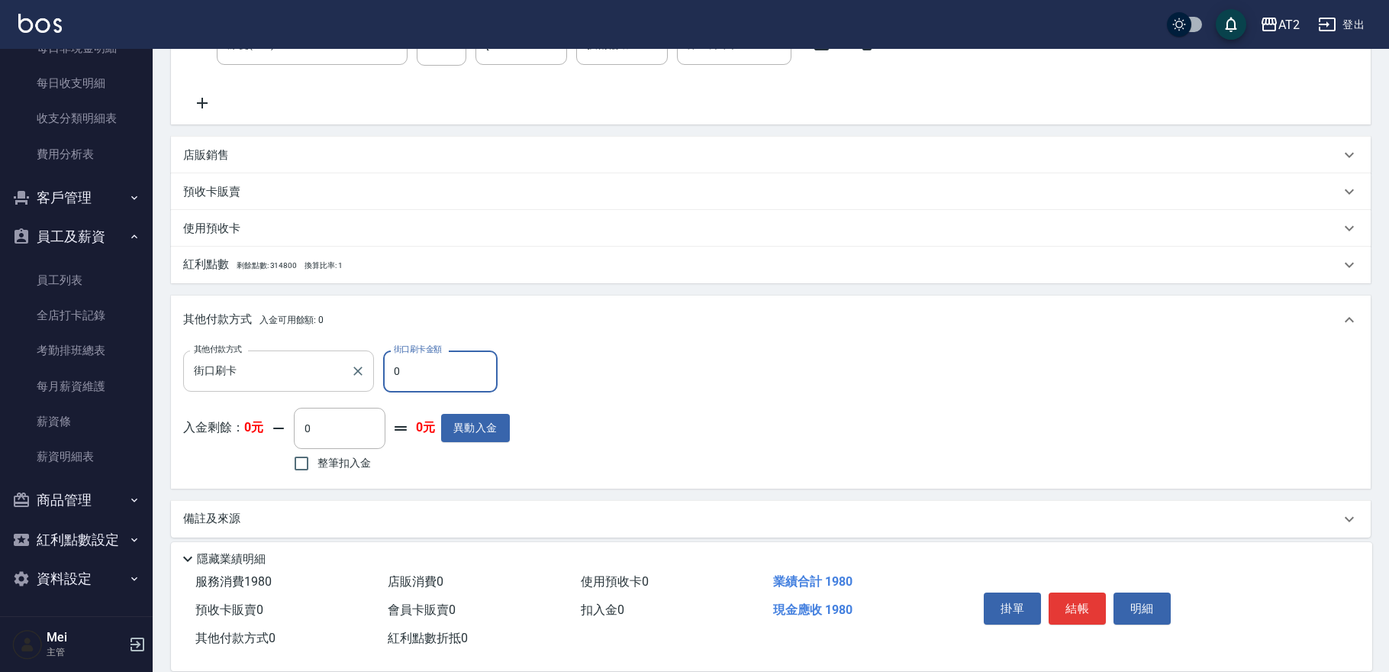
drag, startPoint x: 414, startPoint y: 369, endPoint x: 288, endPoint y: 369, distance: 125.9
click at [290, 369] on div "其他付款方式 街口刷卡 其他付款方式 街口刷卡金額 0 街口刷卡金額" at bounding box center [346, 370] width 327 height 41
type input "19"
type input "170"
type input "198"
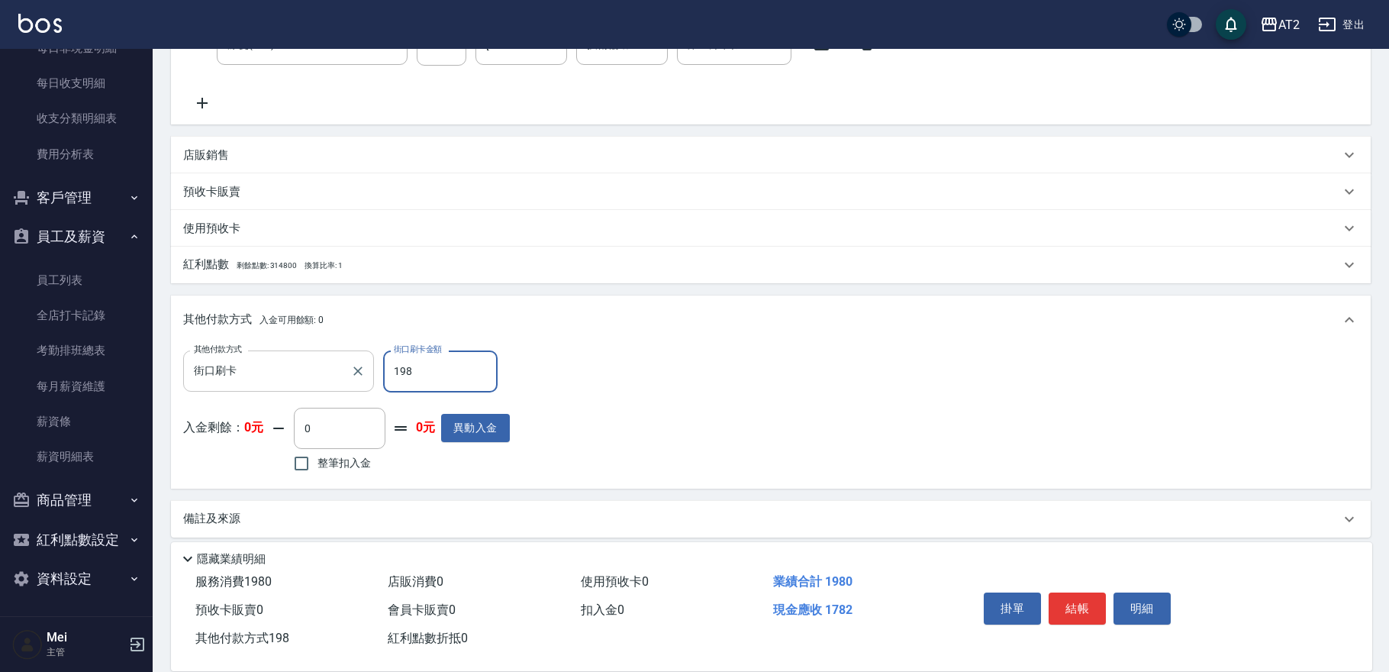
type input "0"
type input "1980"
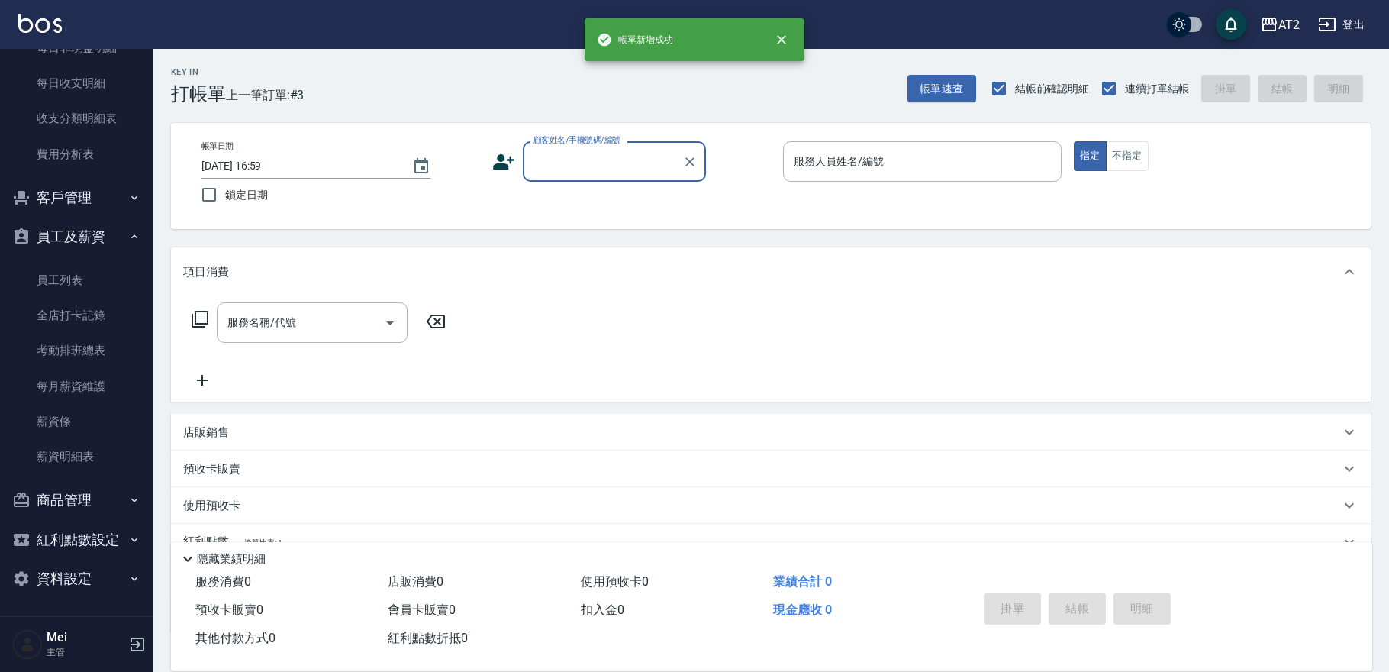
click at [543, 146] on div "顧客姓名/手機號碼/編號" at bounding box center [614, 161] width 183 height 40
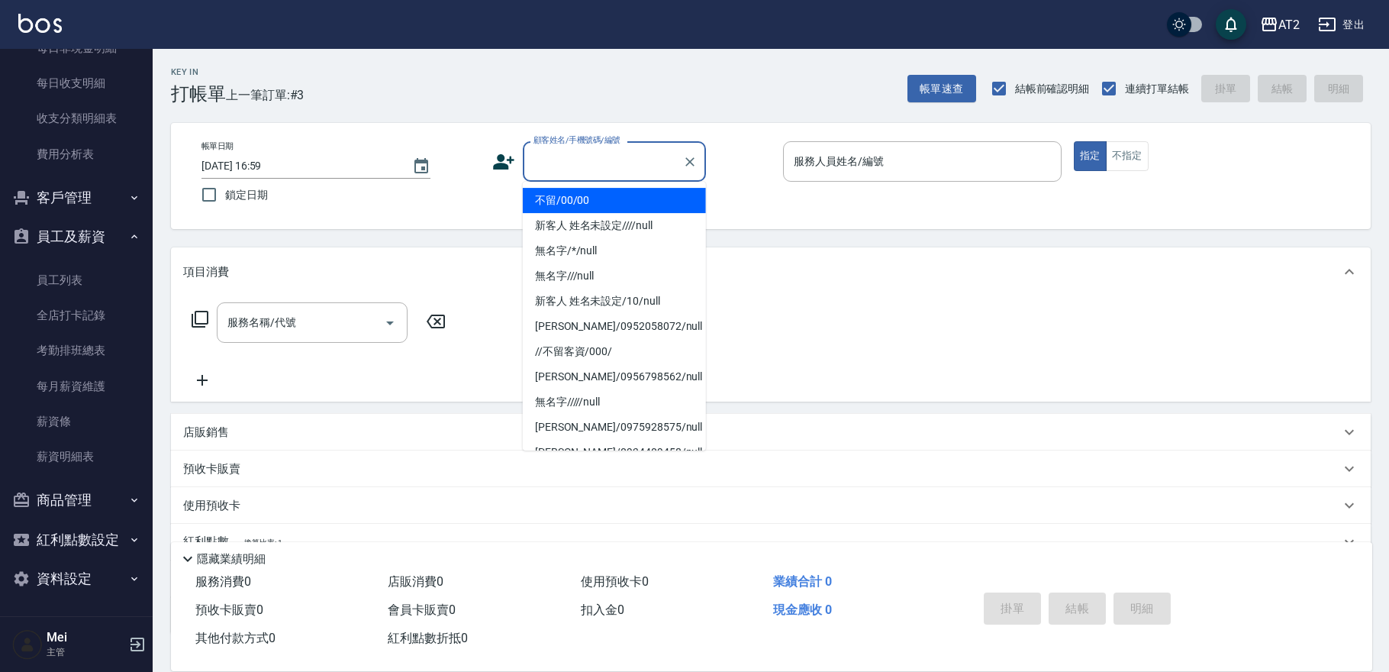
click at [571, 198] on li "不留/00/00" at bounding box center [614, 200] width 183 height 25
type input "不留/00/00"
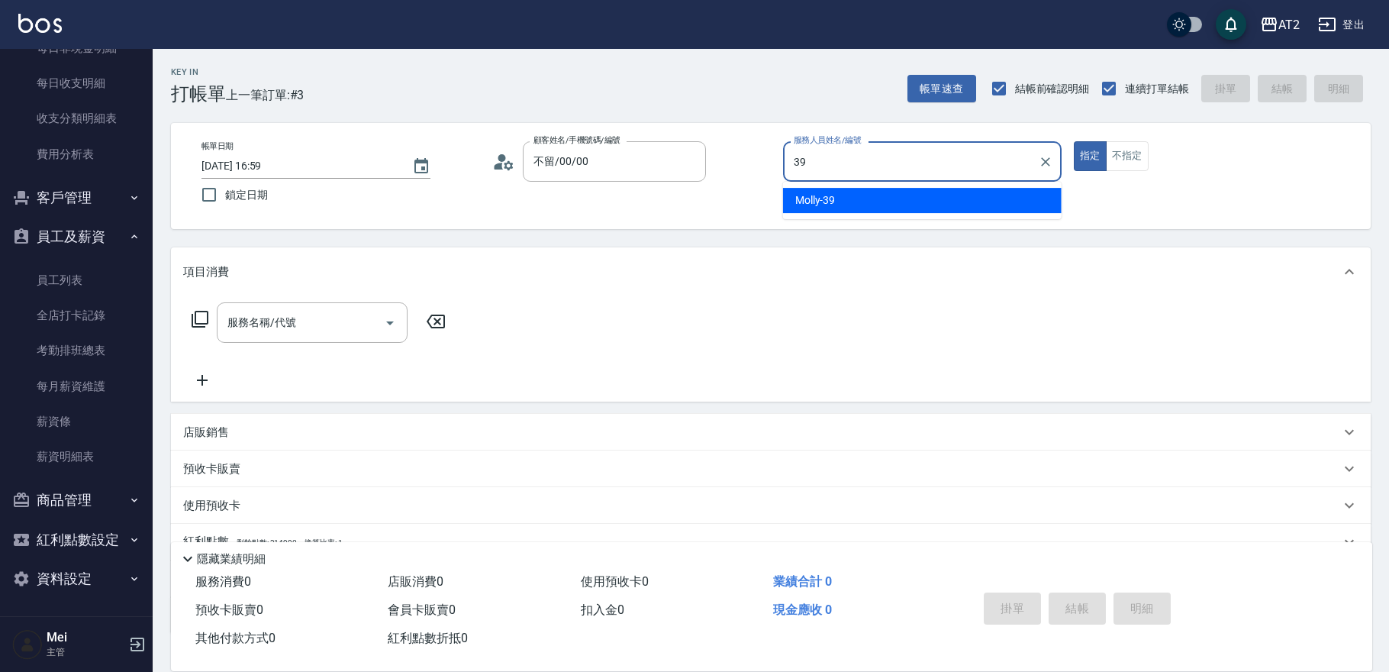
type input "Molly-39"
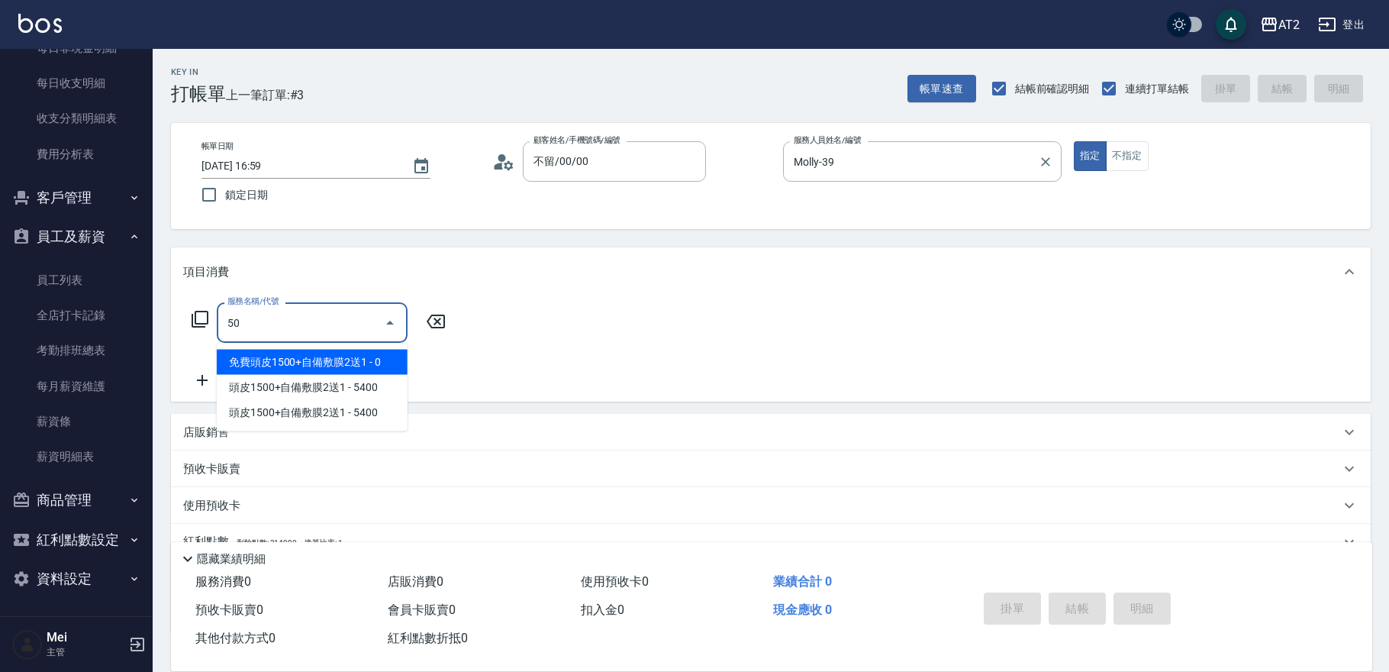
type input "501"
type input "100"
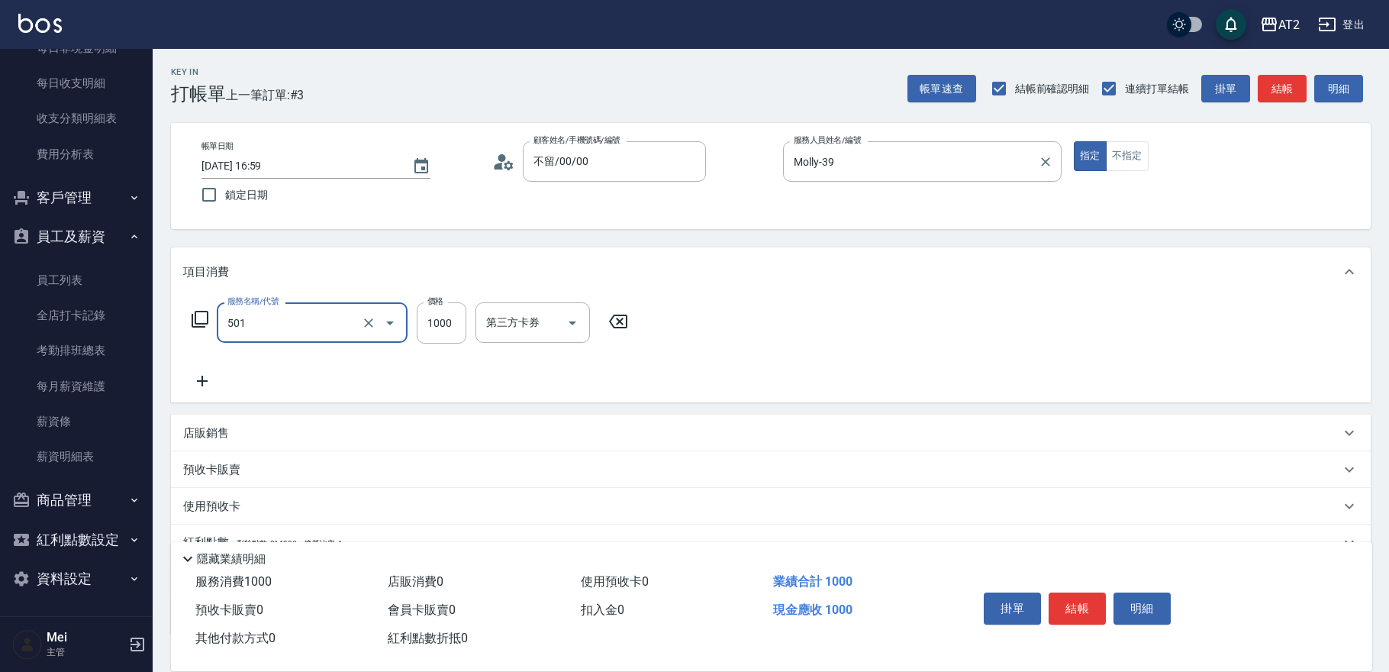
type input "染髮(501)"
type input "0"
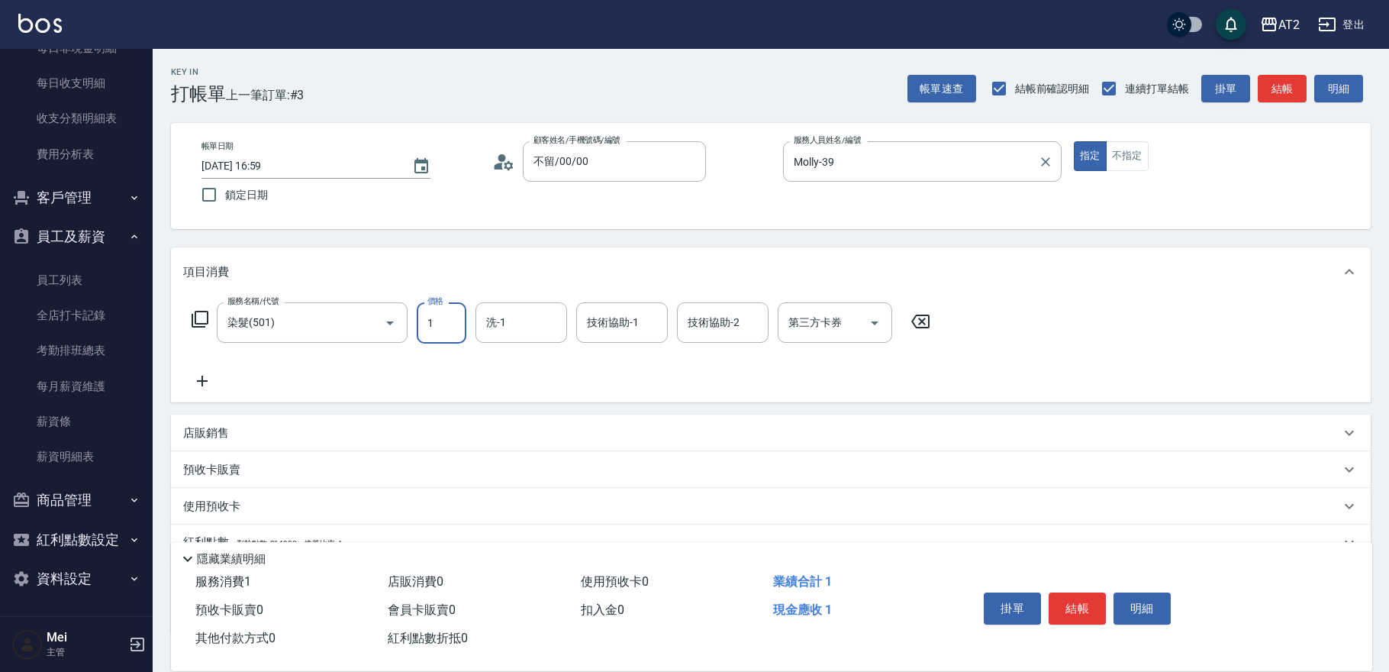
type input "14"
type input "10"
type input "149"
type input "140"
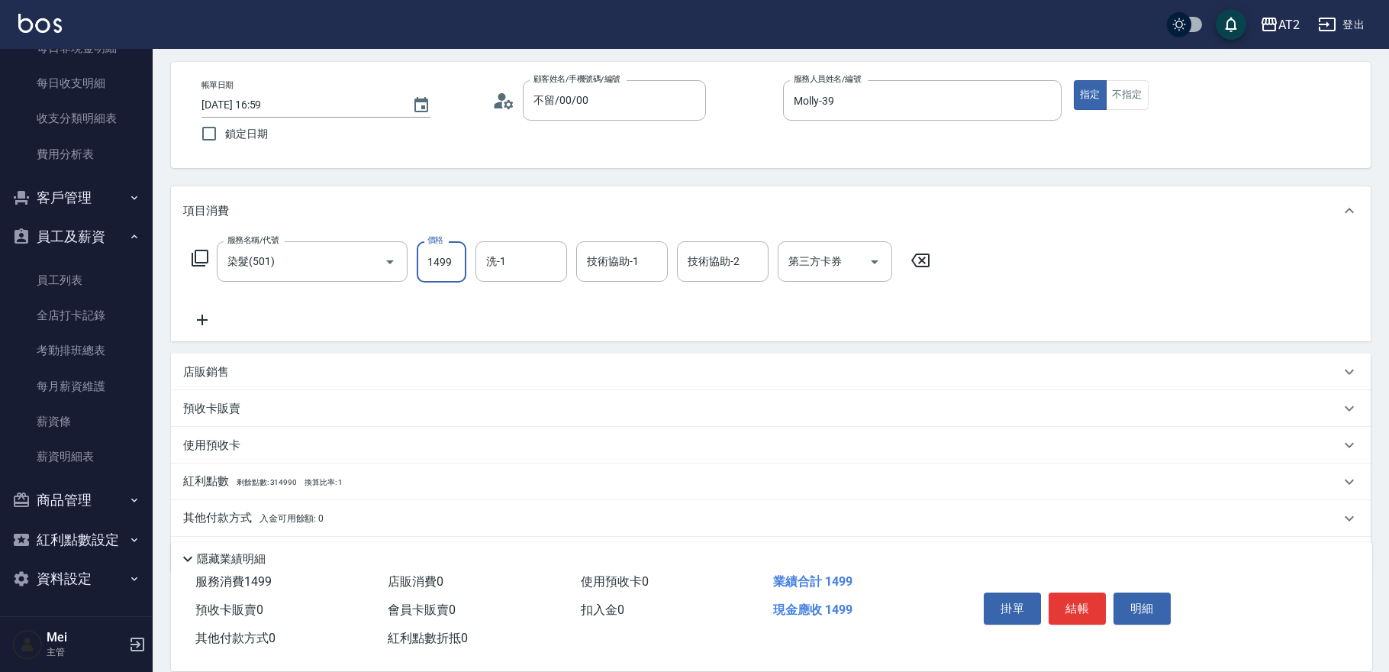
scroll to position [106, 0]
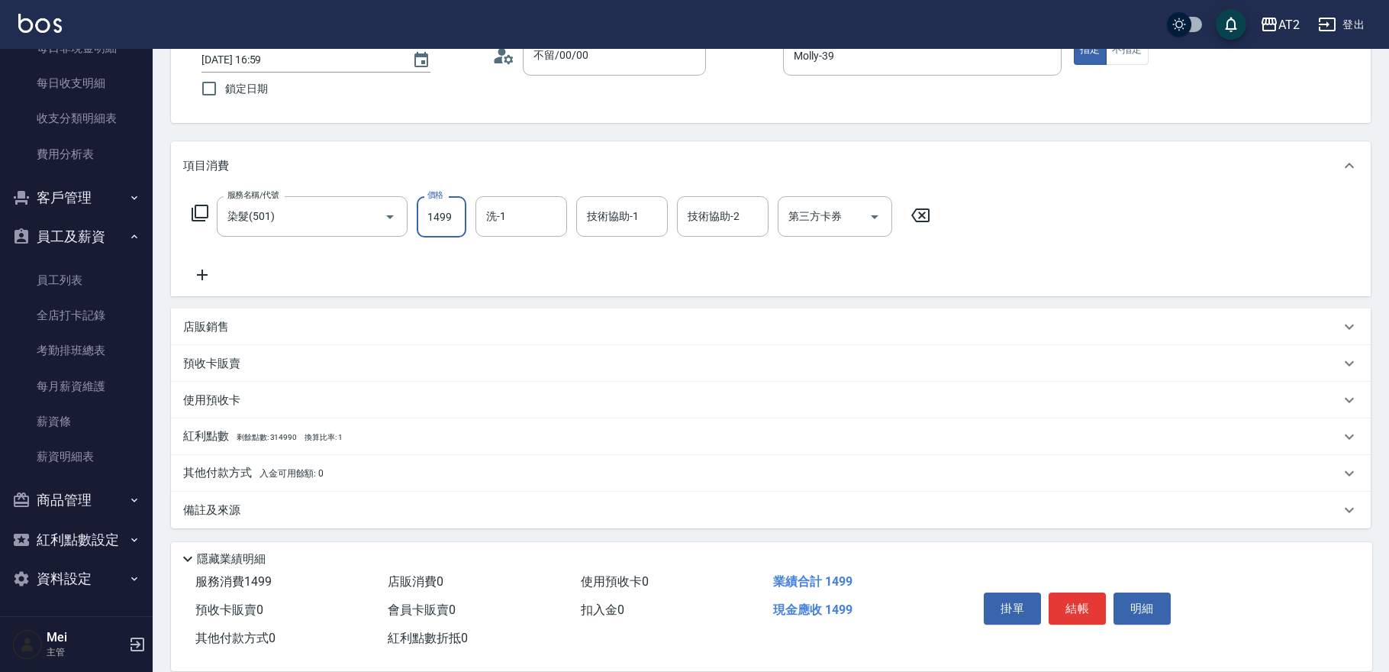
type input "1499"
click at [243, 463] on div "其他付款方式 入金可用餘額: 0" at bounding box center [771, 473] width 1200 height 37
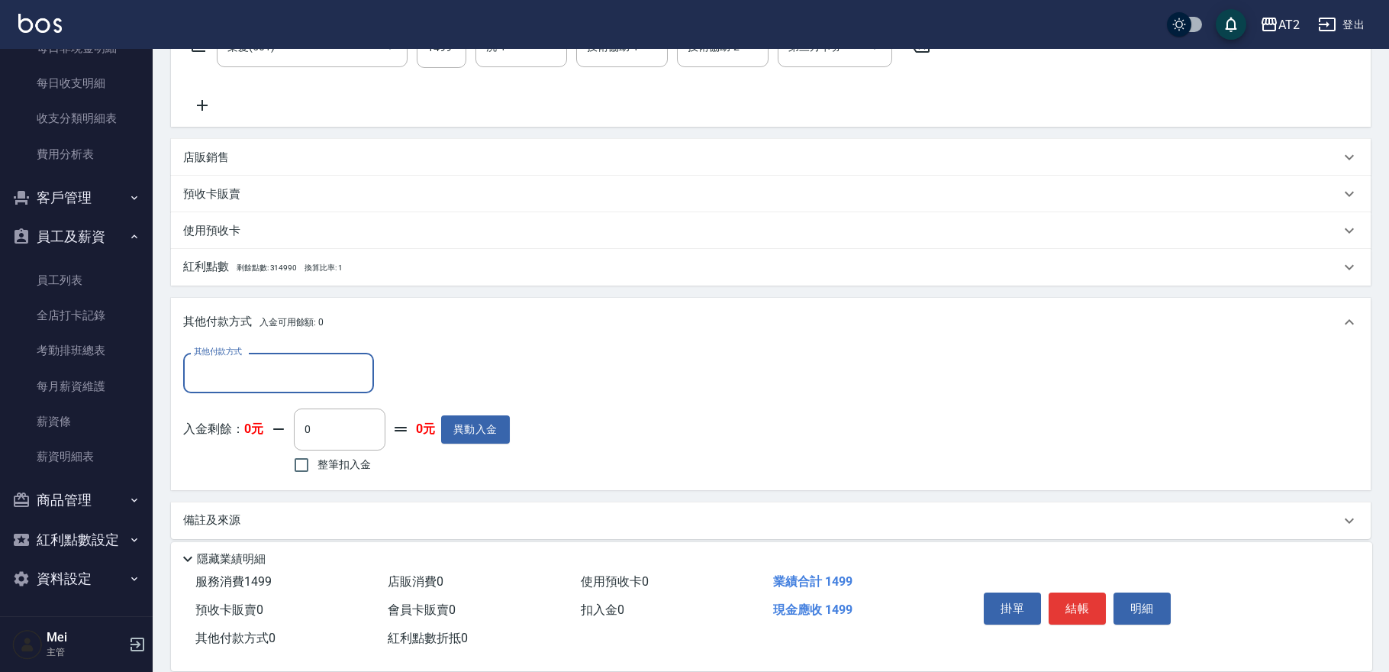
scroll to position [285, 0]
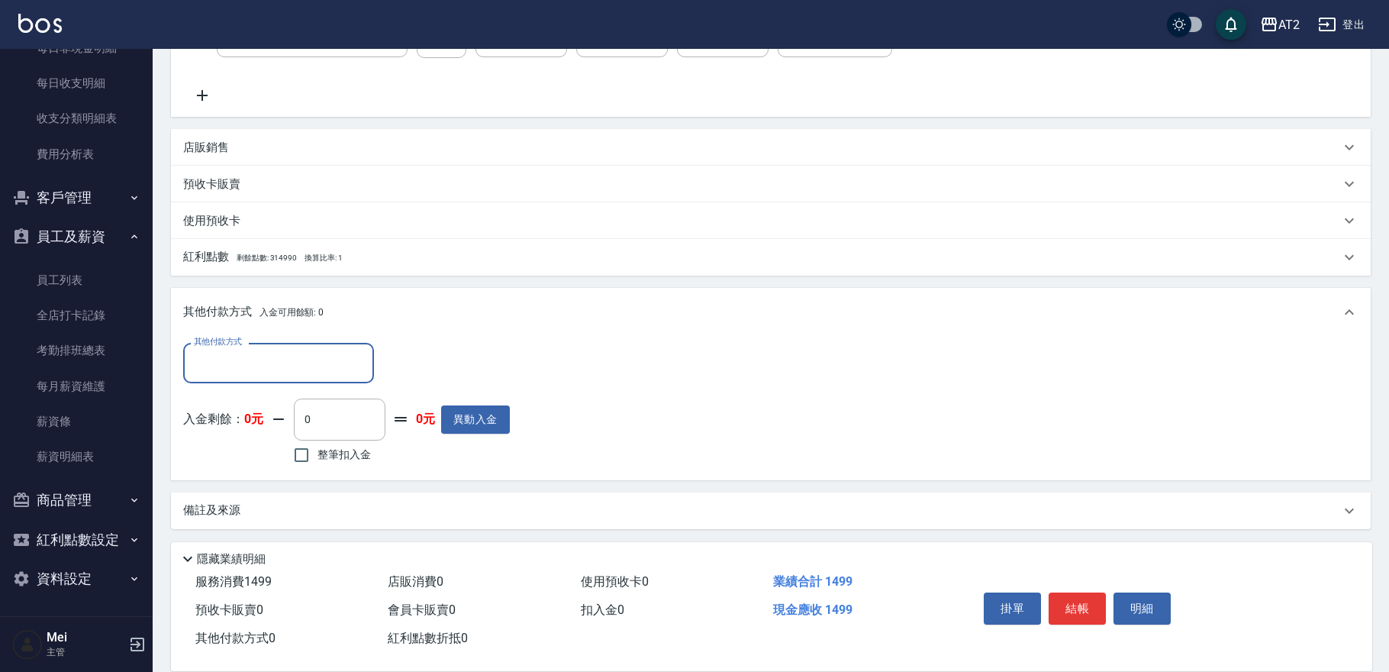
click at [266, 358] on input "其他付款方式" at bounding box center [278, 363] width 177 height 27
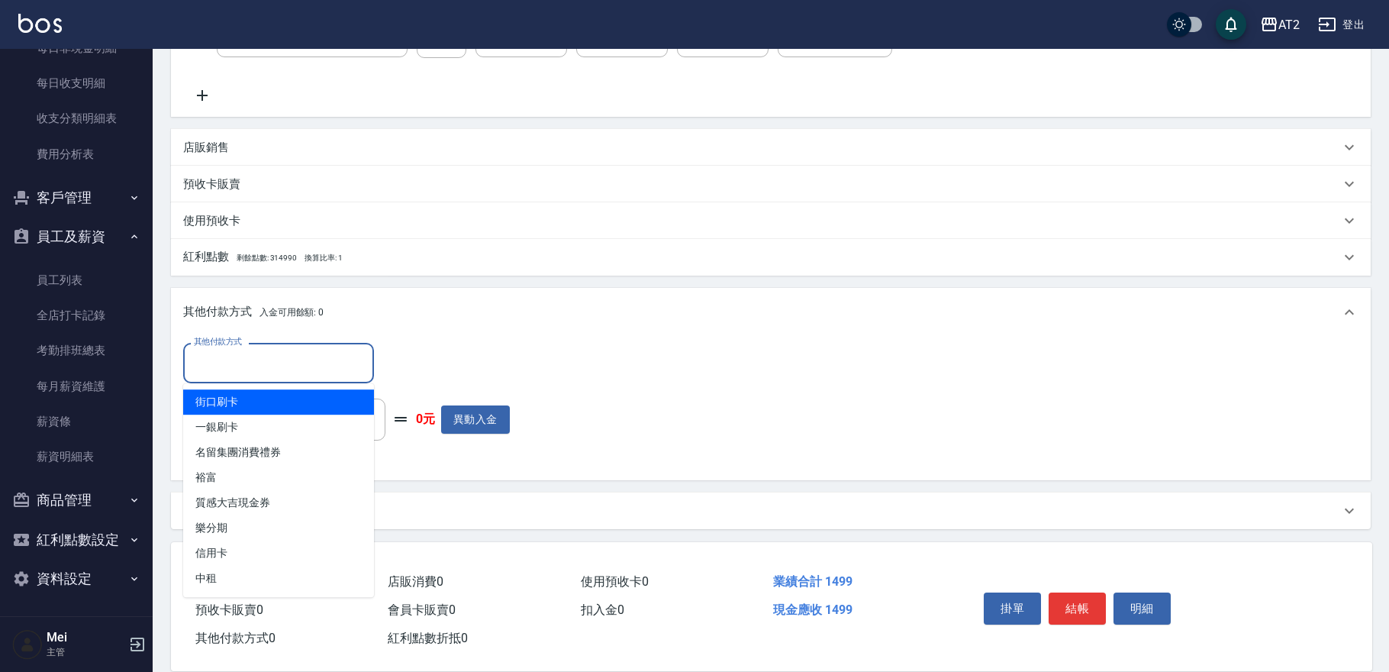
click at [272, 392] on span "街口刷卡" at bounding box center [278, 401] width 191 height 25
type input "街口刷卡"
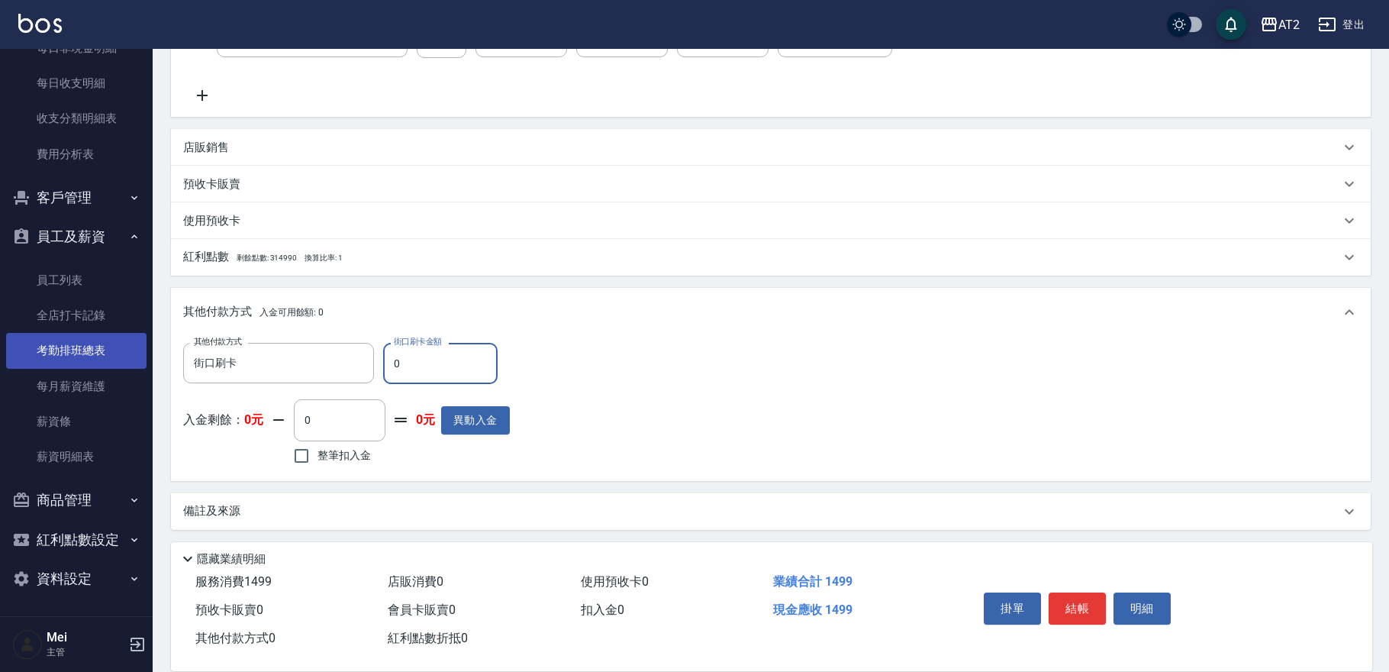
drag, startPoint x: 409, startPoint y: 365, endPoint x: 113, endPoint y: 363, distance: 296.1
click at [160, 363] on div "Key In 打帳單 上一筆訂單:#3 帳單速查 結帳前確認明細 連續打單結帳 掛單 結帳 明細 帳單日期 2025/09/05 16:59 鎖定日期 顧客姓…" at bounding box center [771, 218] width 1236 height 910
type input "14"
type input "130"
type input "149"
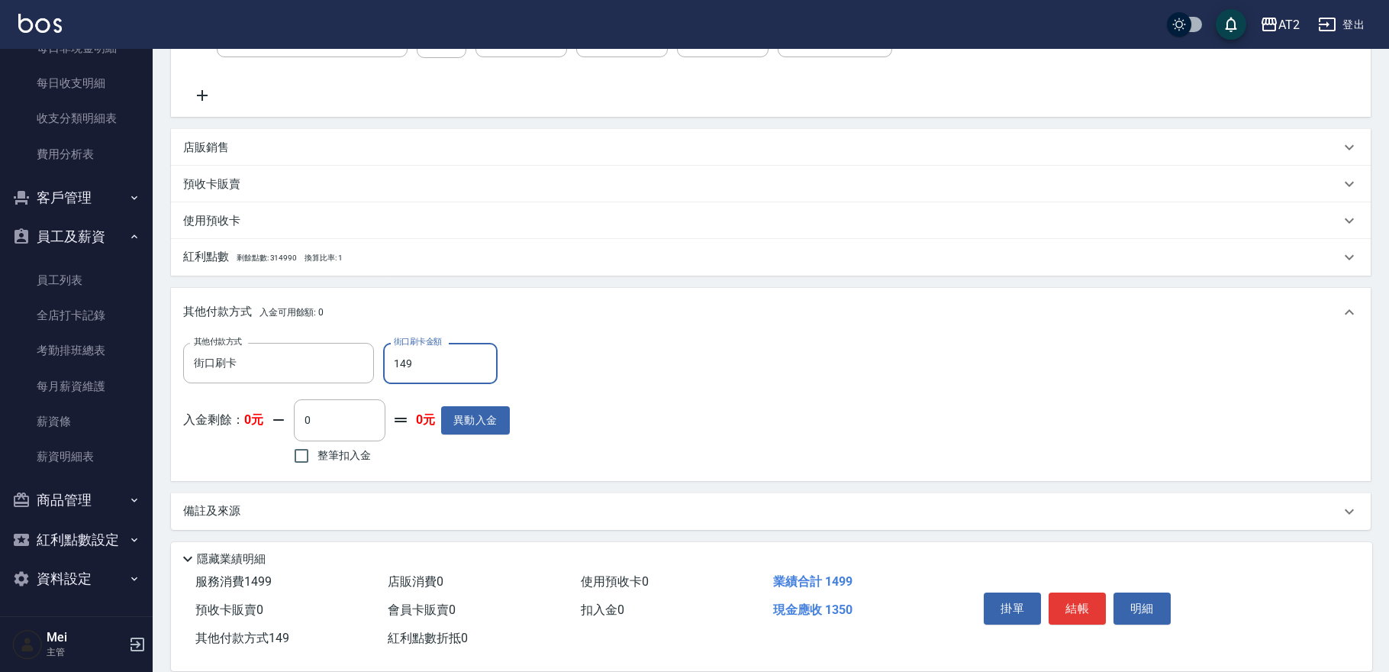
type input "0"
type input "1499"
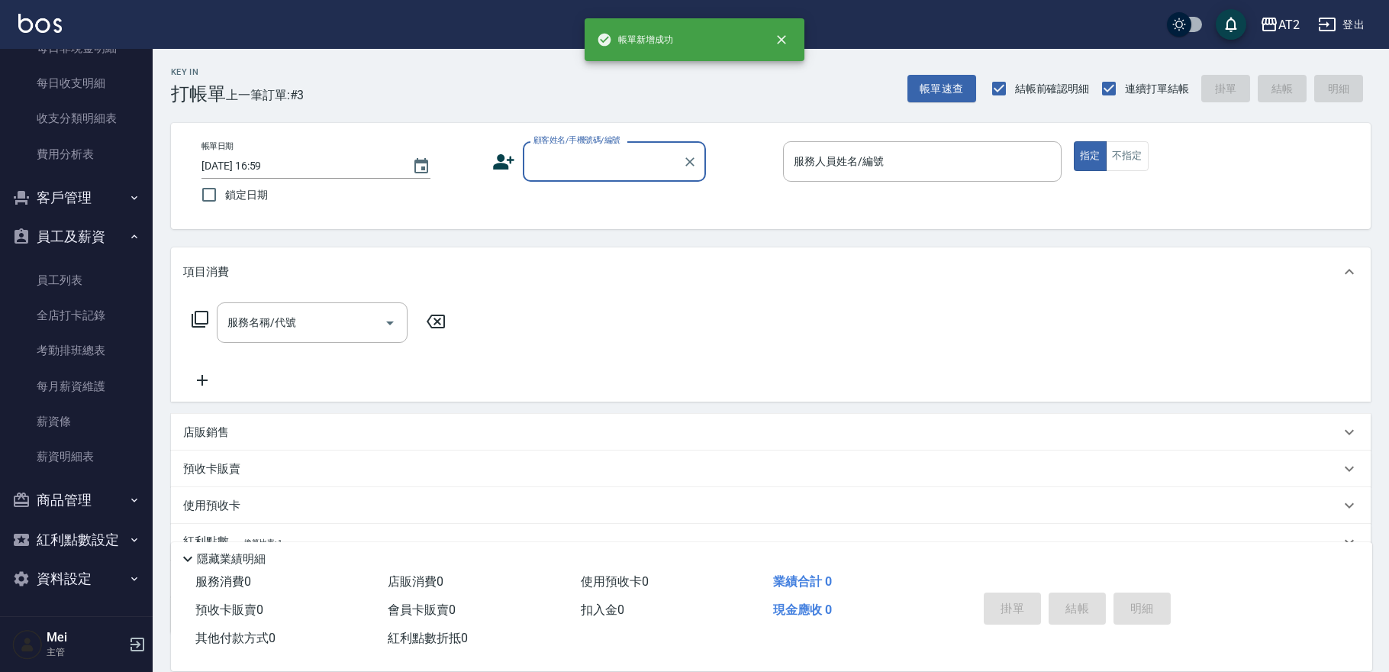
scroll to position [0, 0]
click at [559, 157] on input "顧客姓名/手機號碼/編號" at bounding box center [603, 161] width 147 height 27
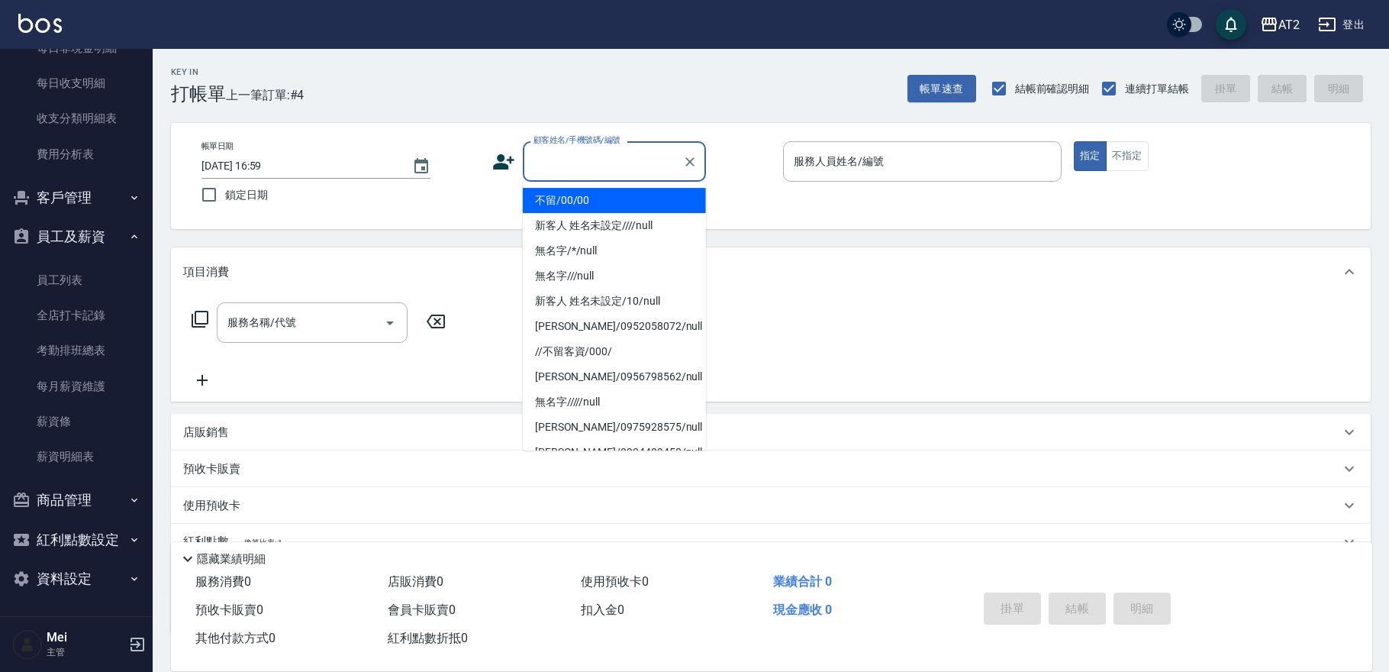
click at [563, 203] on li "不留/00/00" at bounding box center [614, 200] width 183 height 25
type input "不留/00/00"
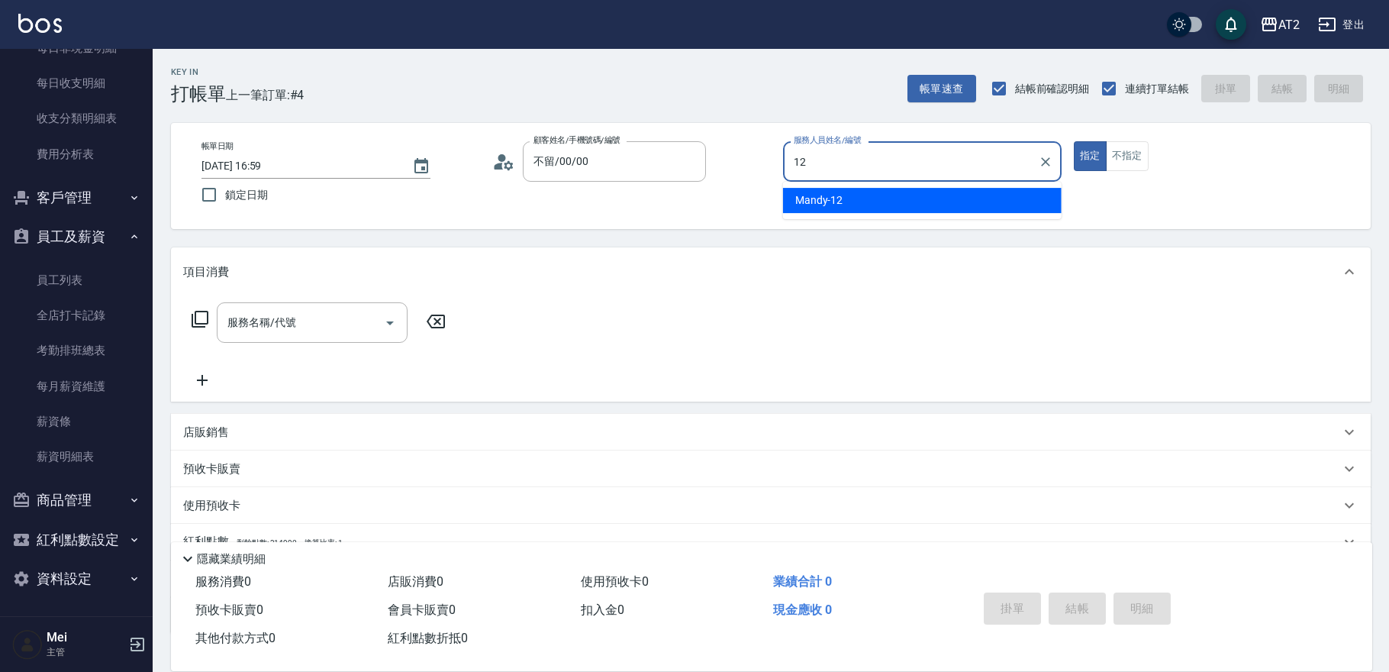
type input "Mandy-12"
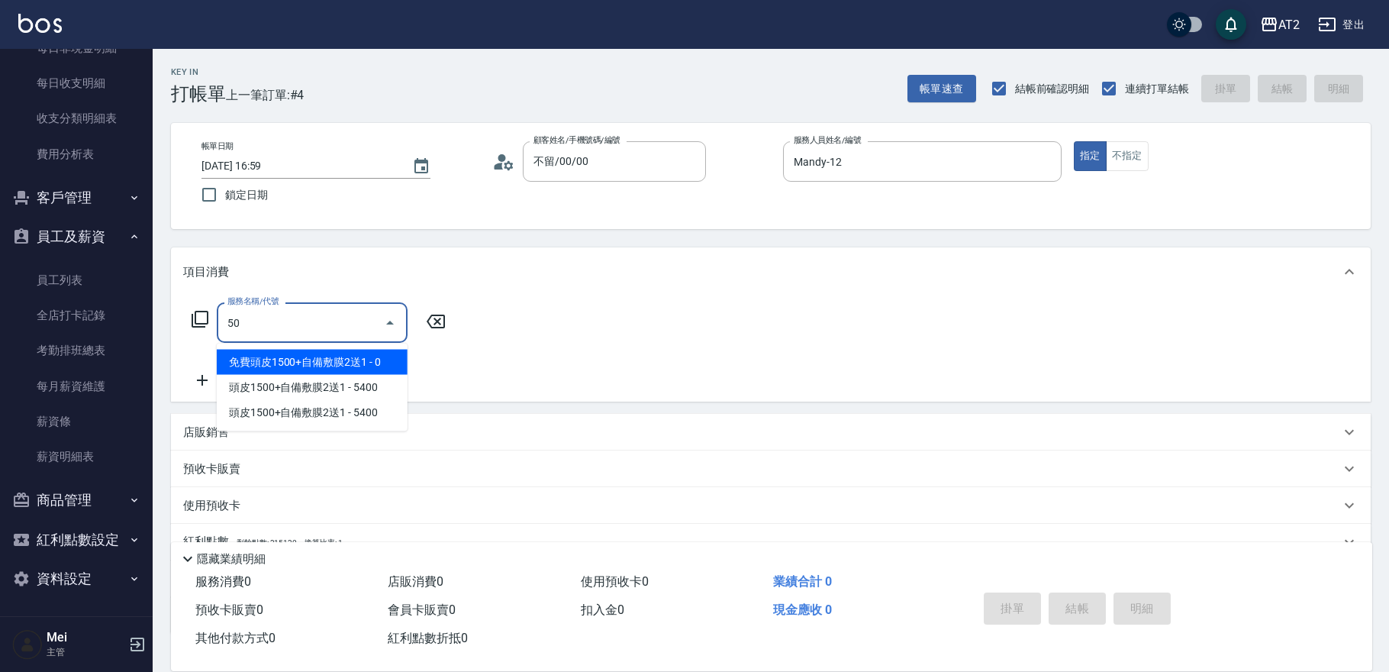
type input "501"
type input "100"
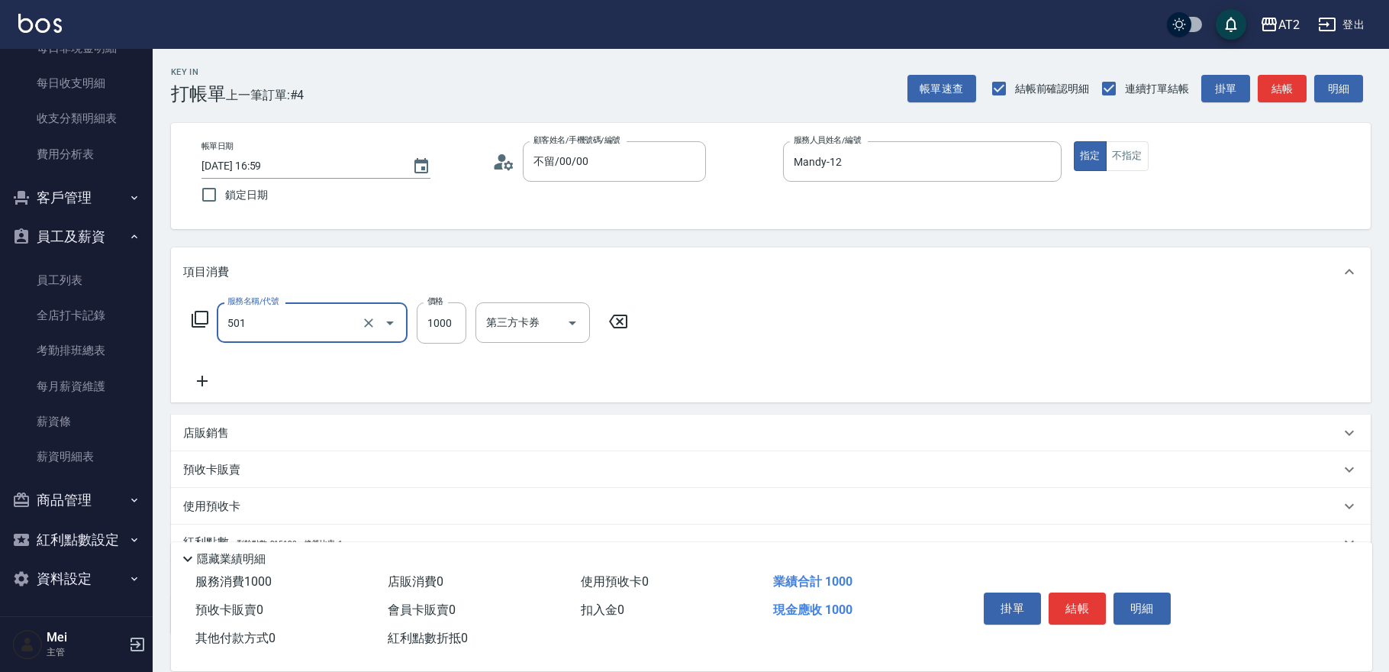
type input "染髮(501)"
type input "2"
type input "0"
type input "23"
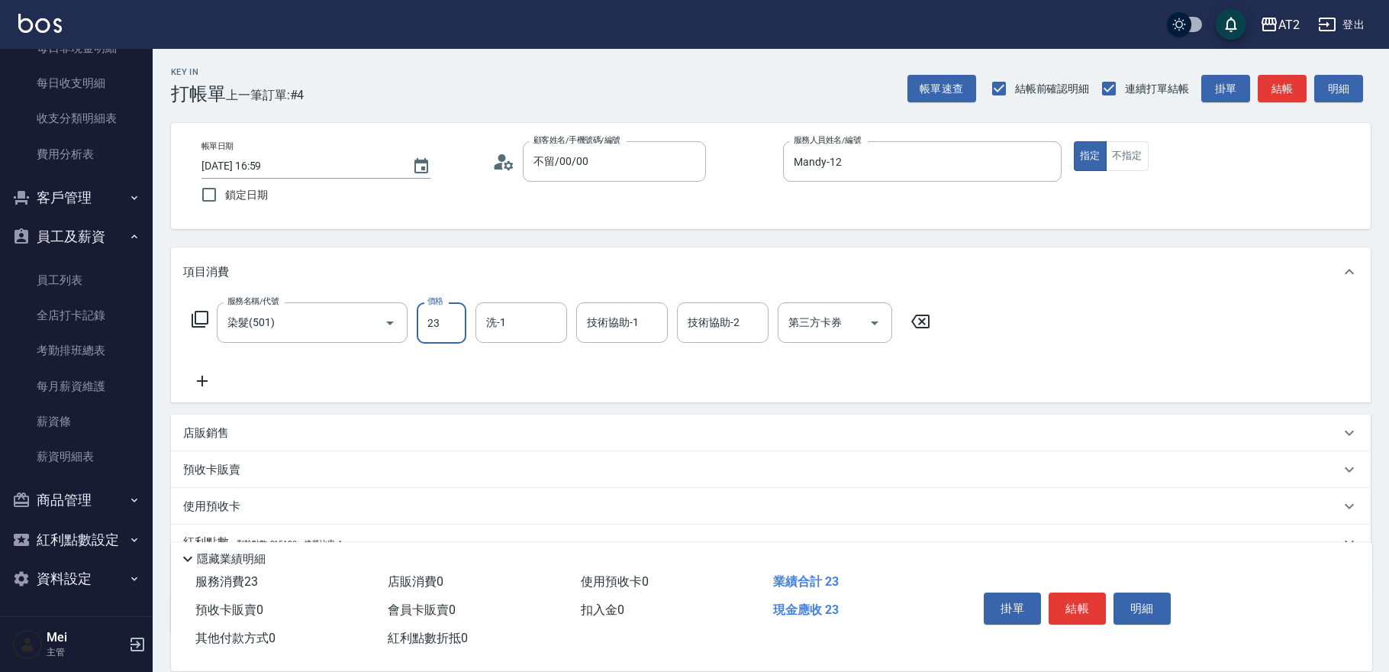
type input "20"
type input "230"
type input "2300"
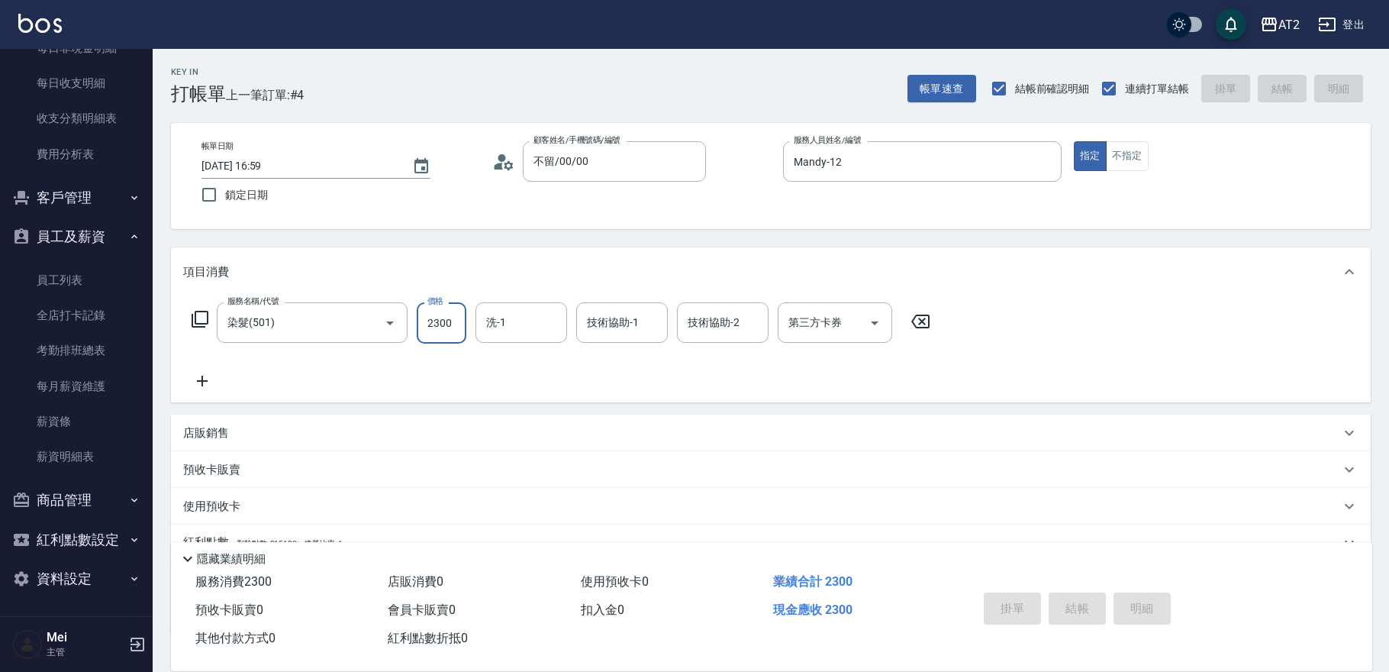
type input "0"
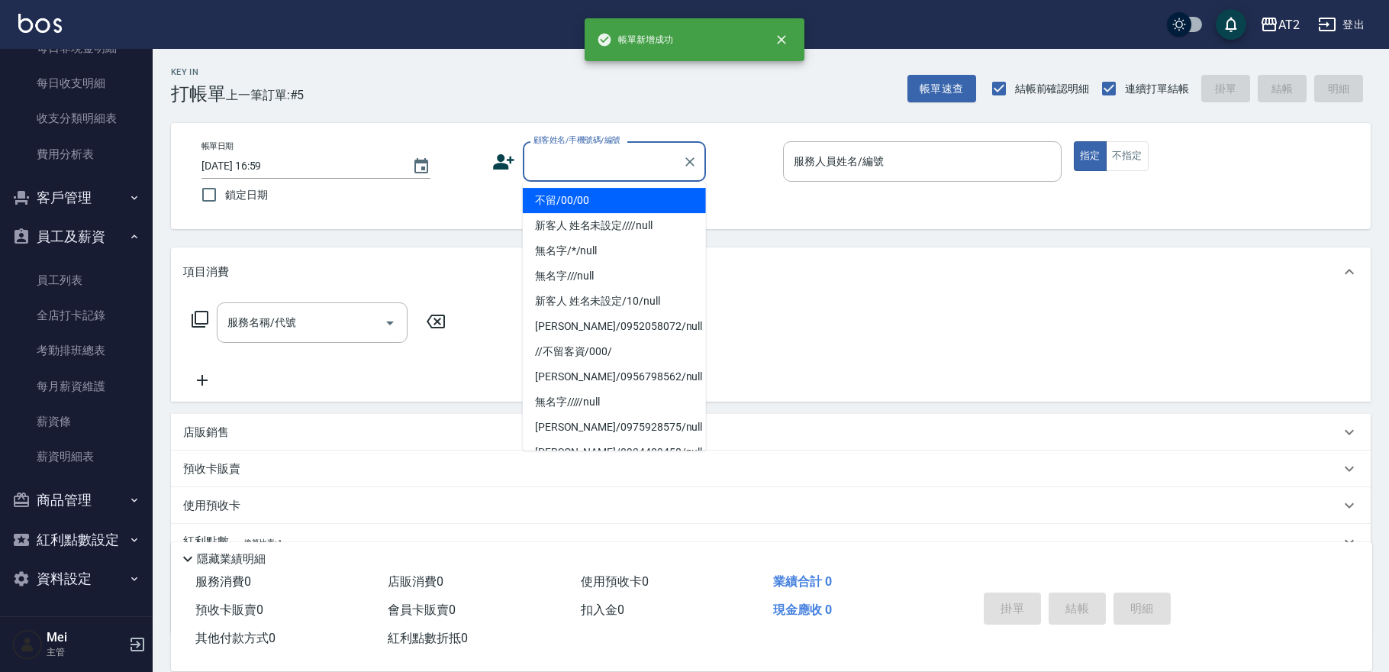
drag, startPoint x: 576, startPoint y: 153, endPoint x: 578, endPoint y: 189, distance: 35.9
click at [575, 159] on input "顧客姓名/手機號碼/編號" at bounding box center [603, 161] width 147 height 27
click at [579, 201] on li "不留/00/00" at bounding box center [614, 200] width 183 height 25
type input "不留/00/00"
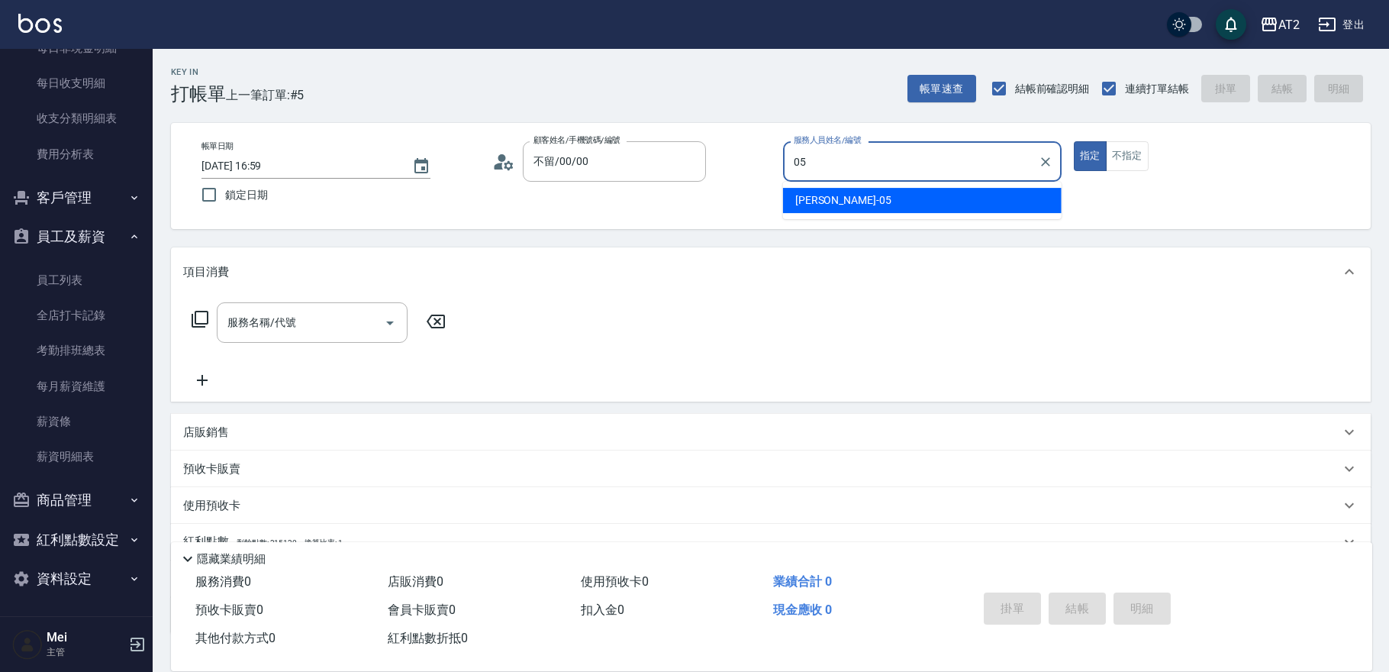
type input "Rebecca-05"
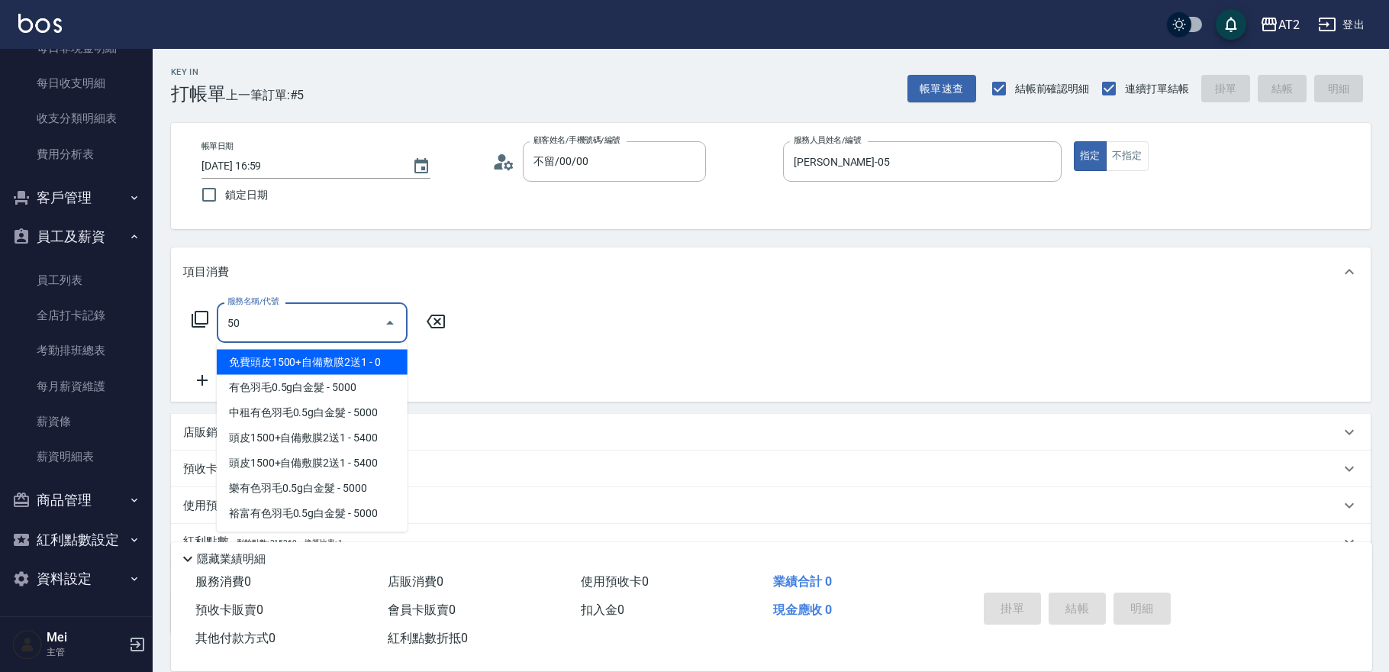
type input "501"
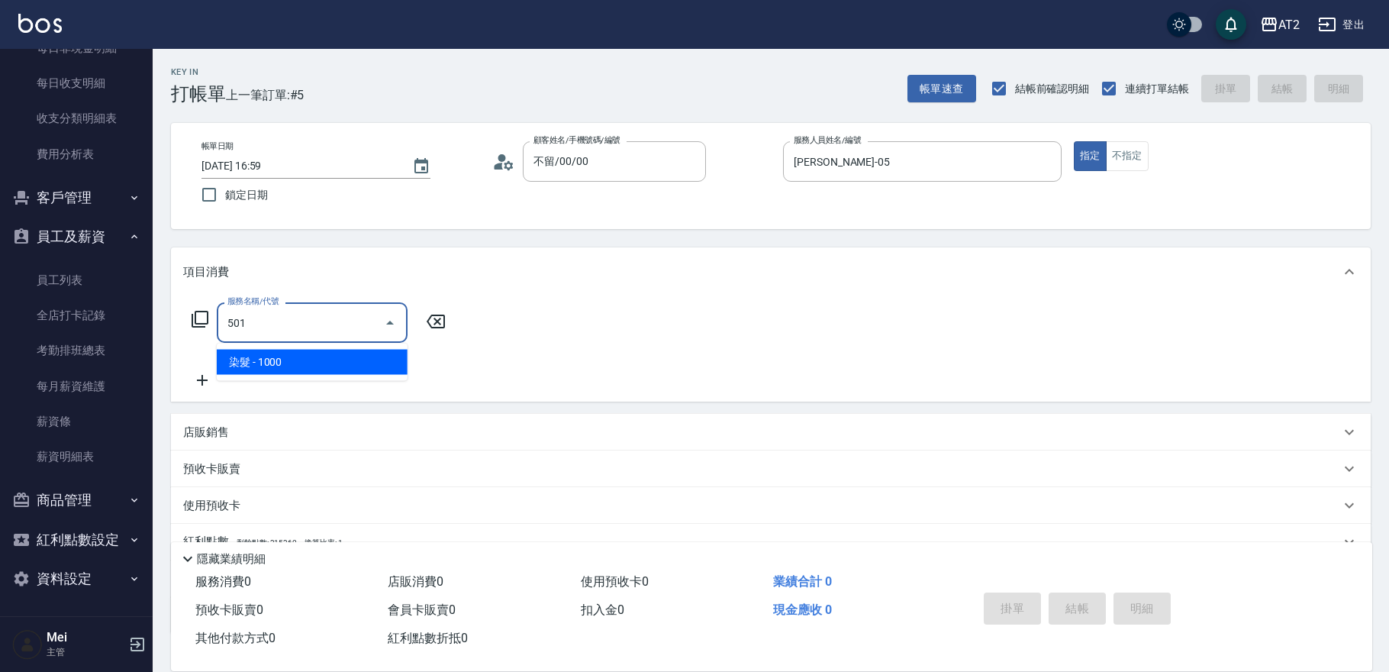
type input "100"
type input "染髮(501)"
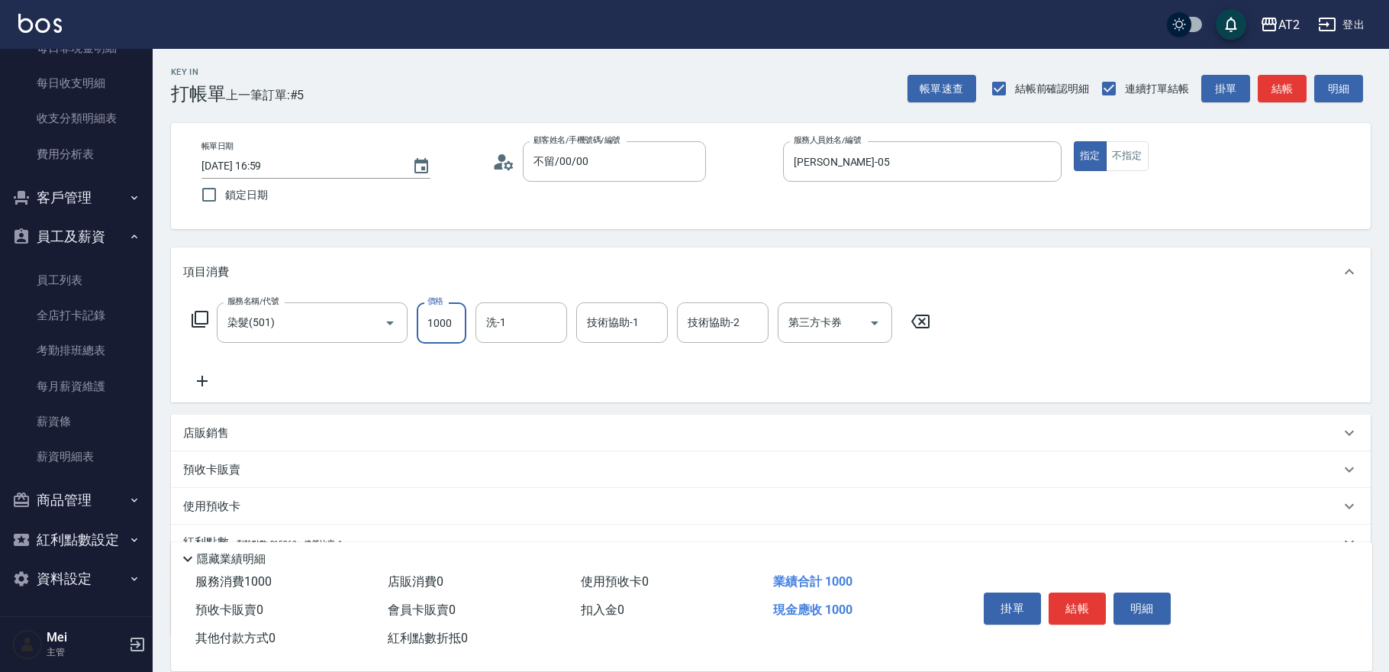
type input "0"
type input "23"
type input "20"
type input "238"
type input "230"
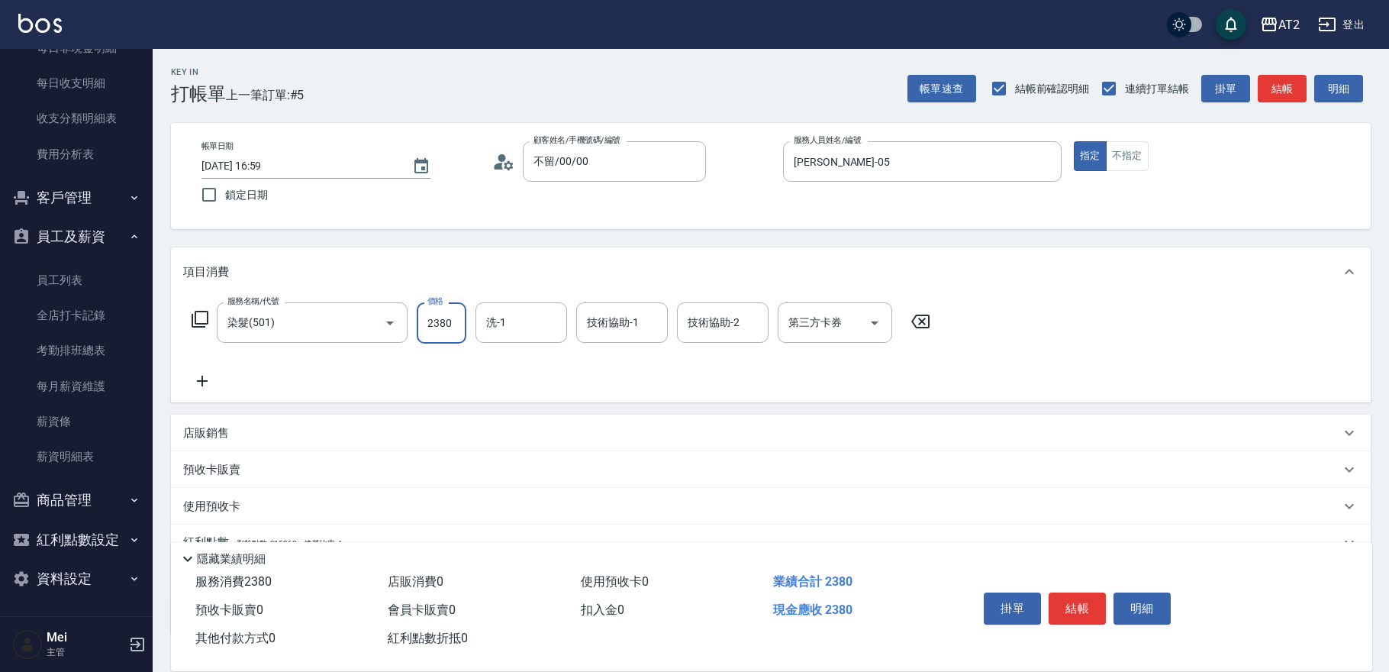
type input "2380"
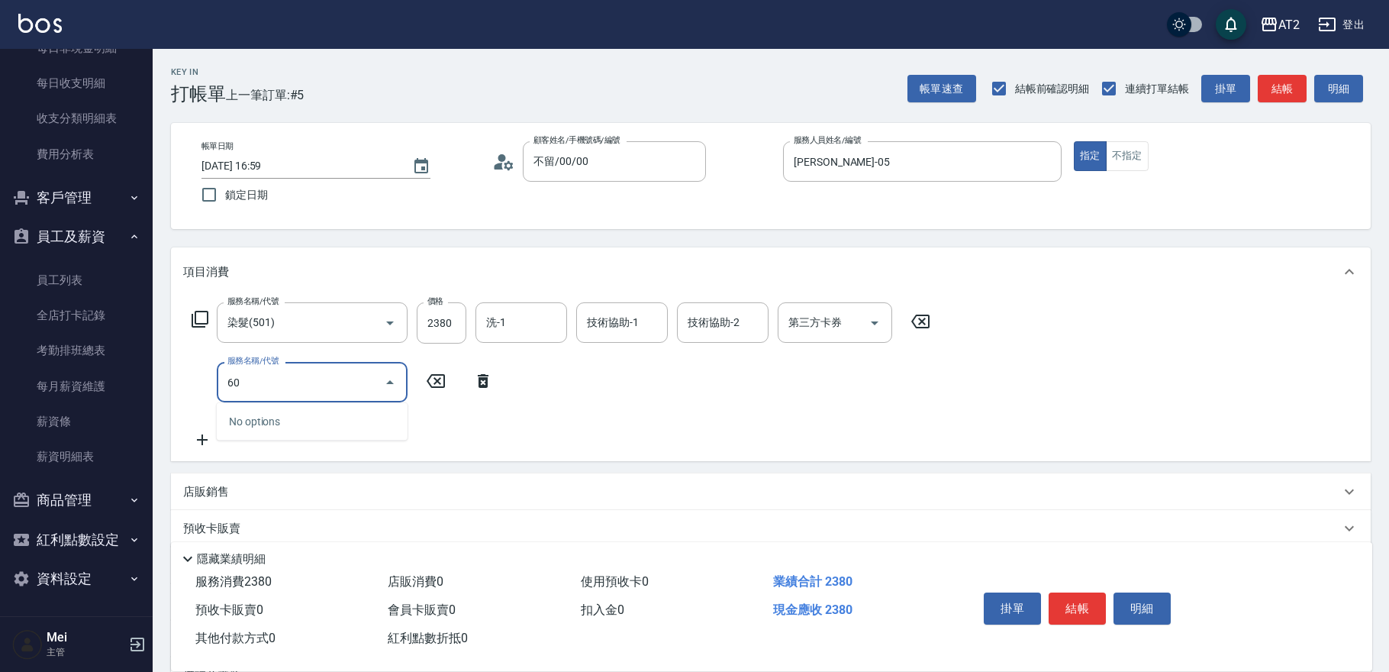
type input "601"
type input "330"
type input "自備護髮(601)"
type input "230"
type input "3"
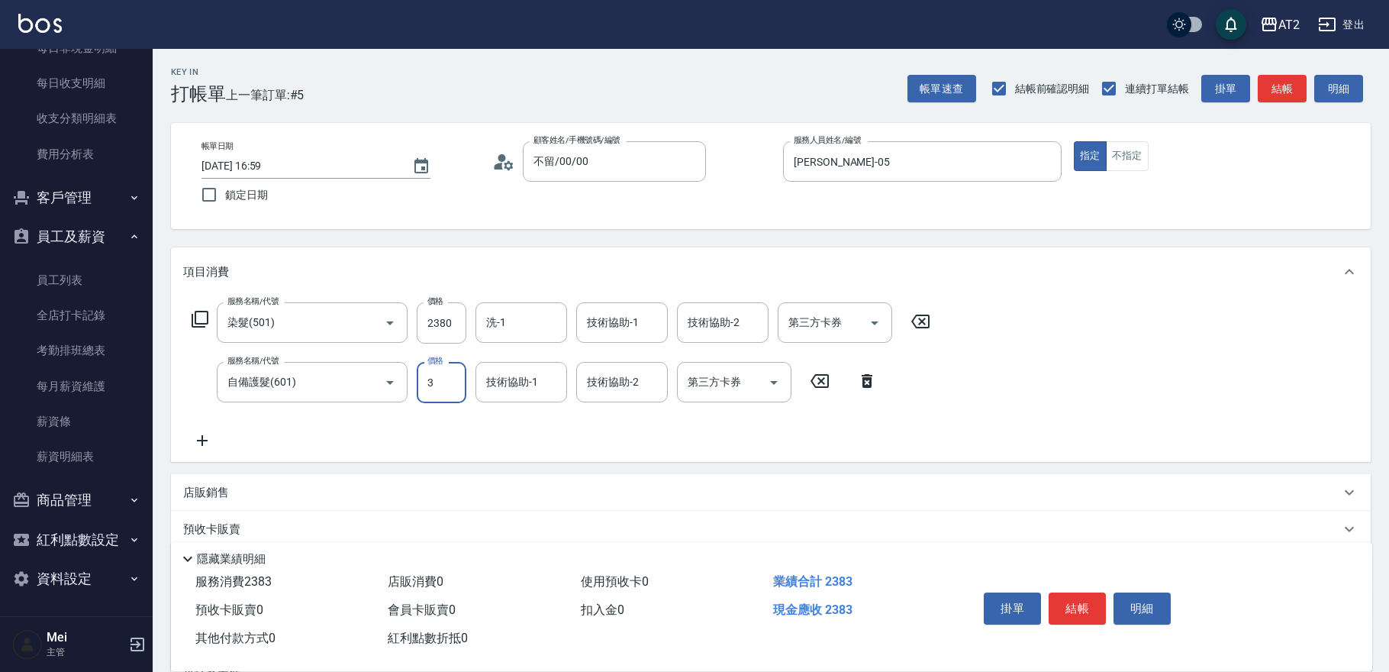
type input "240"
type input "30"
type input "260"
type input "3000"
type input "530"
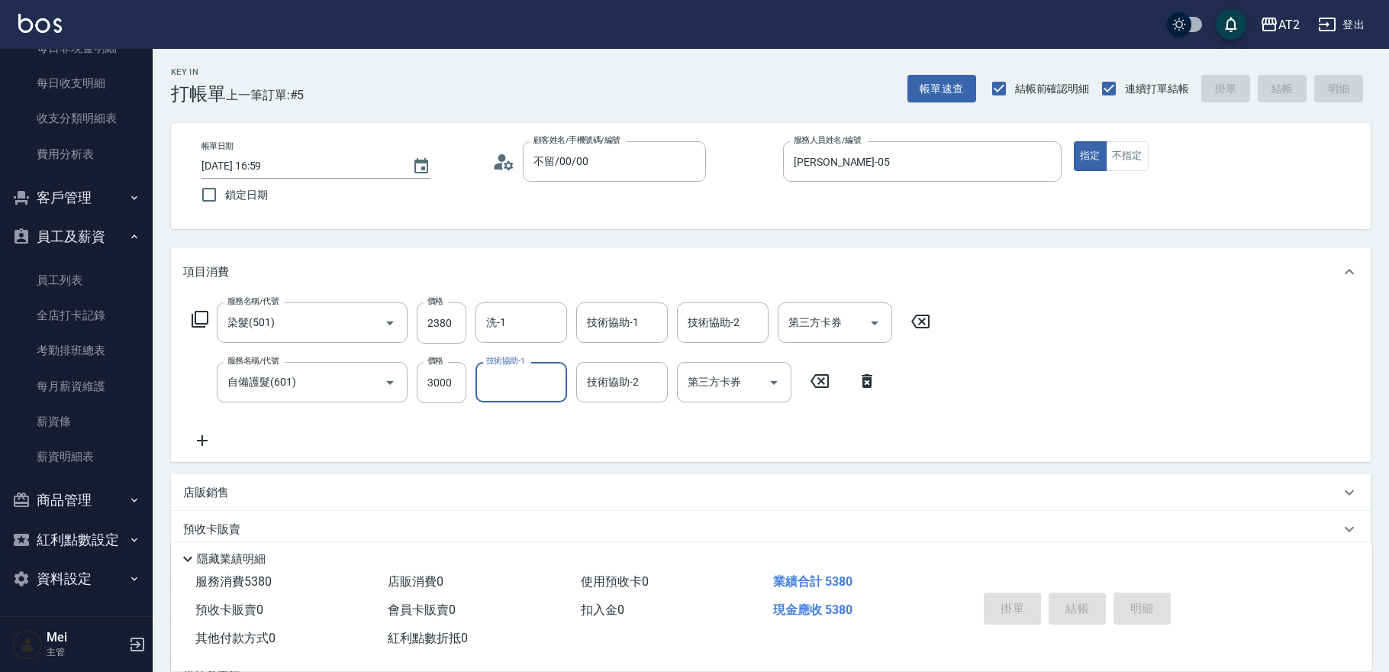
type input "0"
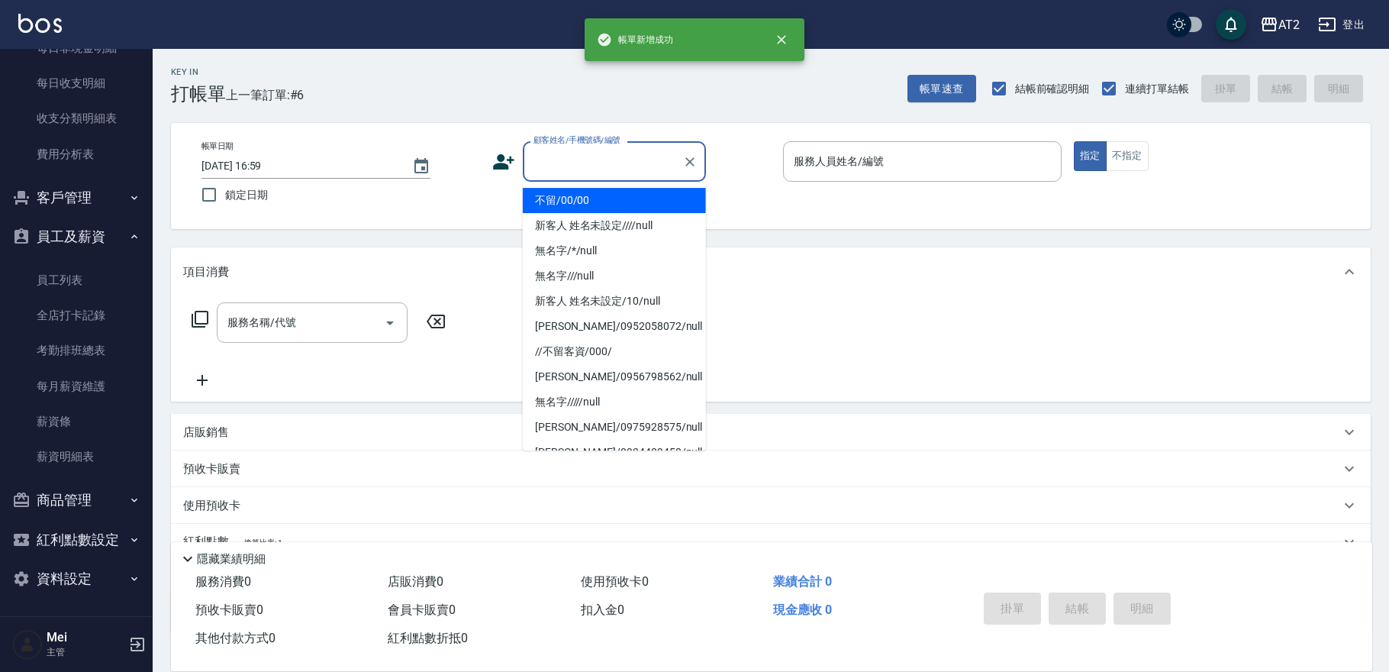
click at [583, 161] on input "顧客姓名/手機號碼/編號" at bounding box center [603, 161] width 147 height 27
click at [580, 198] on li "不留/00/00" at bounding box center [614, 200] width 183 height 25
type input "不留/00/00"
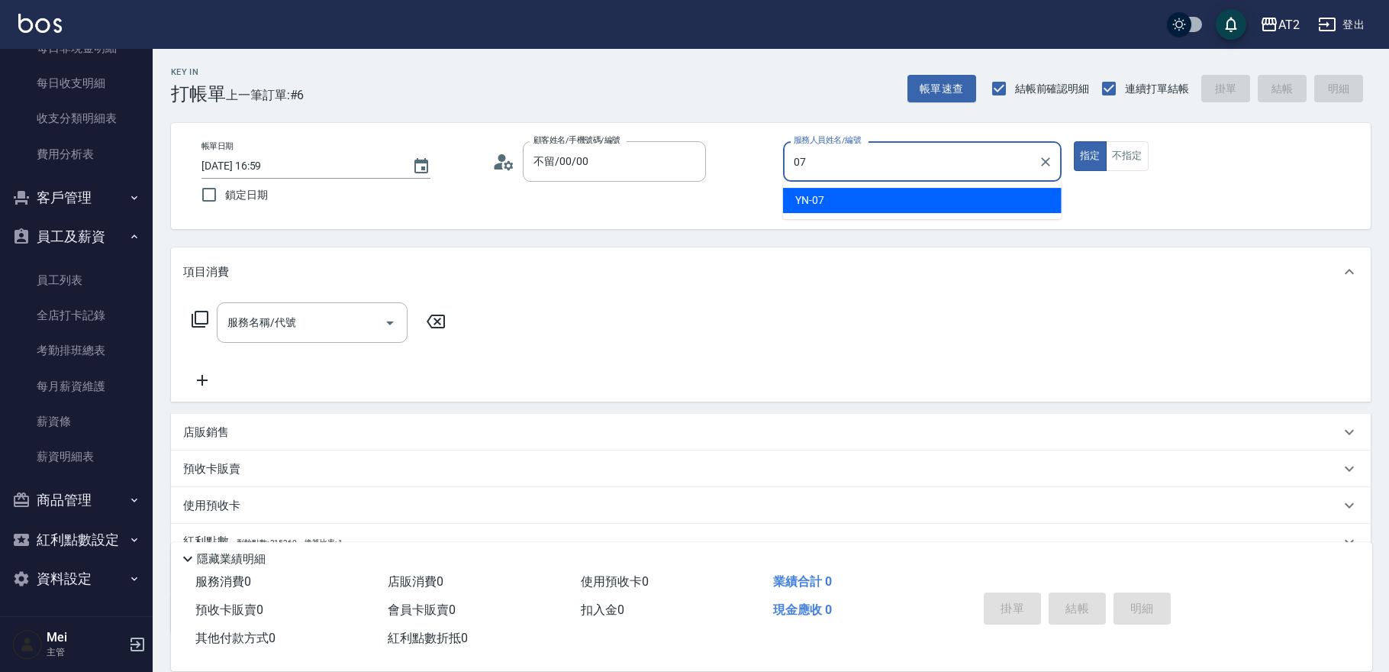
type input "YN-07"
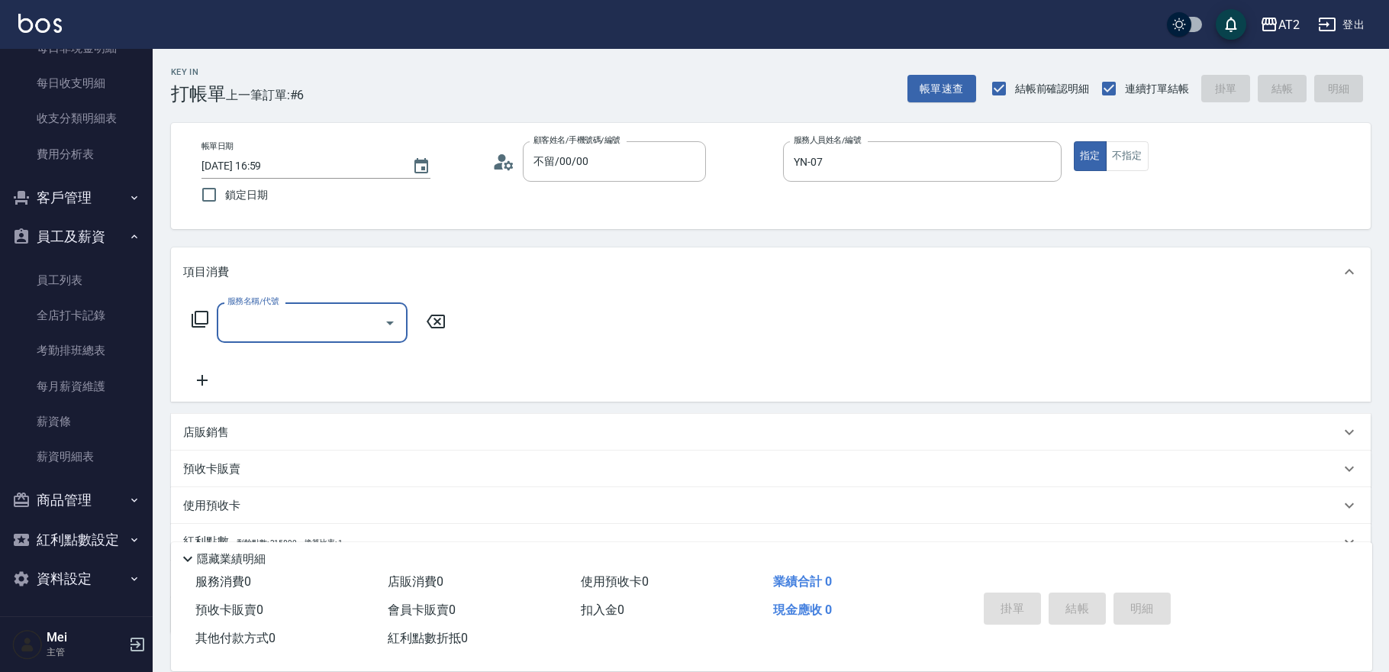
type input "2"
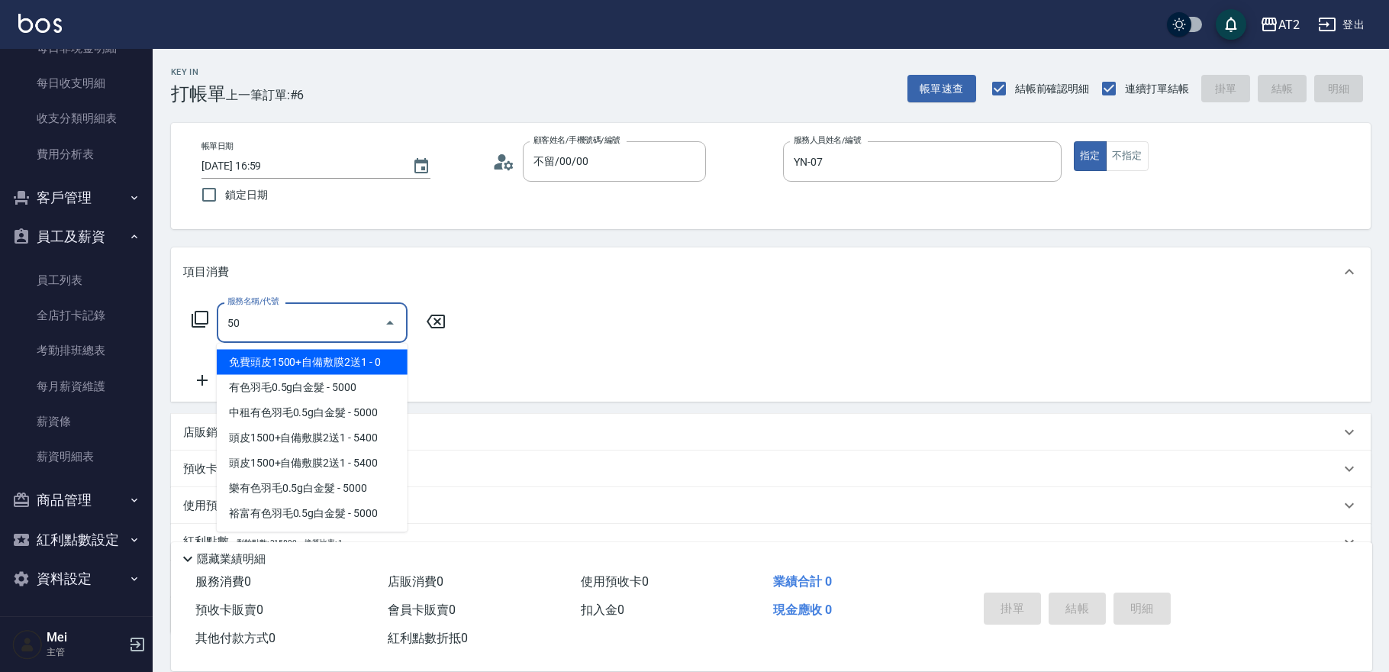
type input "501"
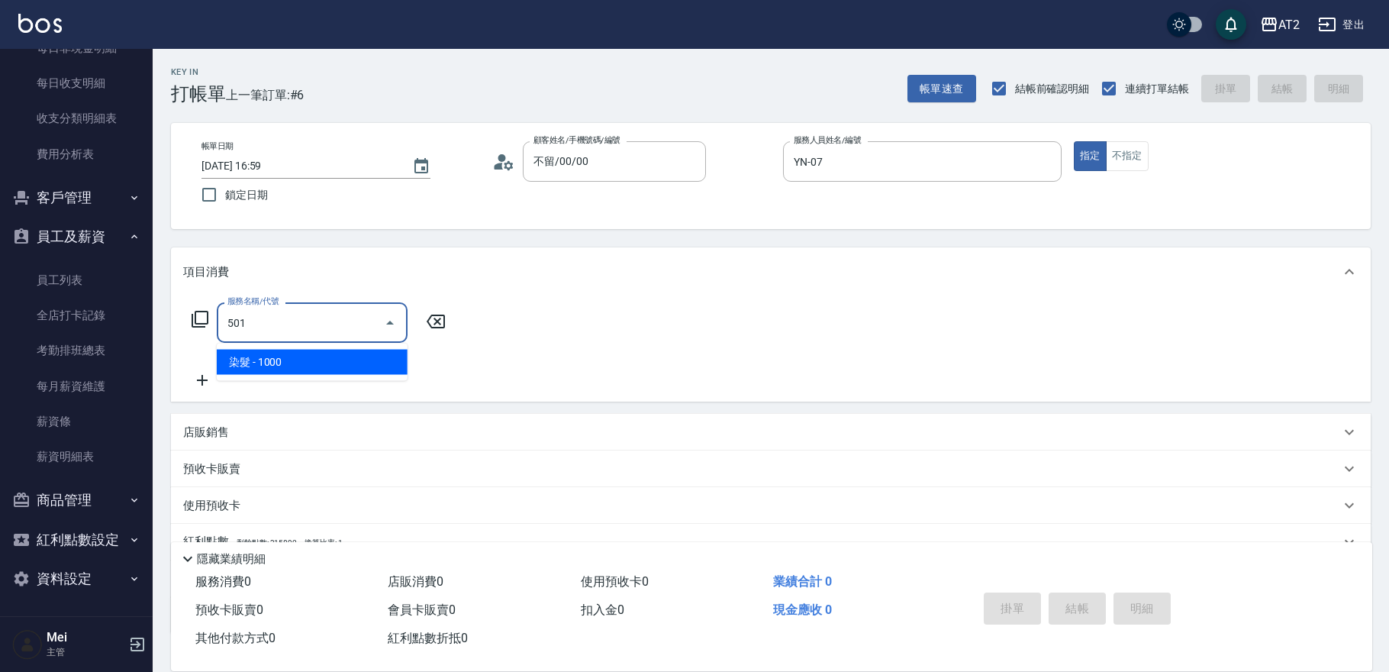
type input "100"
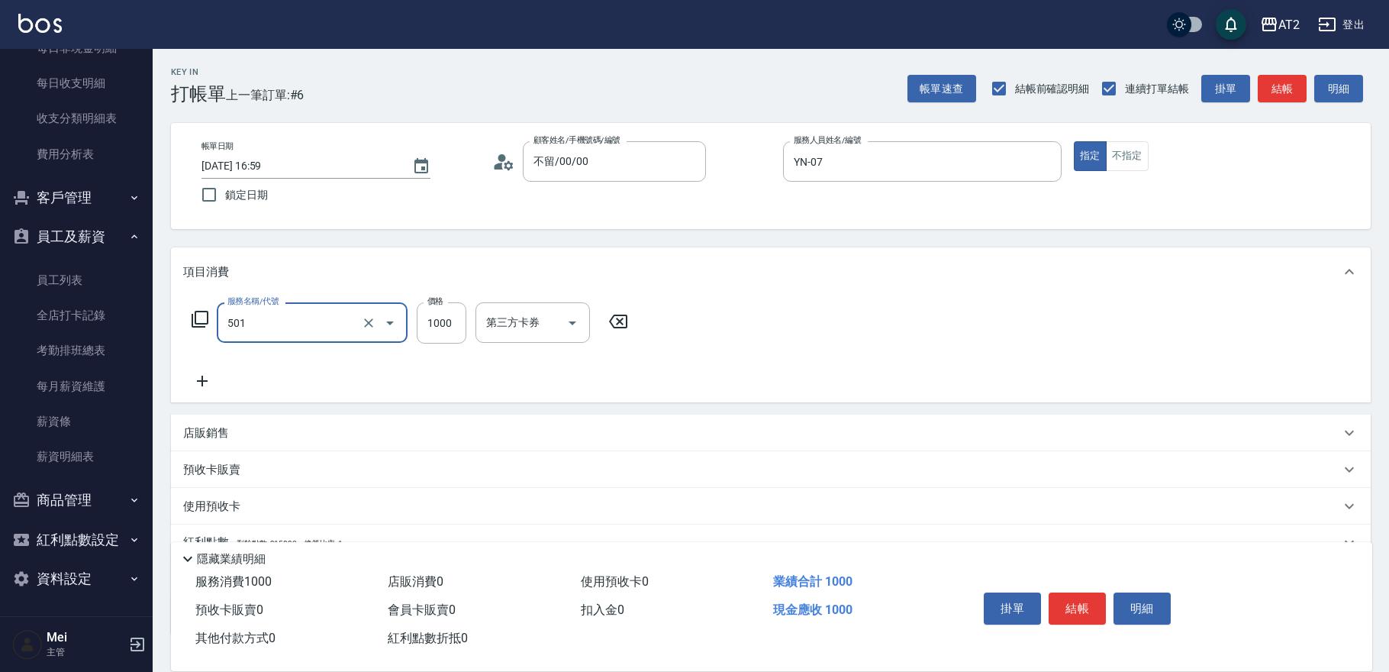
type input "染髮(501)"
type input "0"
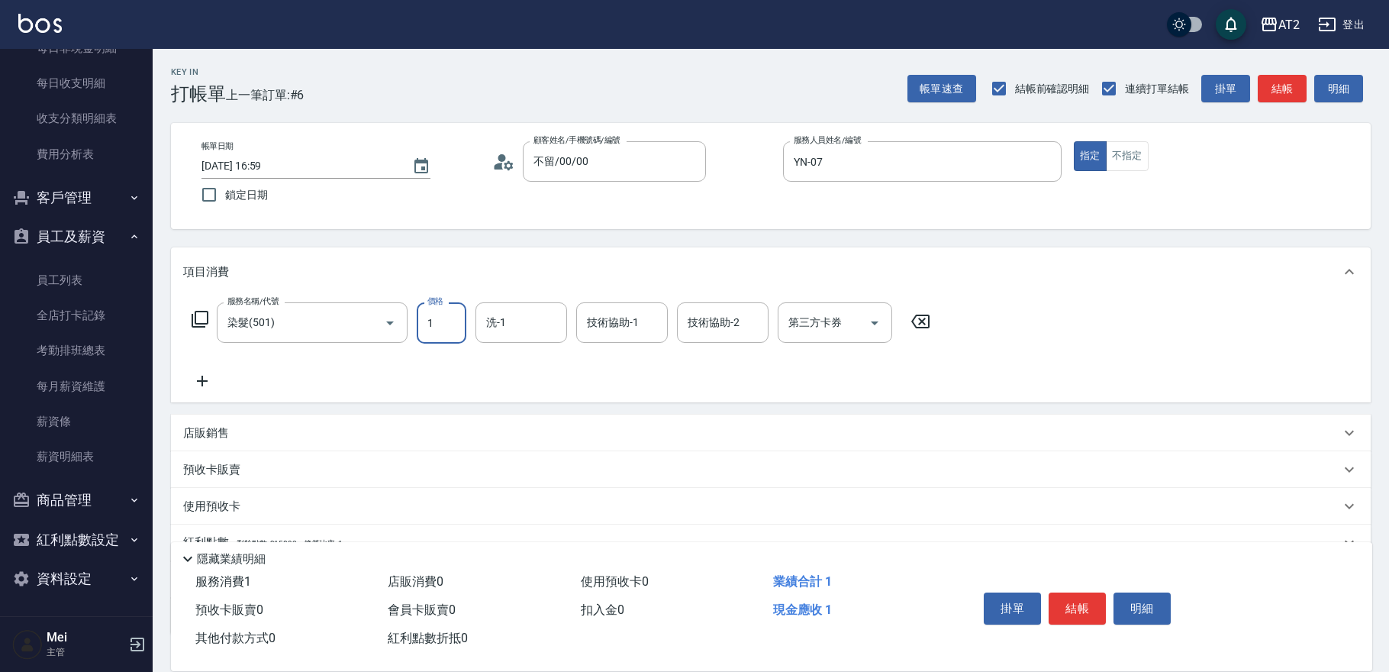
type input "19"
type input "10"
type input "198"
type input "190"
type input "1980"
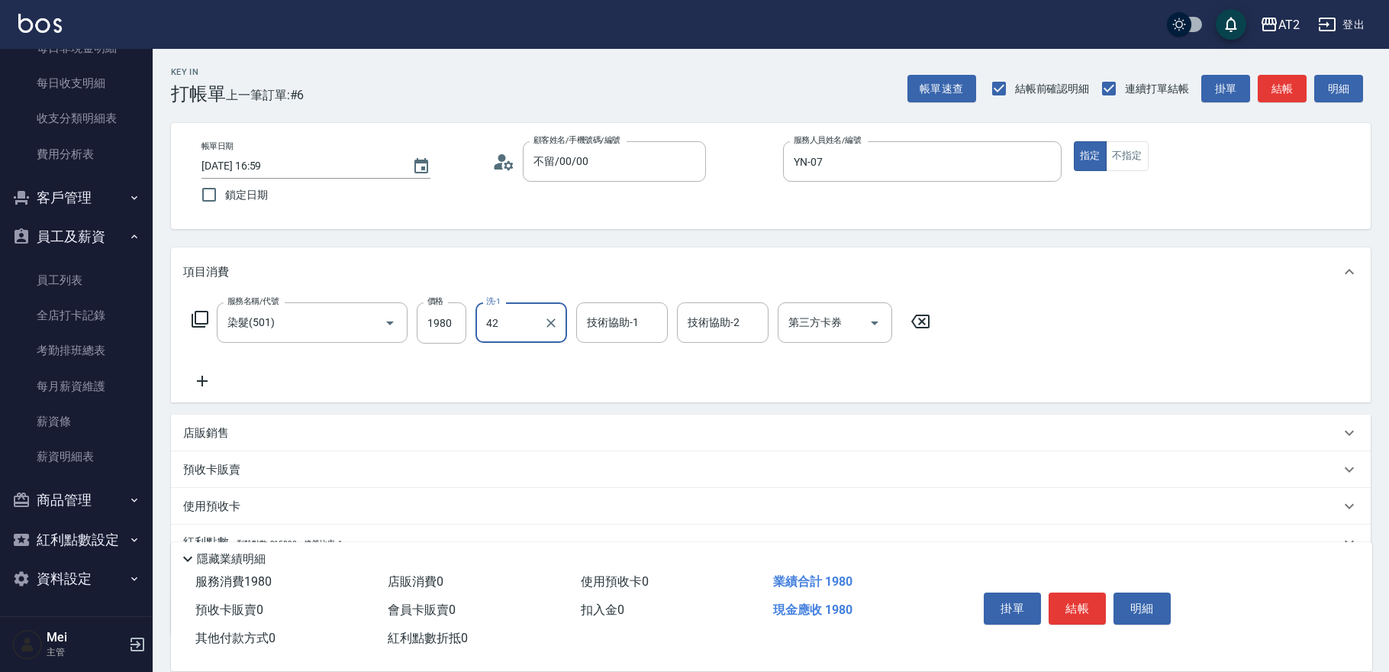
type input "軒軒-42"
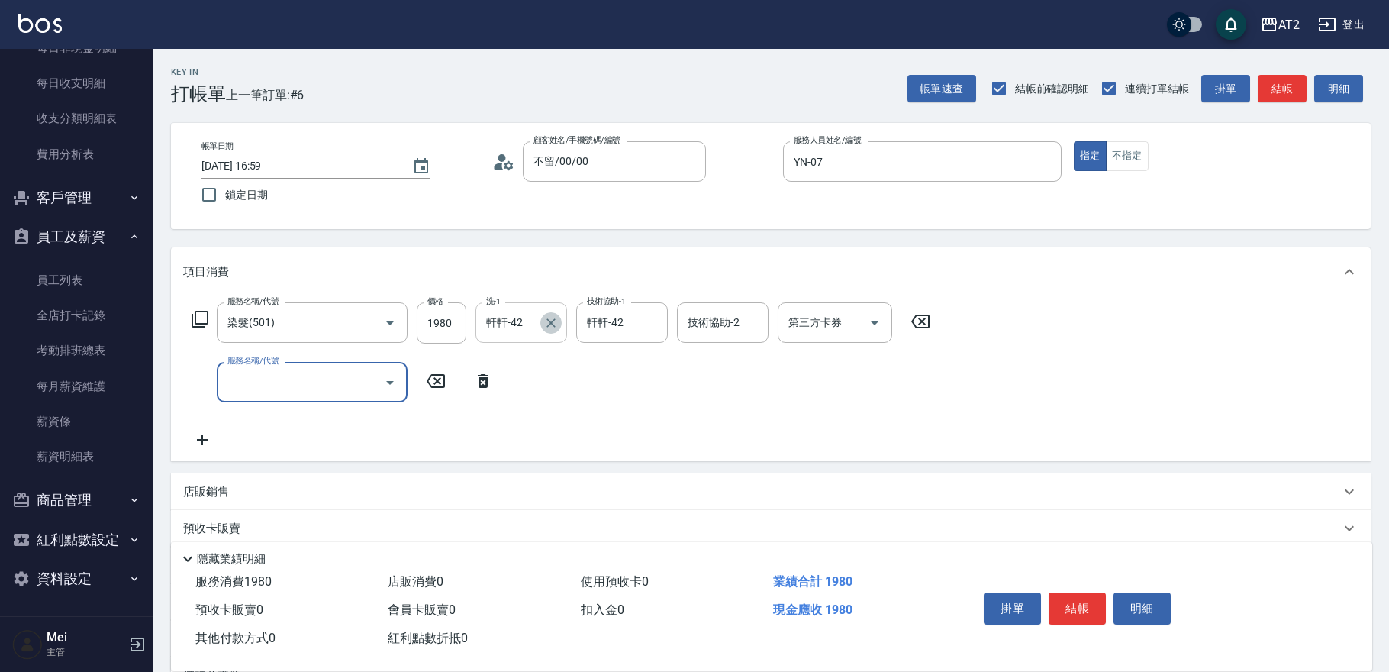
click at [543, 323] on icon "Clear" at bounding box center [550, 322] width 15 height 15
type input "宣宣-40"
type input "軒"
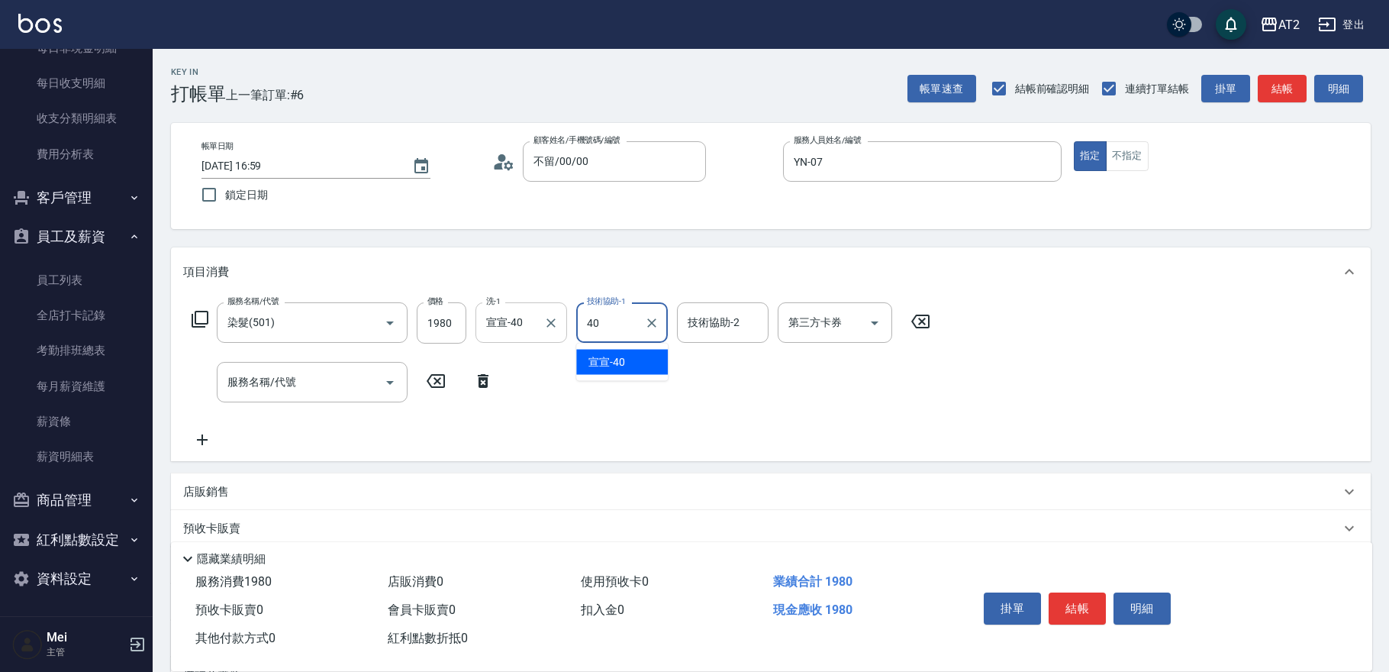
type input "宣宣-40"
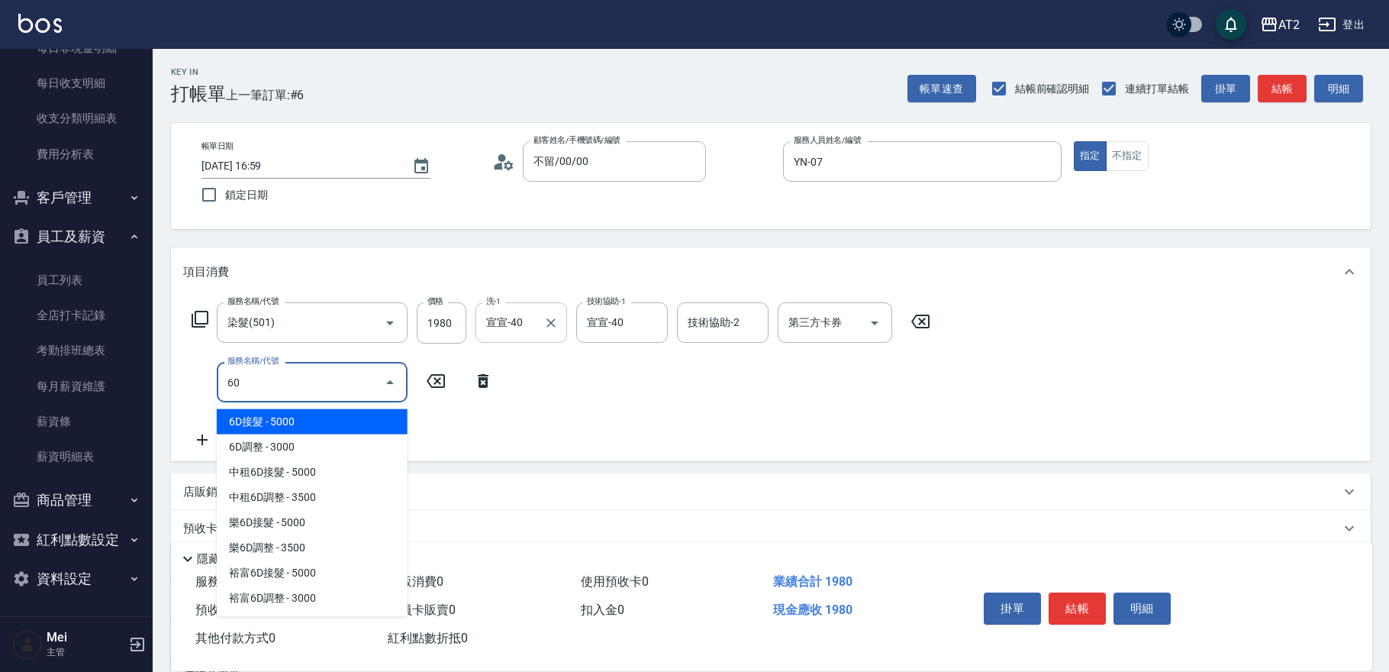
type input "602"
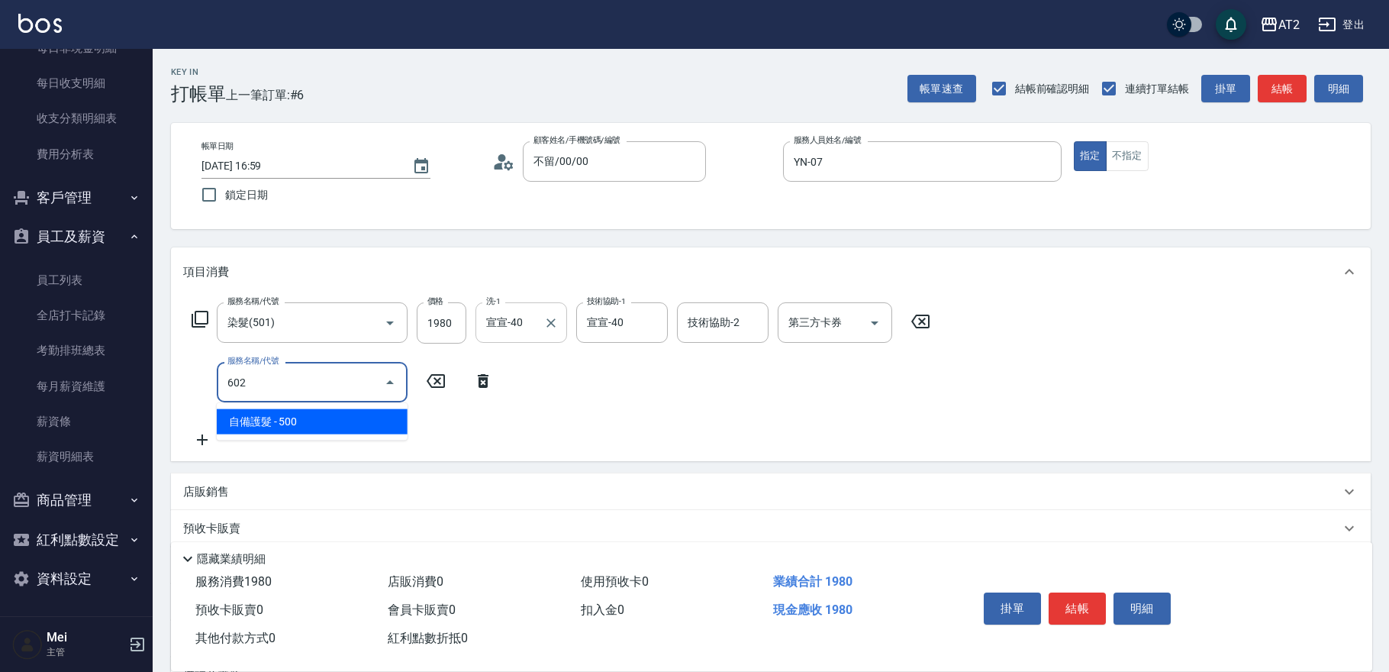
type input "240"
type input "自備護髮(602)"
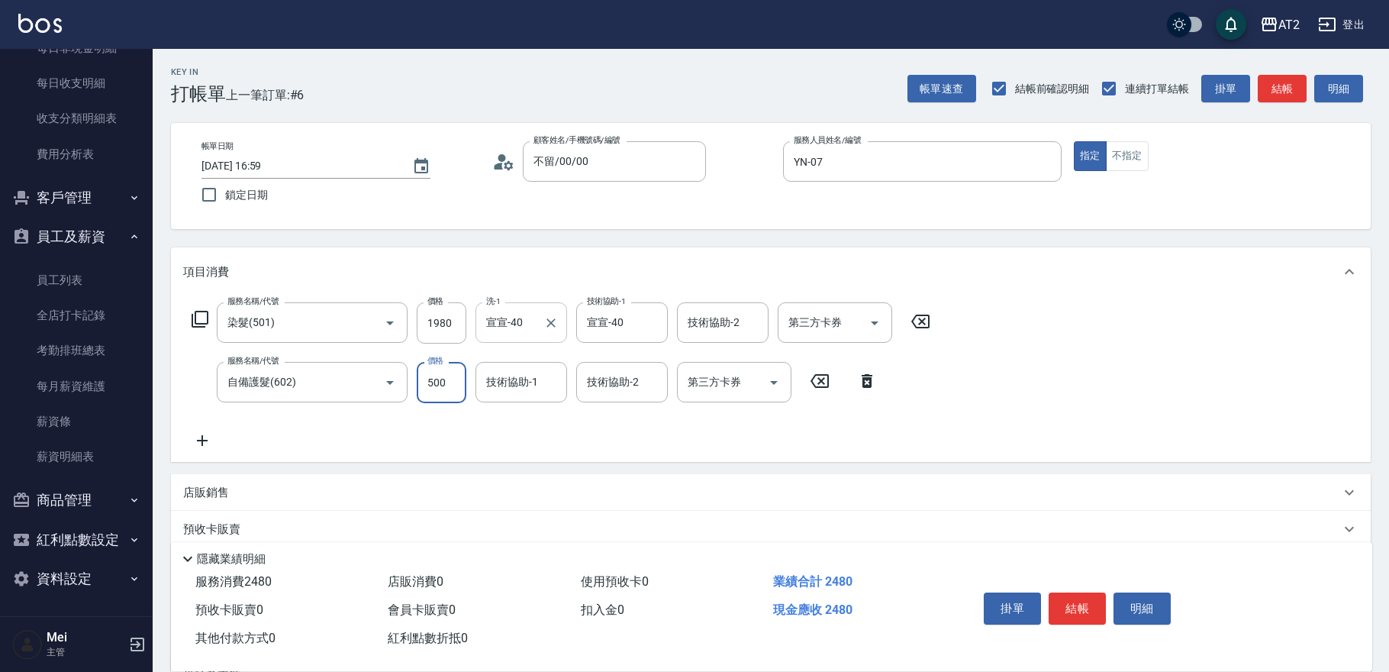
type input "0"
type input "190"
type input "宣宣-40"
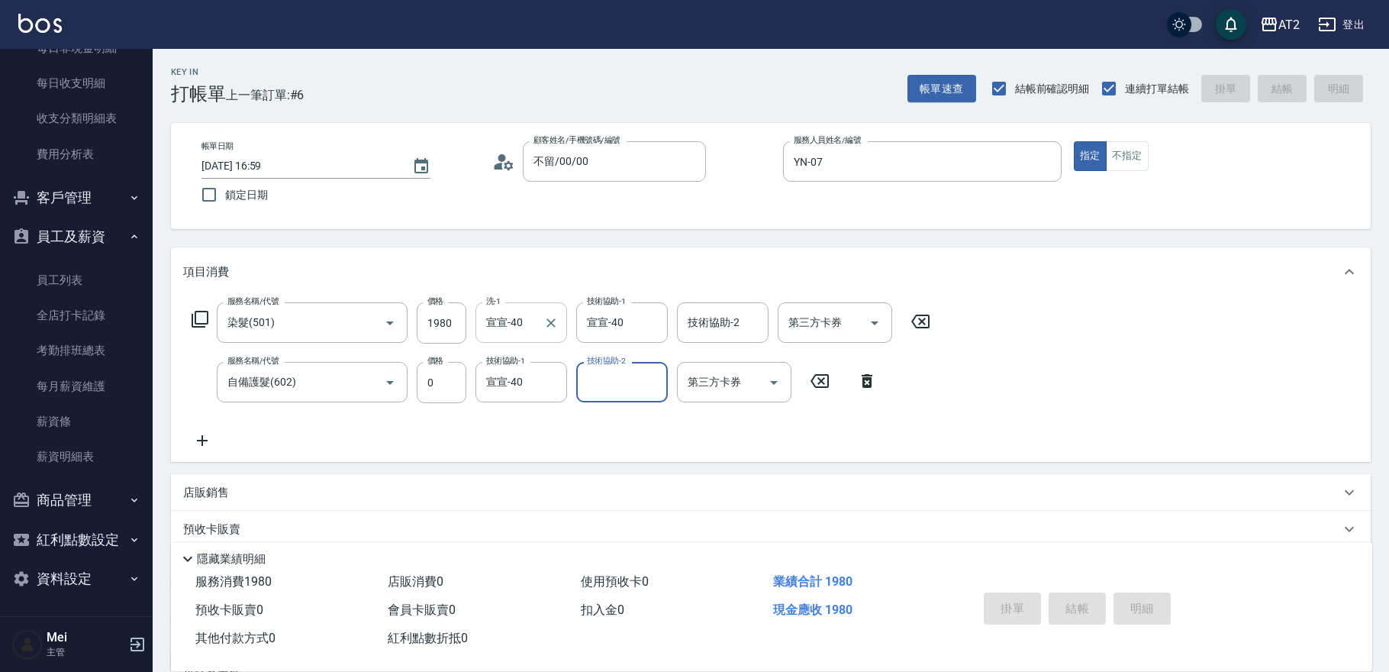
type input "2025/09/05 17:00"
type input "0"
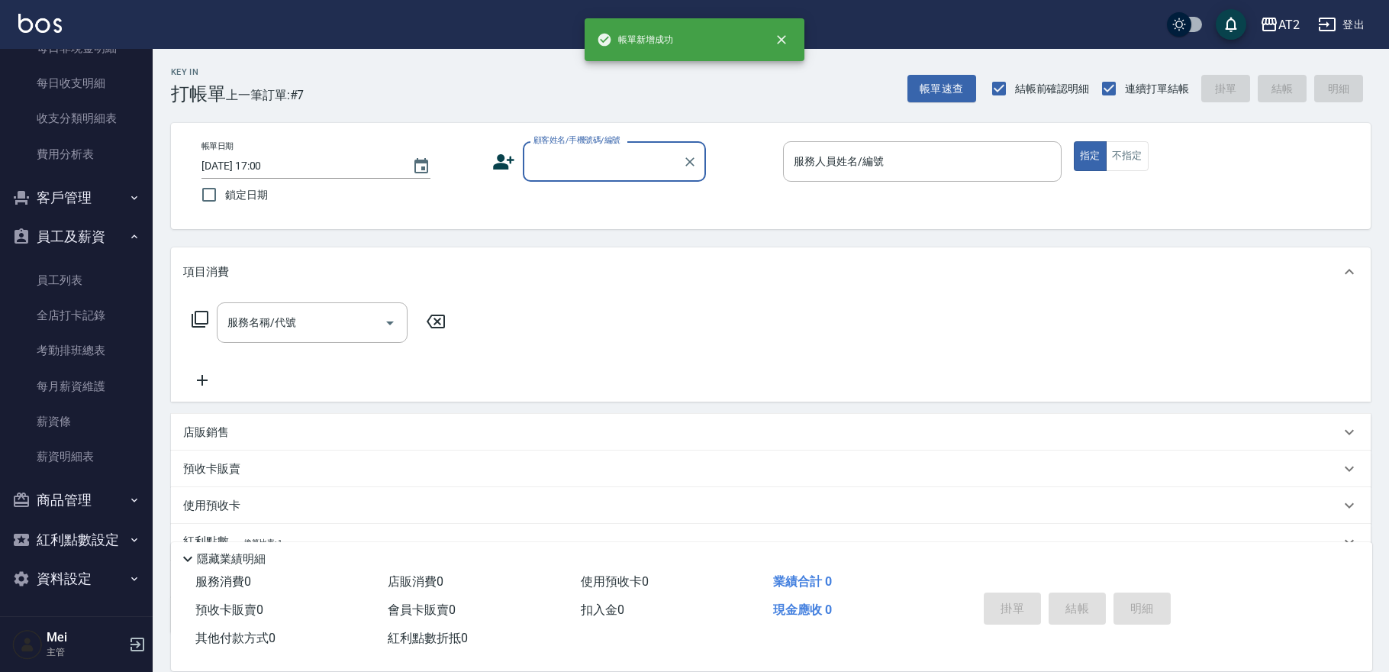
click at [572, 164] on input "顧客姓名/手機號碼/編號" at bounding box center [603, 161] width 147 height 27
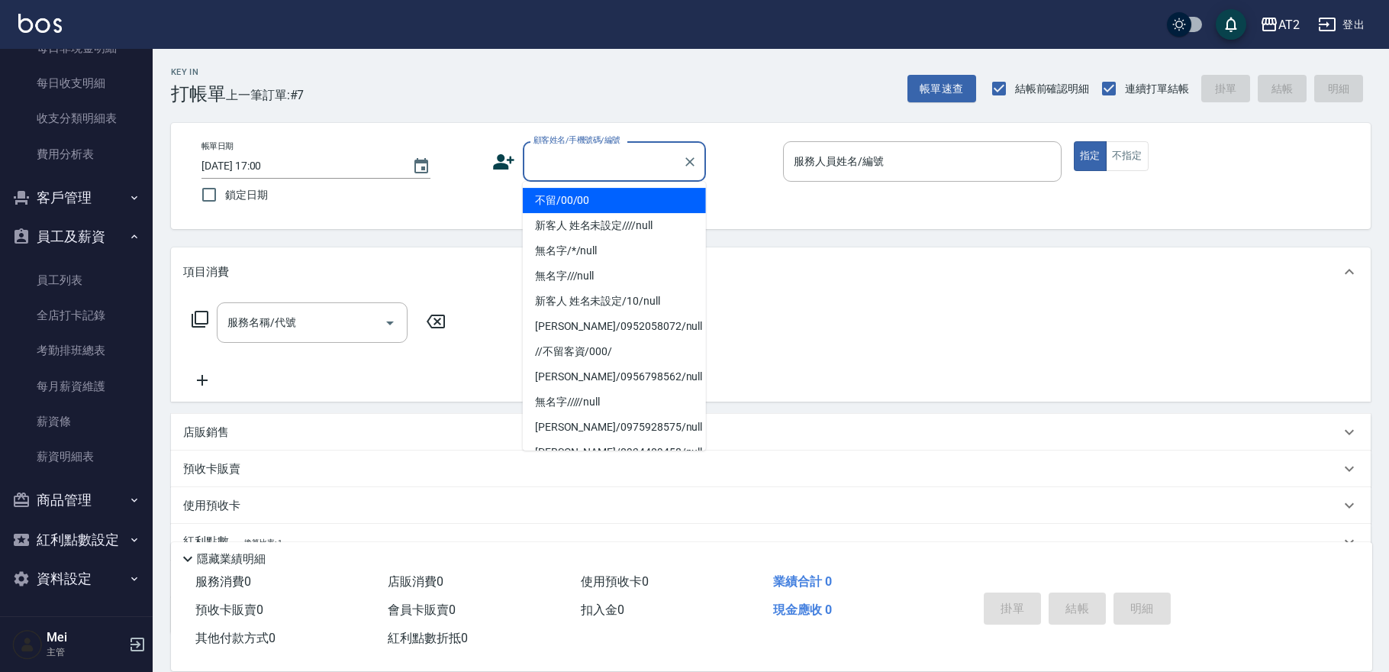
click at [574, 191] on li "不留/00/00" at bounding box center [614, 200] width 183 height 25
type input "不留/00/00"
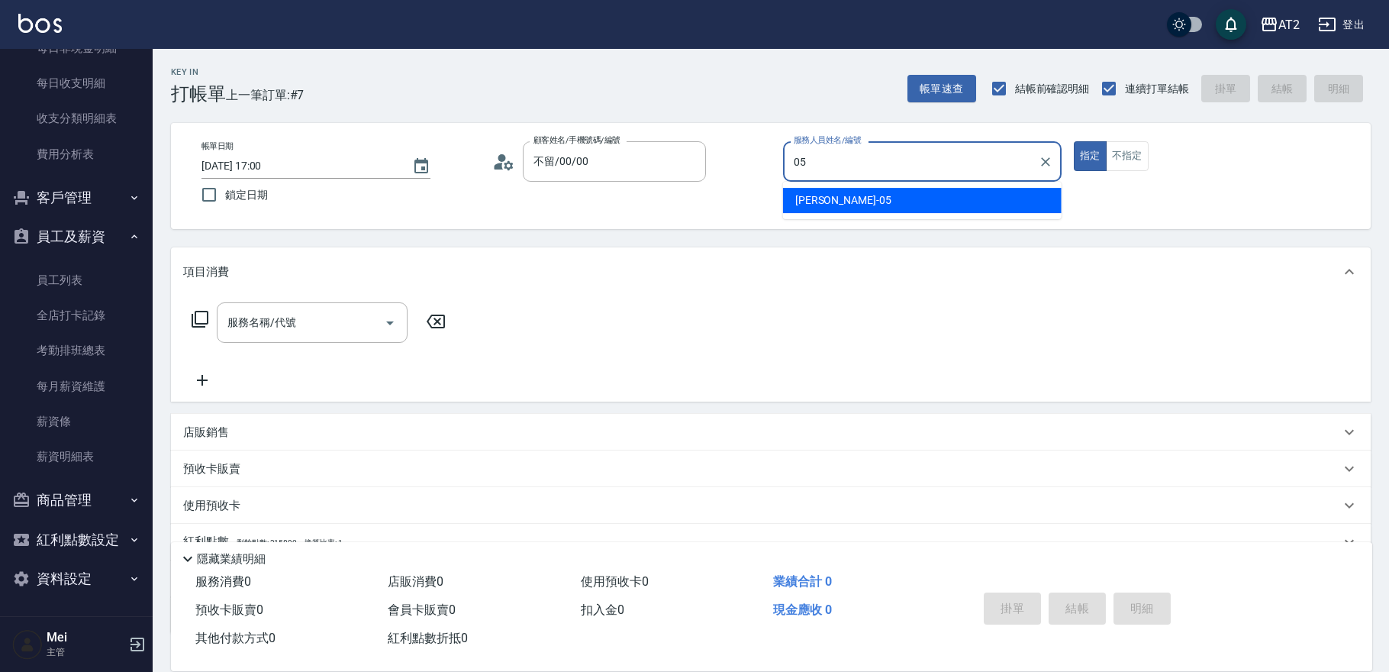
type input "Rebecca-05"
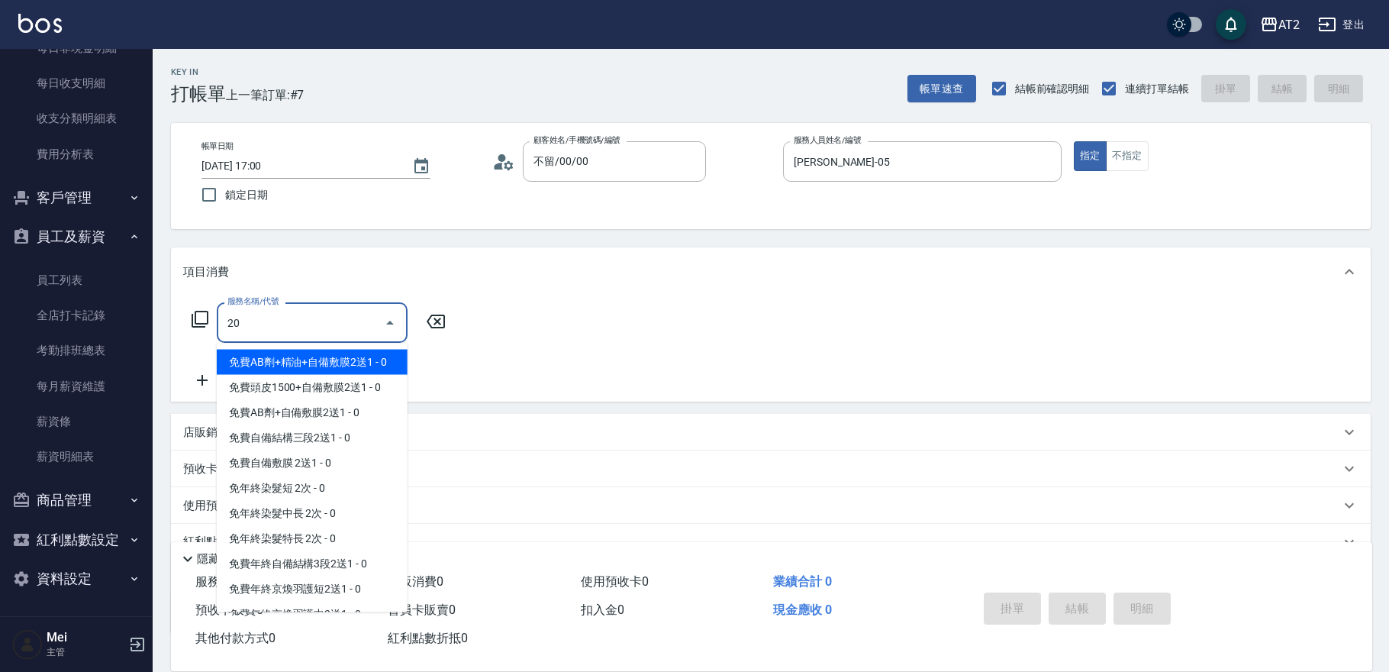
type input "201"
type input "20"
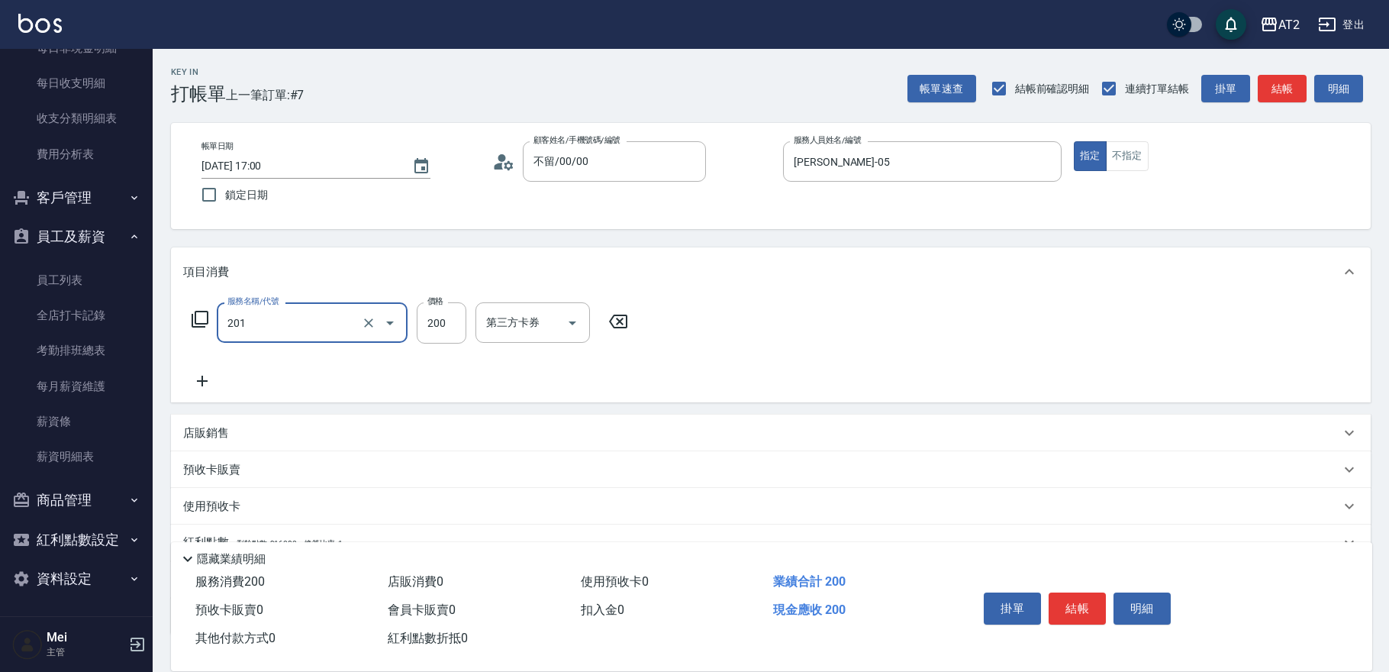
type input "洗髮(201)"
type input "0"
type input "50"
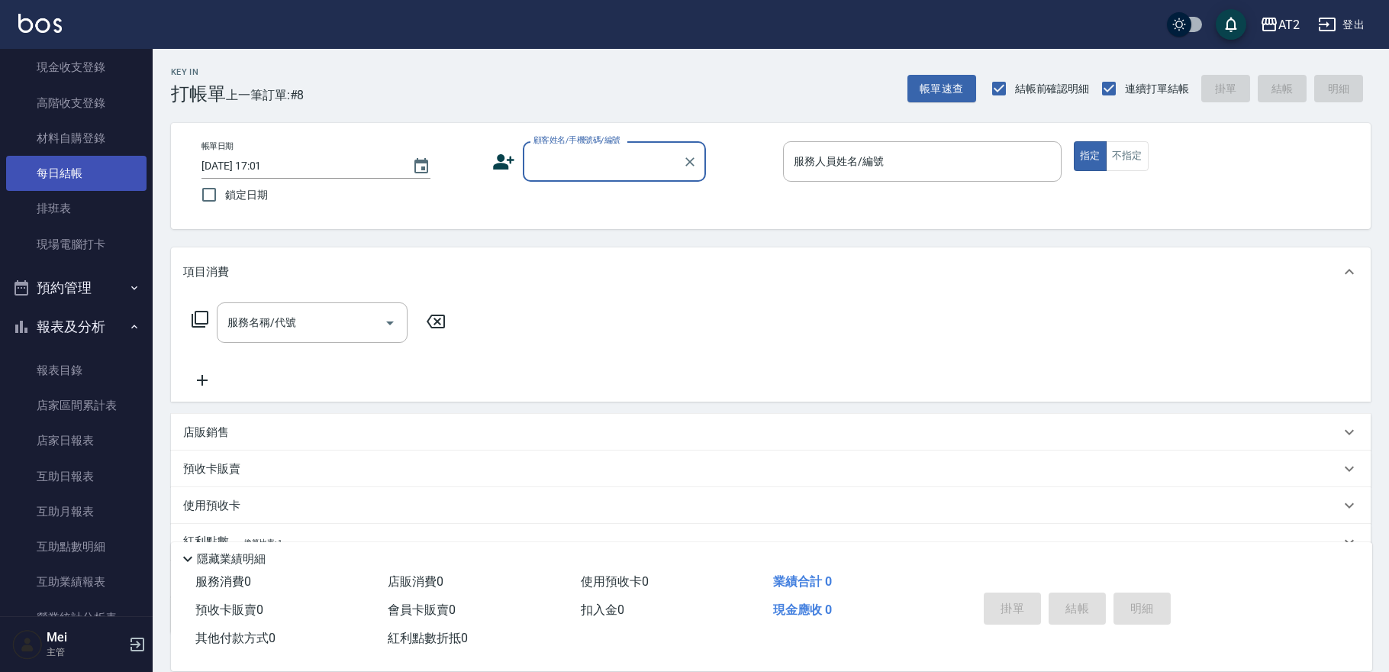
scroll to position [111, 0]
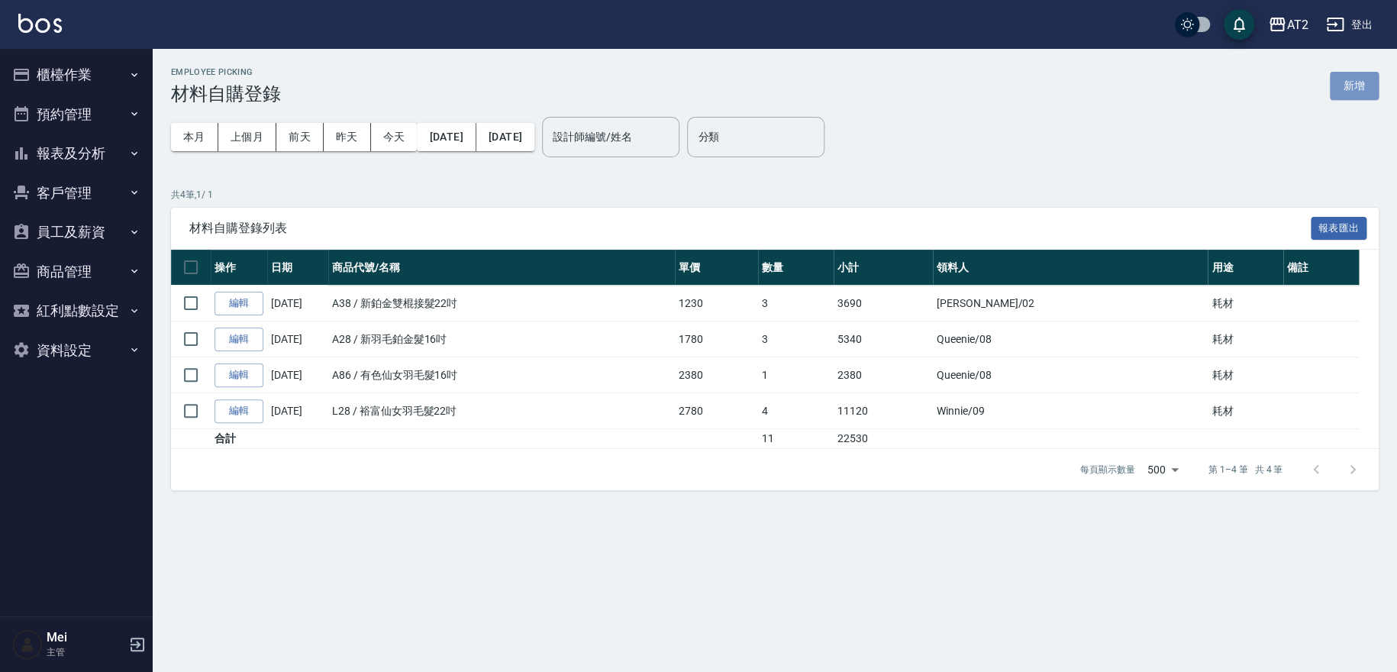
drag, startPoint x: 1348, startPoint y: 85, endPoint x: 1339, endPoint y: 93, distance: 11.3
click at [1348, 85] on button "新增" at bounding box center [1353, 86] width 49 height 28
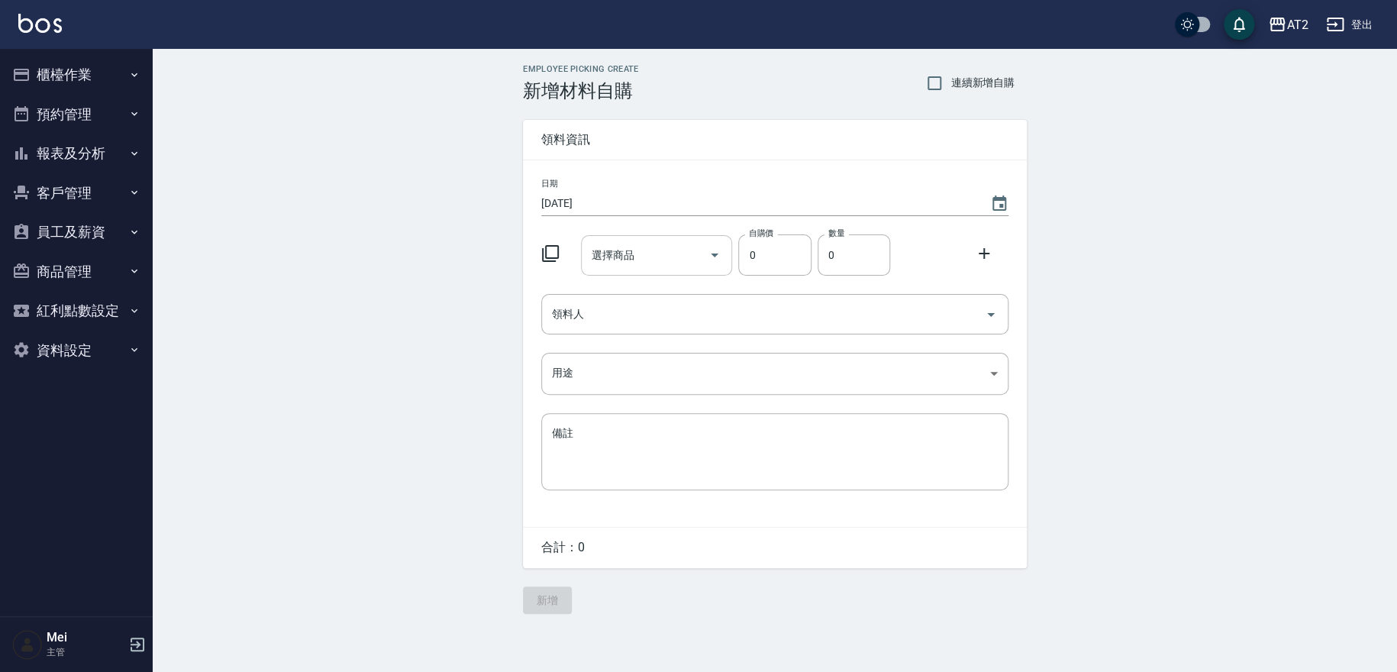
click at [659, 252] on input "選擇商品" at bounding box center [645, 255] width 115 height 27
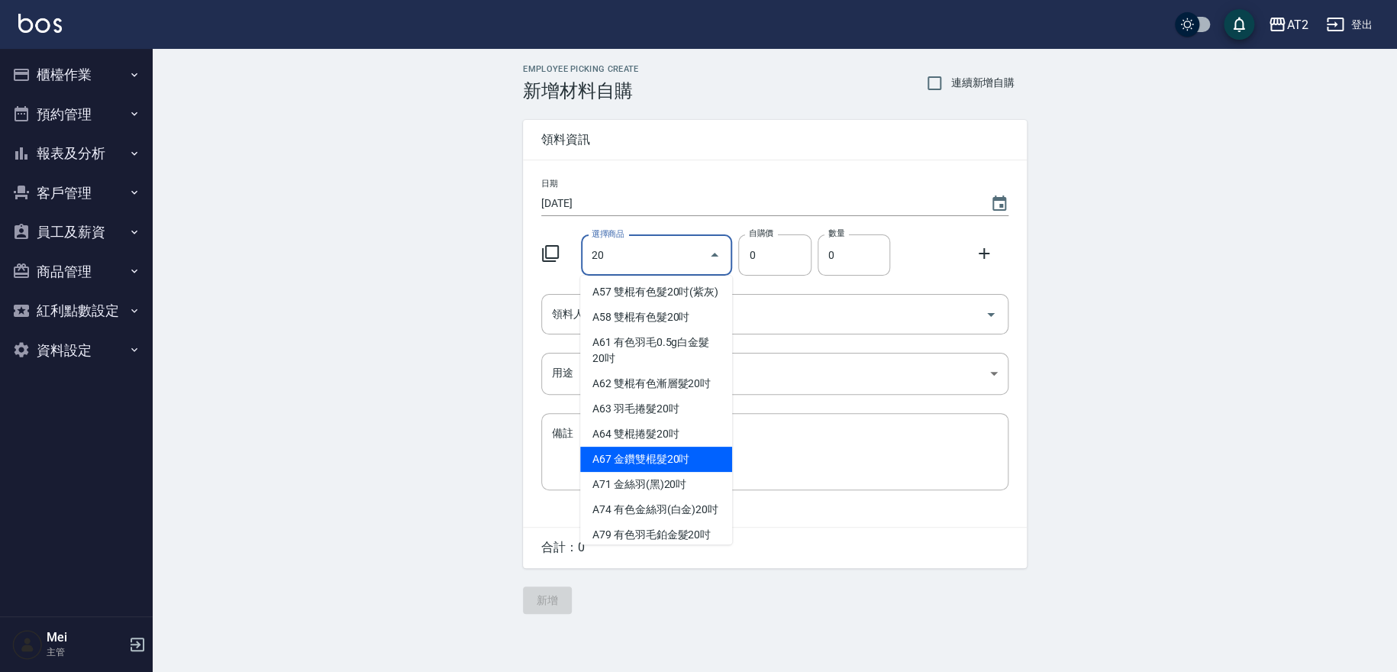
scroll to position [339, 0]
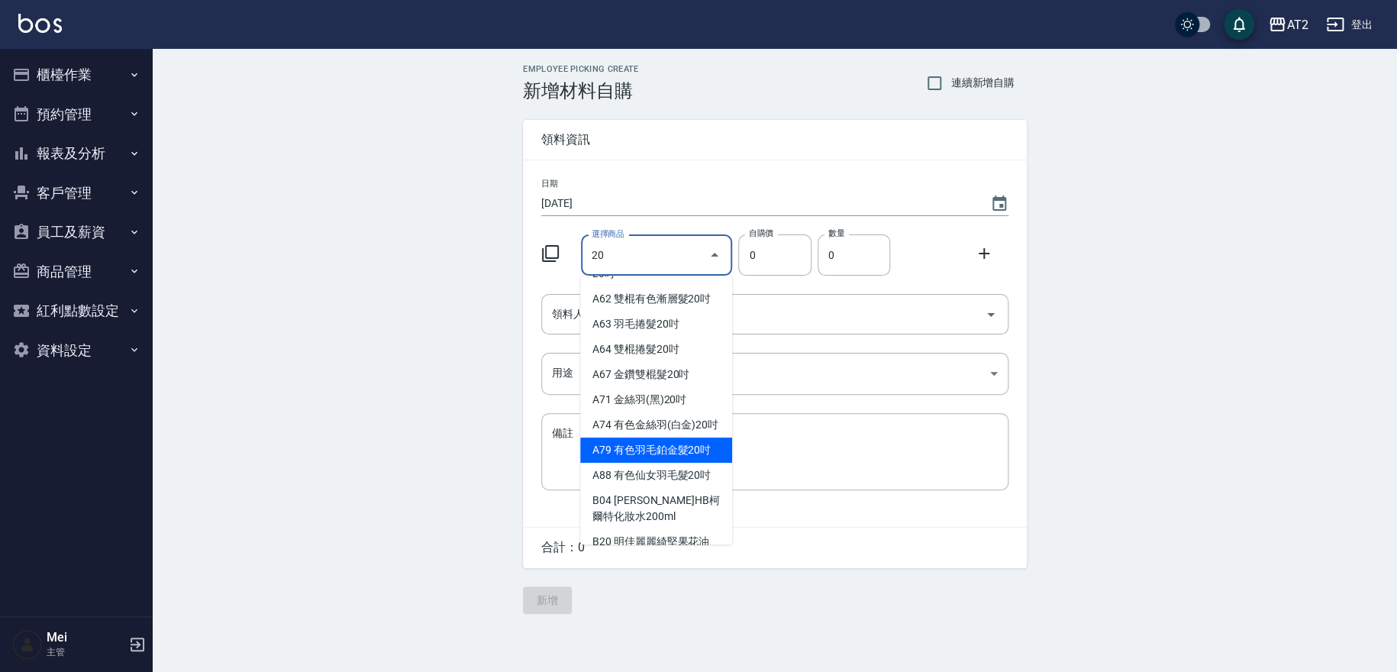
click at [688, 462] on li "A79 有色羽毛鉑金髮20吋" at bounding box center [656, 449] width 152 height 25
type input "有色羽毛鉑金髮20吋"
type input "2330"
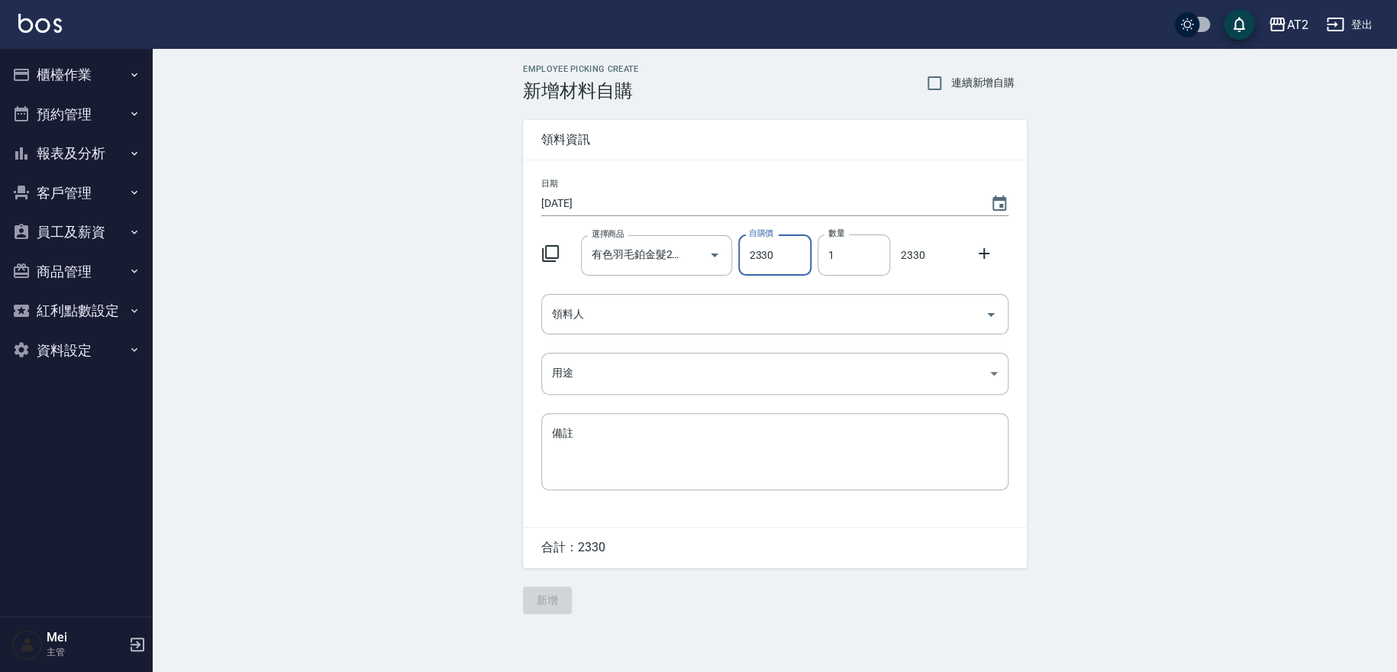
drag, startPoint x: 827, startPoint y: 250, endPoint x: 782, endPoint y: 251, distance: 45.0
click at [782, 251] on div "選擇商品 有色羽毛鉑金髮20吋 選擇商品 自購價 2330 自購價 數量 1 數量 2330" at bounding box center [771, 251] width 473 height 47
type input "4"
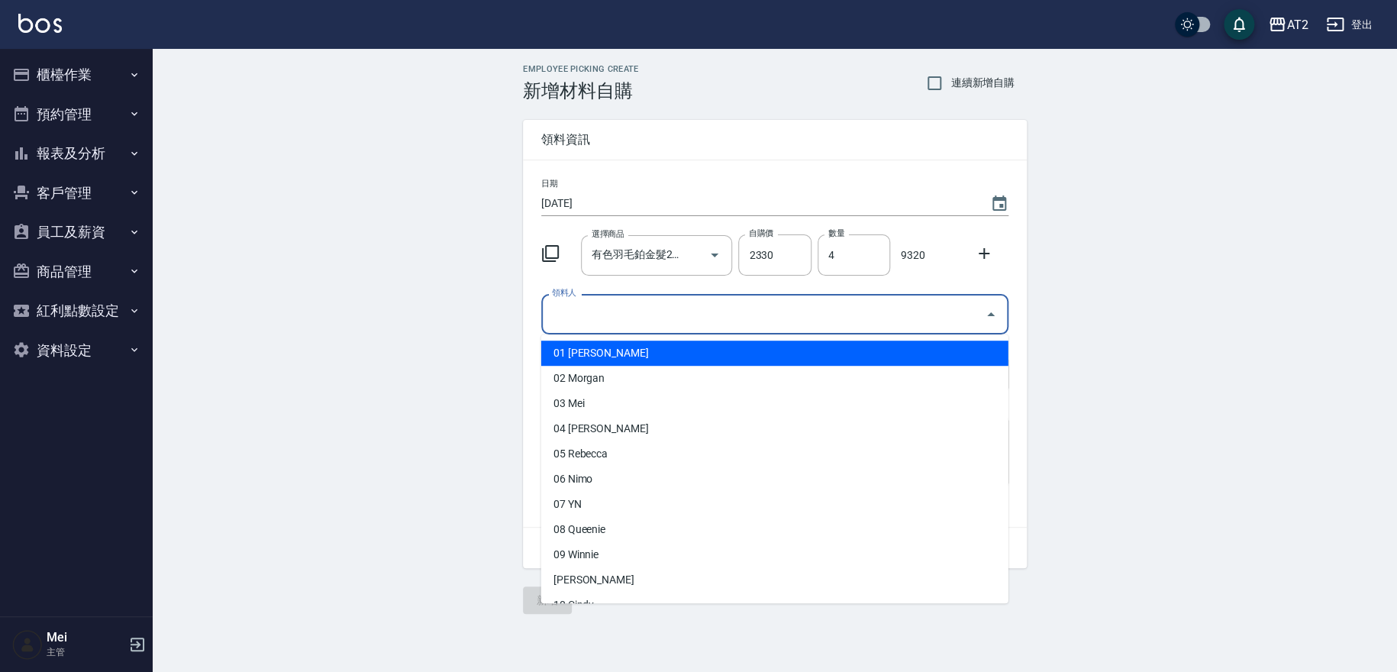
click at [782, 310] on input "領料人" at bounding box center [763, 314] width 430 height 27
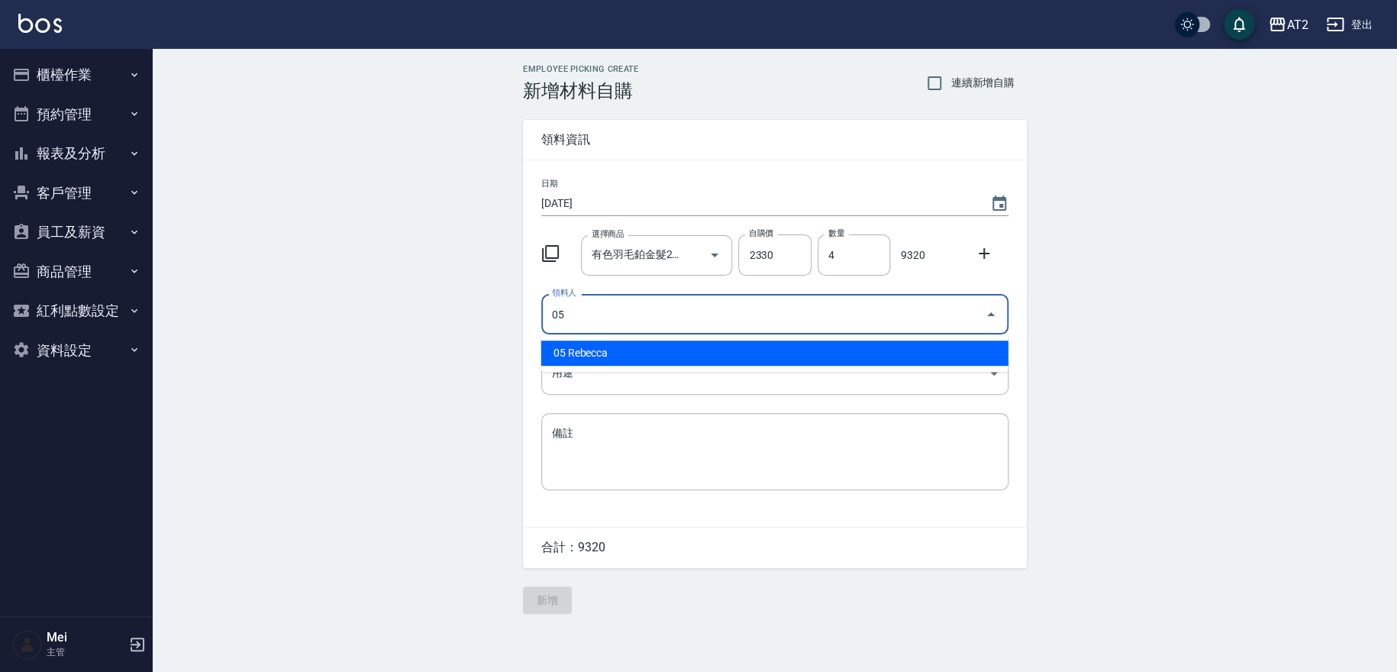
click at [622, 352] on li "05 Rebecca" at bounding box center [774, 352] width 467 height 25
type input "05 Rebecca"
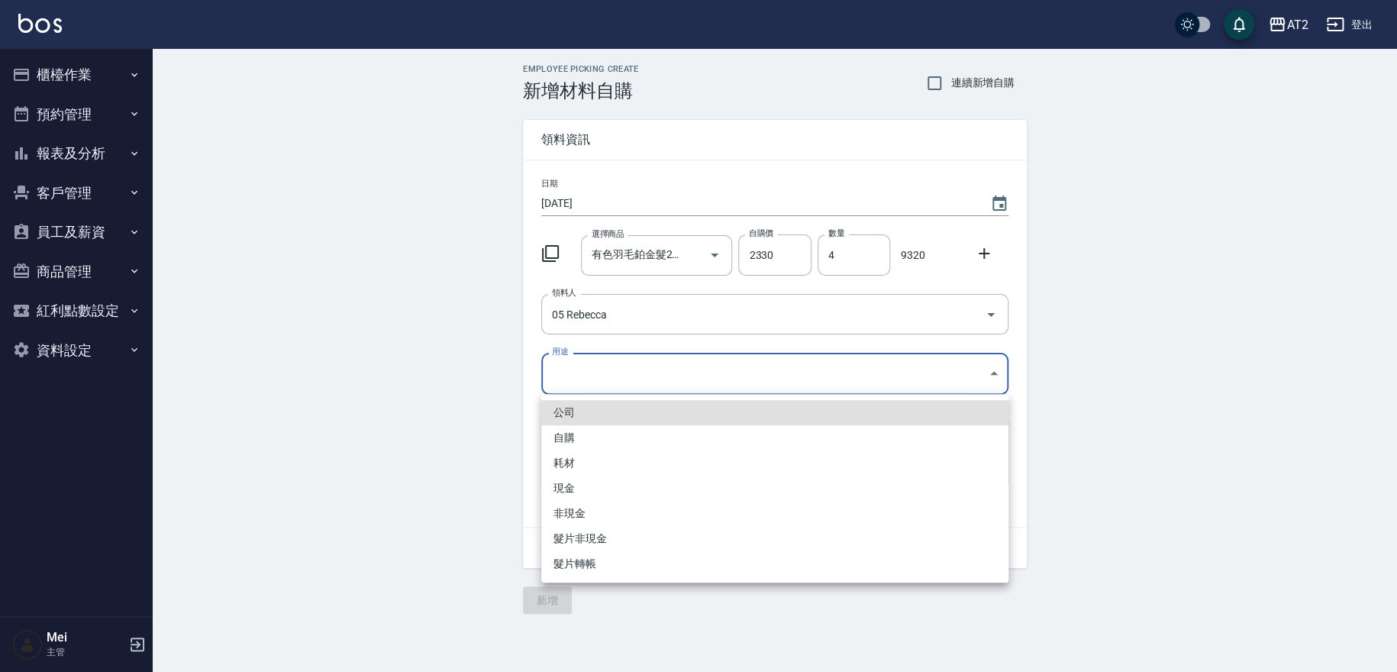
click at [614, 382] on body "AT2 登出 櫃檯作業 打帳單 帳單列表 掛單列表 現金收支登錄 高階收支登錄 材料自購登錄 每日結帳 排班表 現場電腦打卡 預約管理 預約管理 單日預約紀錄…" at bounding box center [698, 336] width 1397 height 672
click at [598, 433] on li "自購" at bounding box center [774, 437] width 467 height 25
type input "自購"
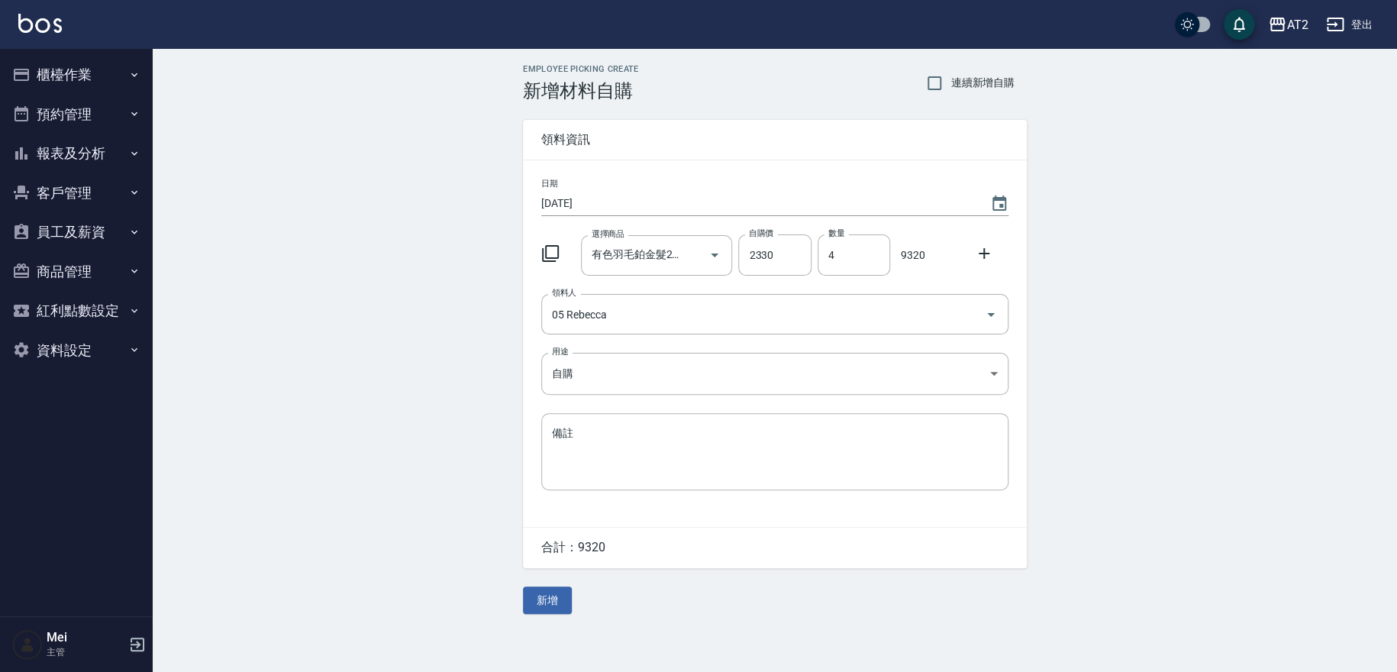
click at [973, 67] on label "連續新增自購" at bounding box center [966, 83] width 96 height 32
click at [950, 67] on input "連續新增自購" at bounding box center [934, 83] width 32 height 32
checkbox input "true"
click at [549, 595] on button "新增" at bounding box center [547, 600] width 49 height 28
